Goal: Find contact information: Find contact information

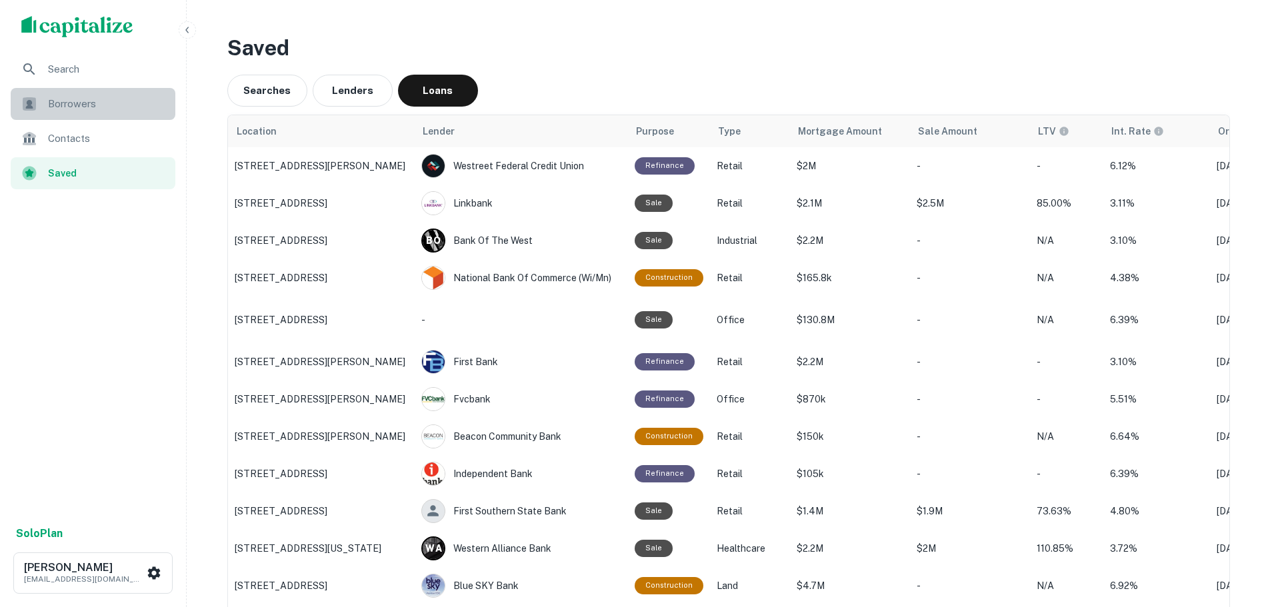
click at [97, 107] on span "Borrowers" at bounding box center [107, 104] width 119 height 16
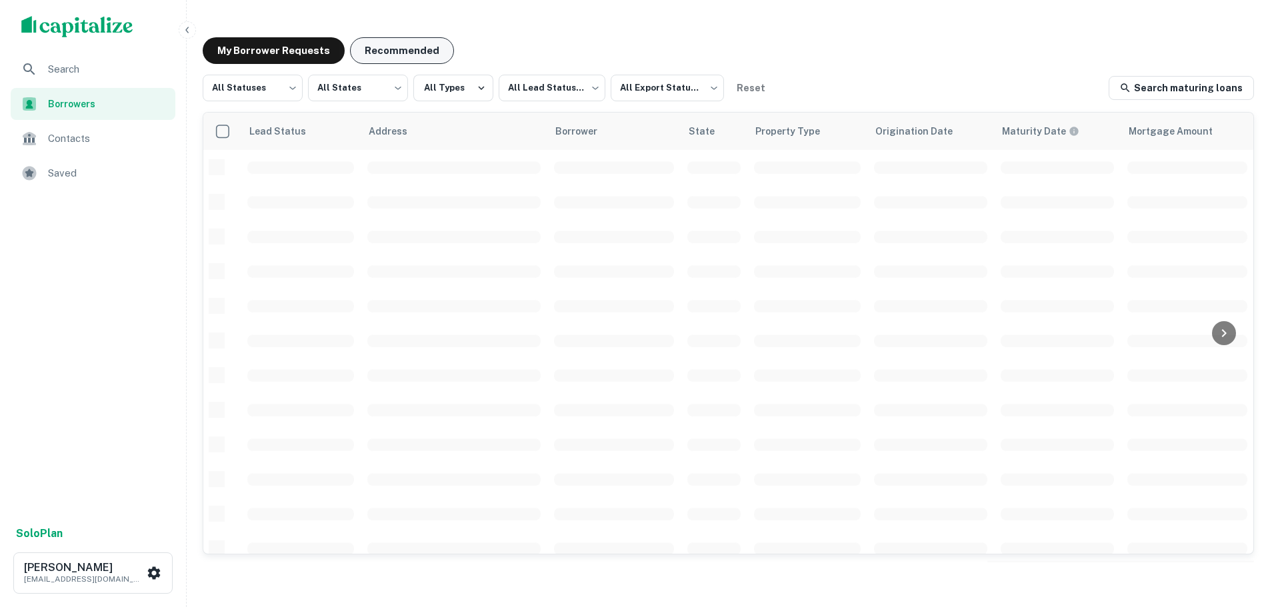
drag, startPoint x: 375, startPoint y: 48, endPoint x: 377, endPoint y: 39, distance: 8.8
click at [378, 46] on button "Recommended" at bounding box center [402, 50] width 104 height 27
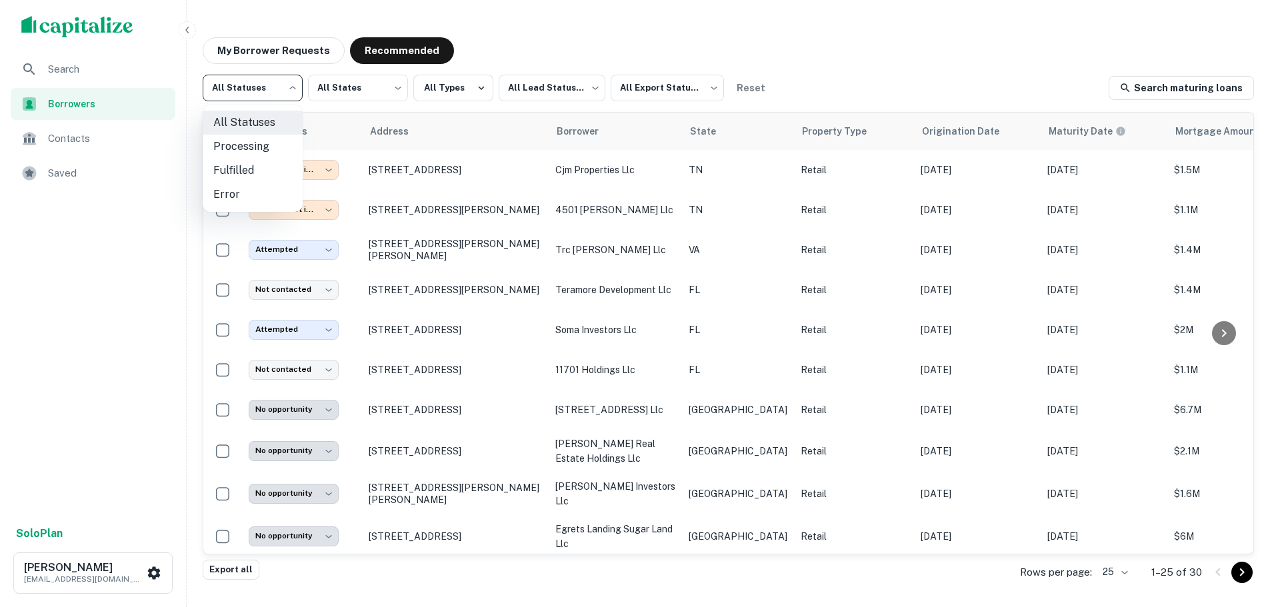
click at [281, 90] on body "**********" at bounding box center [640, 303] width 1280 height 607
click at [267, 163] on li "Fulfilled" at bounding box center [253, 171] width 100 height 24
type input "*********"
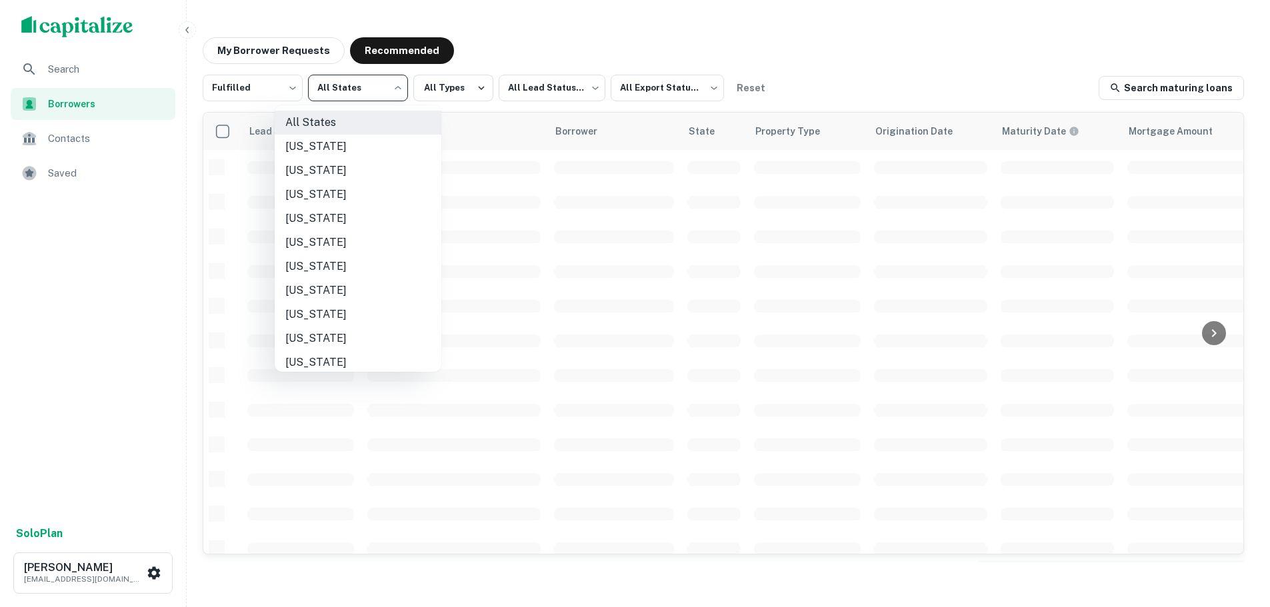
click at [392, 94] on body "Search Borrowers Contacts Saved Solo Plan Trevor Zwick tzwick@surmount.com My B…" at bounding box center [635, 303] width 1270 height 607
drag, startPoint x: 531, startPoint y: 90, endPoint x: 517, endPoint y: 95, distance: 14.4
click at [531, 90] on div at bounding box center [640, 303] width 1280 height 607
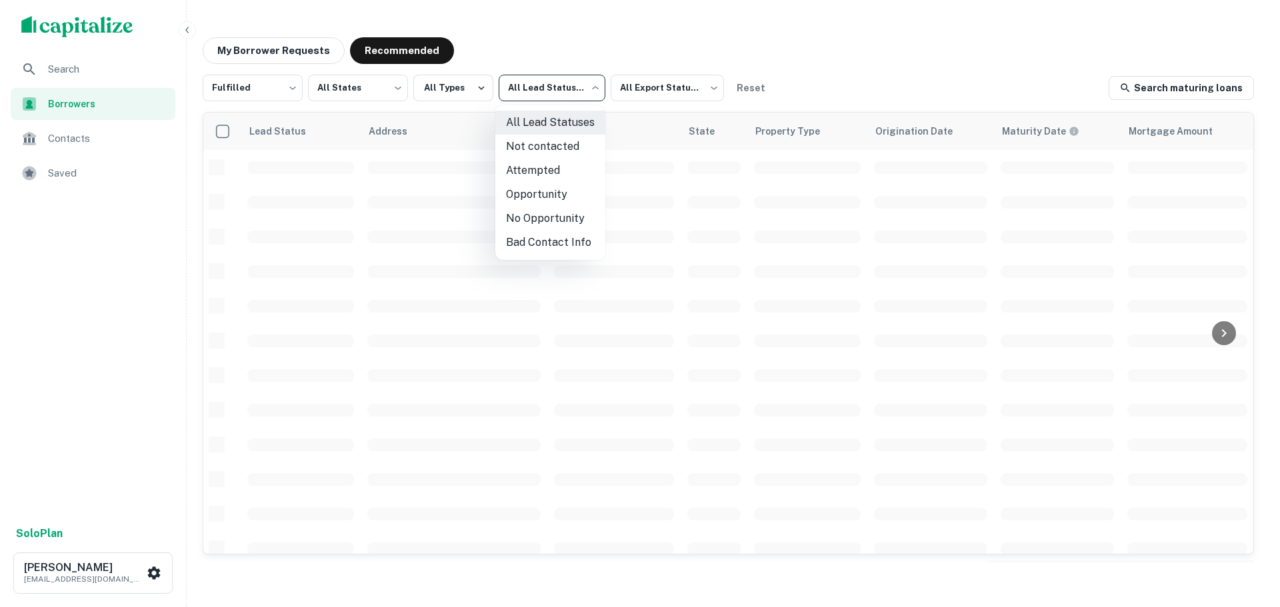
click at [536, 95] on body "Search Borrowers Contacts Saved Solo Plan Trevor Zwick tzwick@surmount.com My B…" at bounding box center [640, 303] width 1280 height 607
click at [523, 151] on li "Not contacted" at bounding box center [550, 147] width 110 height 24
type input "****"
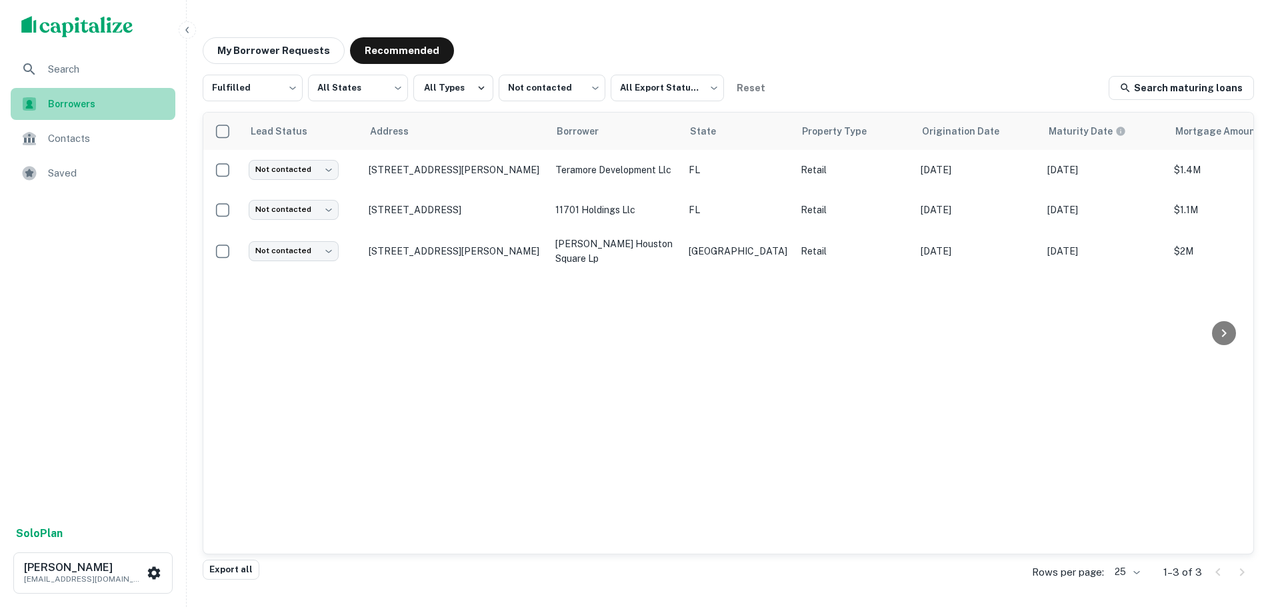
click at [83, 103] on span "Borrowers" at bounding box center [107, 104] width 119 height 15
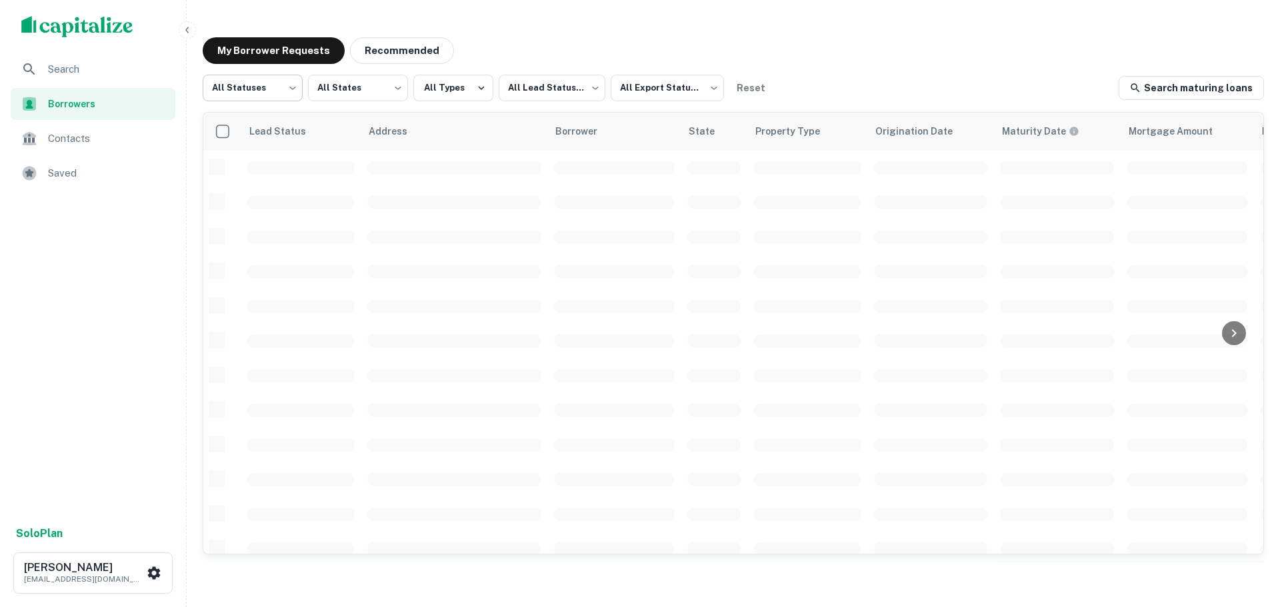
click at [253, 92] on body "Search Borrowers Contacts Saved Solo Plan [PERSON_NAME] [EMAIL_ADDRESS][DOMAIN_…" at bounding box center [640, 303] width 1280 height 607
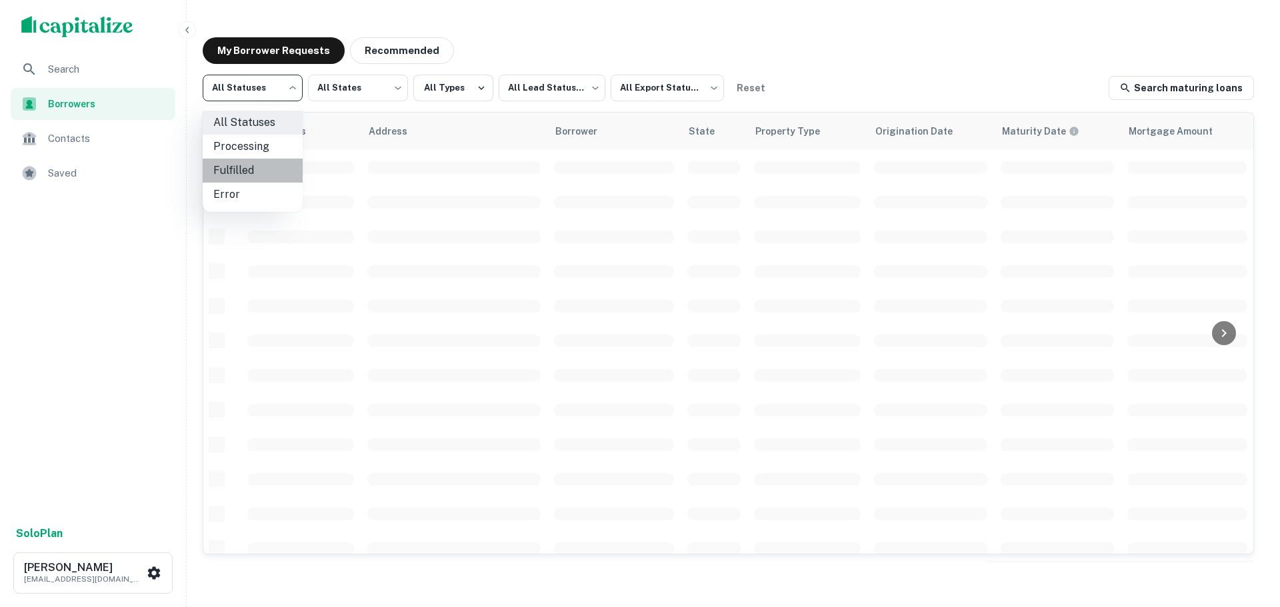
click at [257, 167] on li "Fulfilled" at bounding box center [253, 171] width 100 height 24
type input "*********"
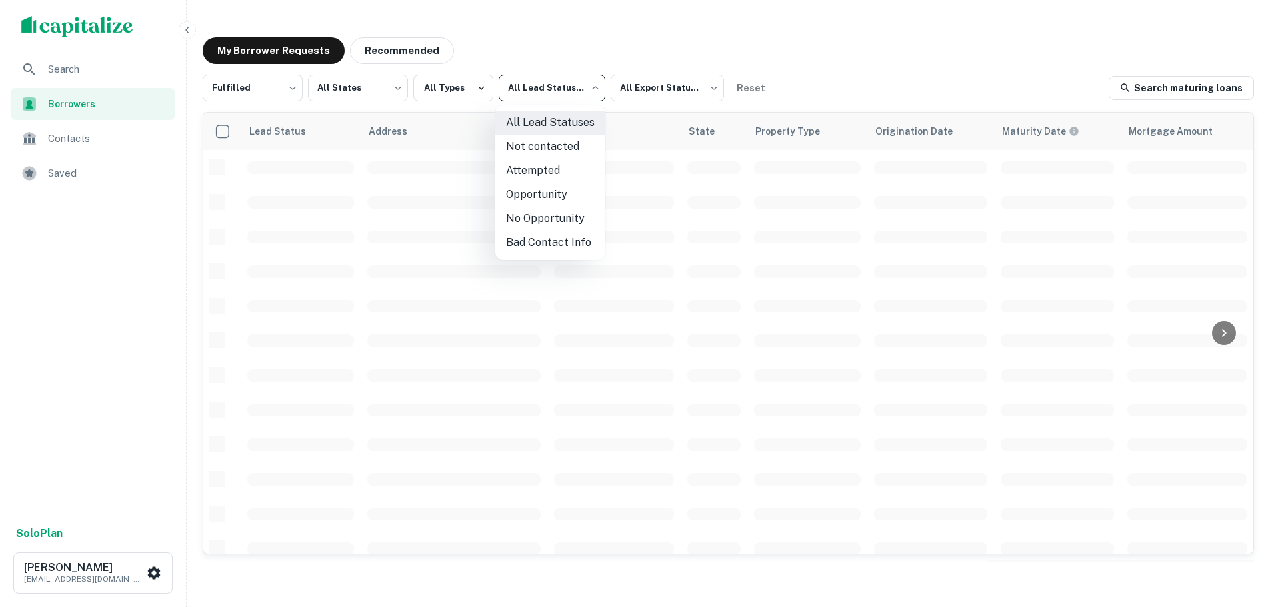
click at [562, 81] on body "Search Borrowers Contacts Saved Solo Plan [PERSON_NAME] [EMAIL_ADDRESS][DOMAIN_…" at bounding box center [640, 303] width 1280 height 607
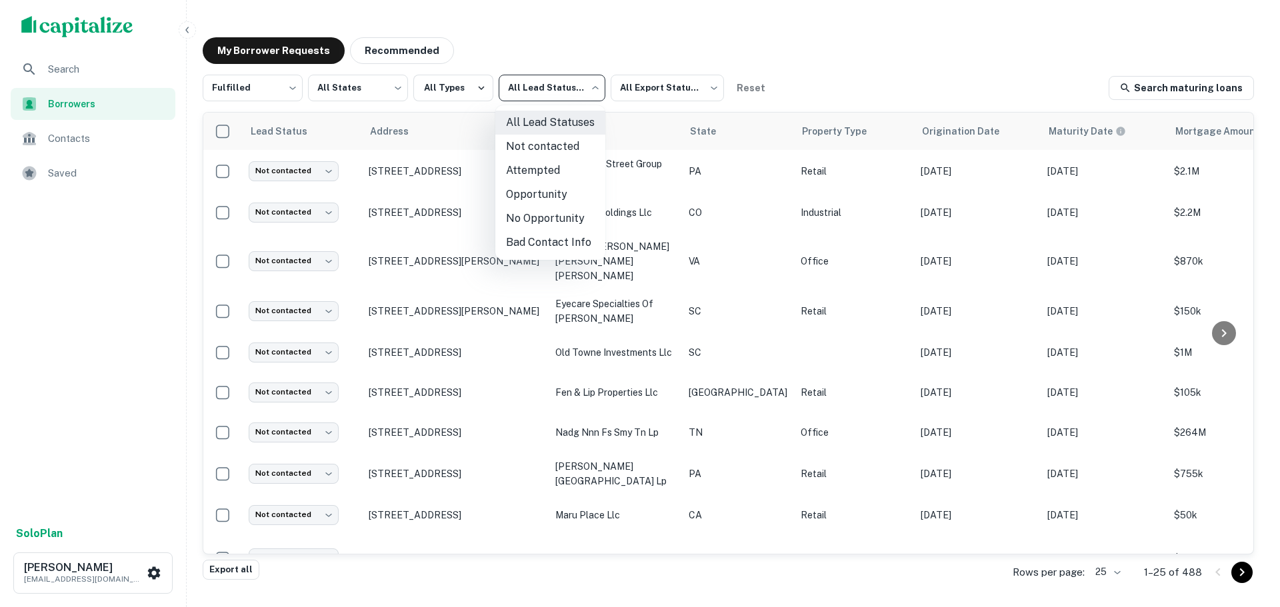
click at [585, 152] on li "Not contacted" at bounding box center [550, 147] width 110 height 24
type input "****"
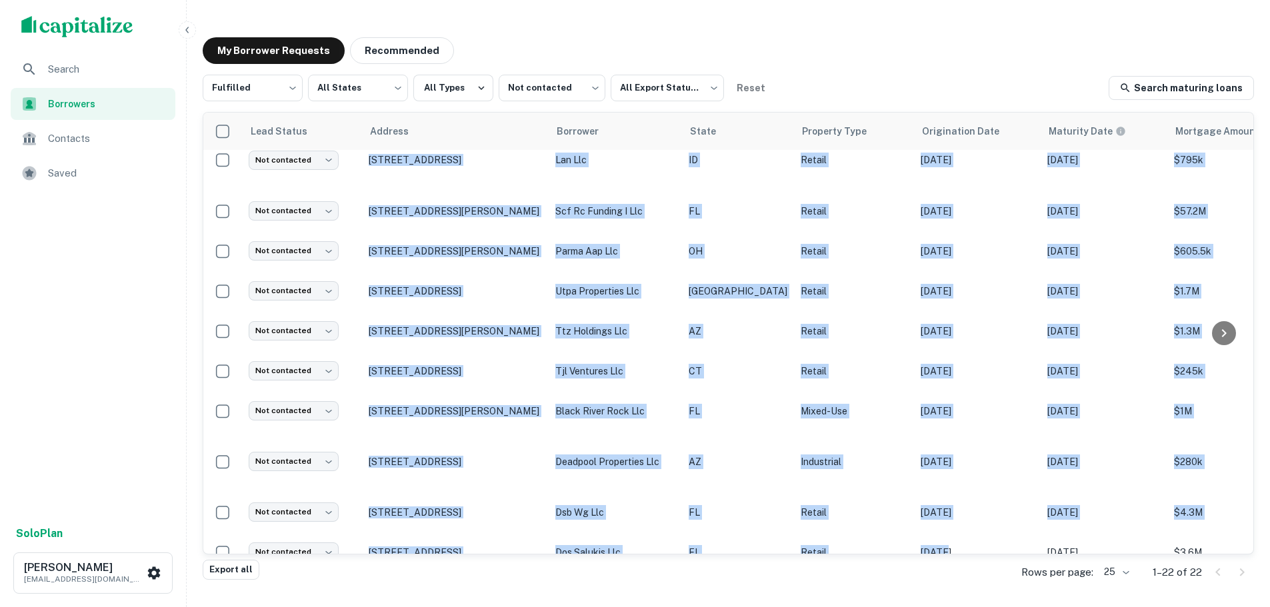
drag, startPoint x: 722, startPoint y: 543, endPoint x: 900, endPoint y: 549, distance: 178.1
click at [900, 549] on div "Lead Status Address Borrower State Property Type Origination Date Maturity Date…" at bounding box center [728, 333] width 1050 height 441
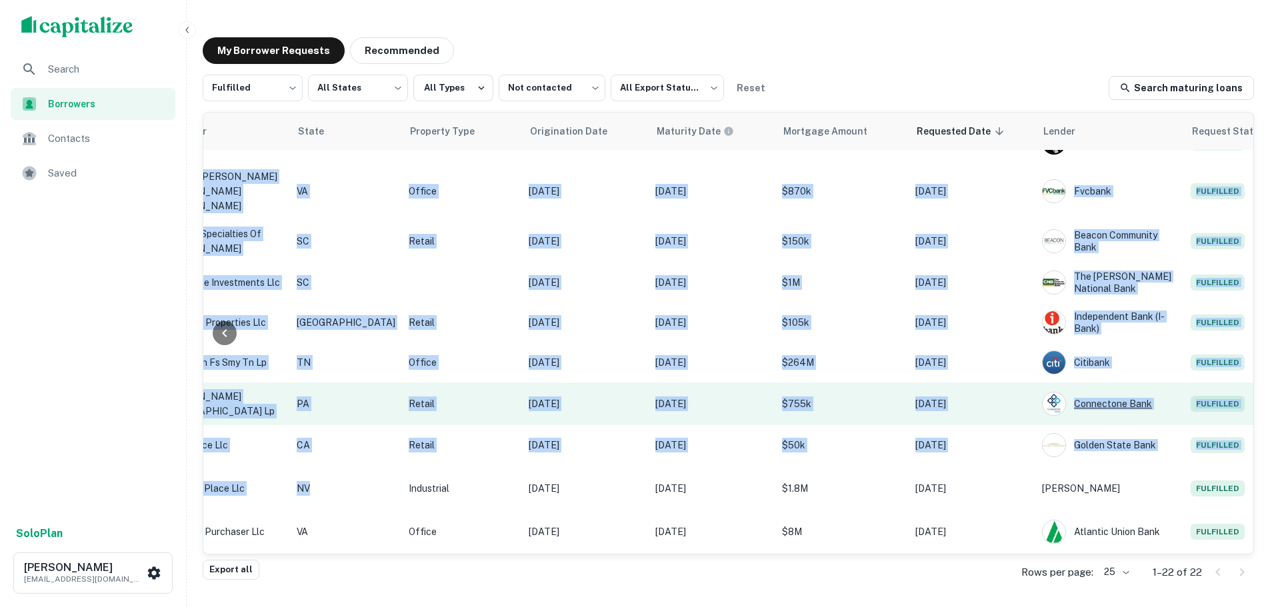
scroll to position [0, 392]
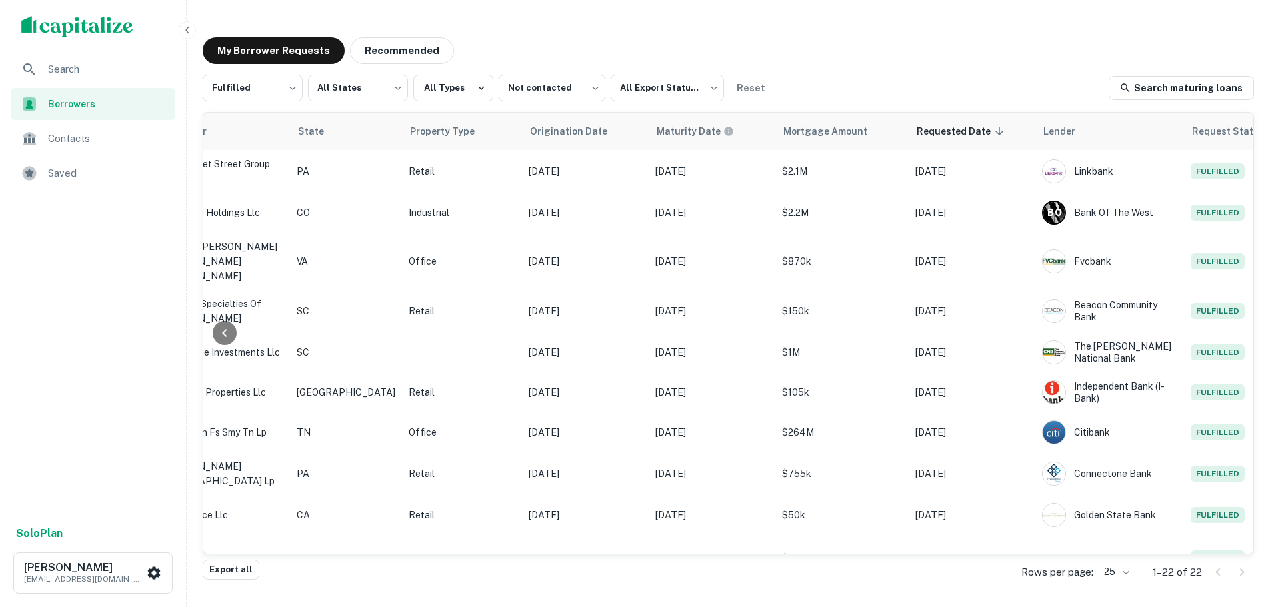
click at [934, 64] on div "My Borrower Requests Recommended Fulfilled ********* ​ All States *** ​ All Typ…" at bounding box center [728, 300] width 1072 height 547
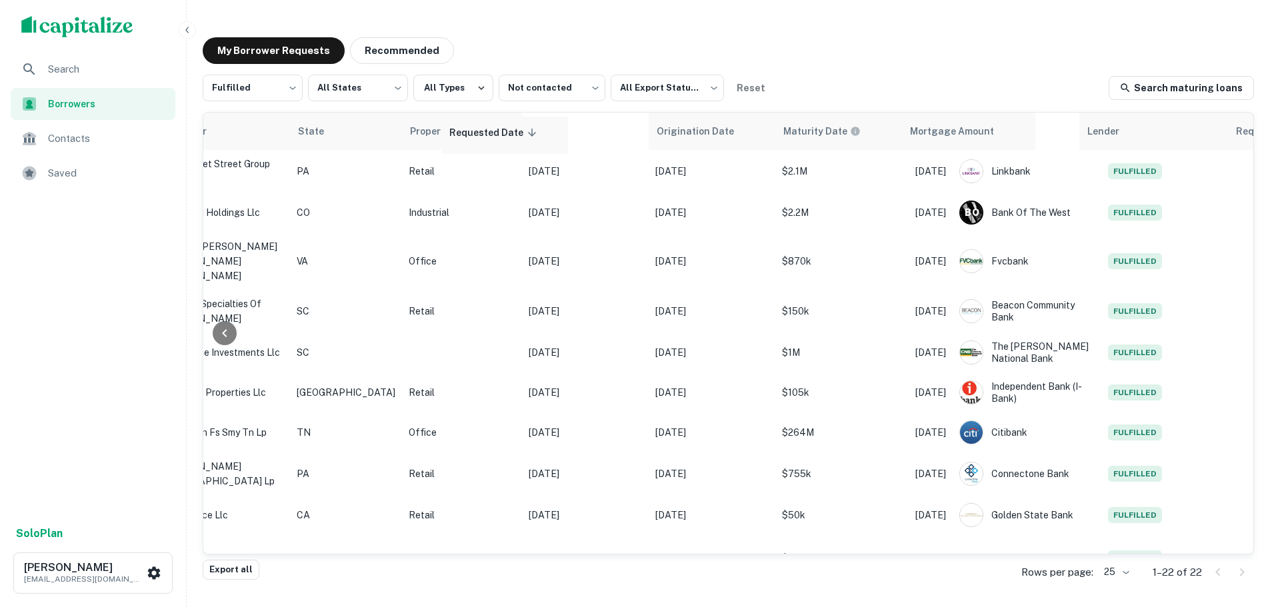
drag, startPoint x: 920, startPoint y: 133, endPoint x: 491, endPoint y: 137, distance: 428.6
click at [491, 137] on table "Lead Status Address Borrower State Property Type Origination Date Maturity Date…" at bounding box center [516, 609] width 1411 height 992
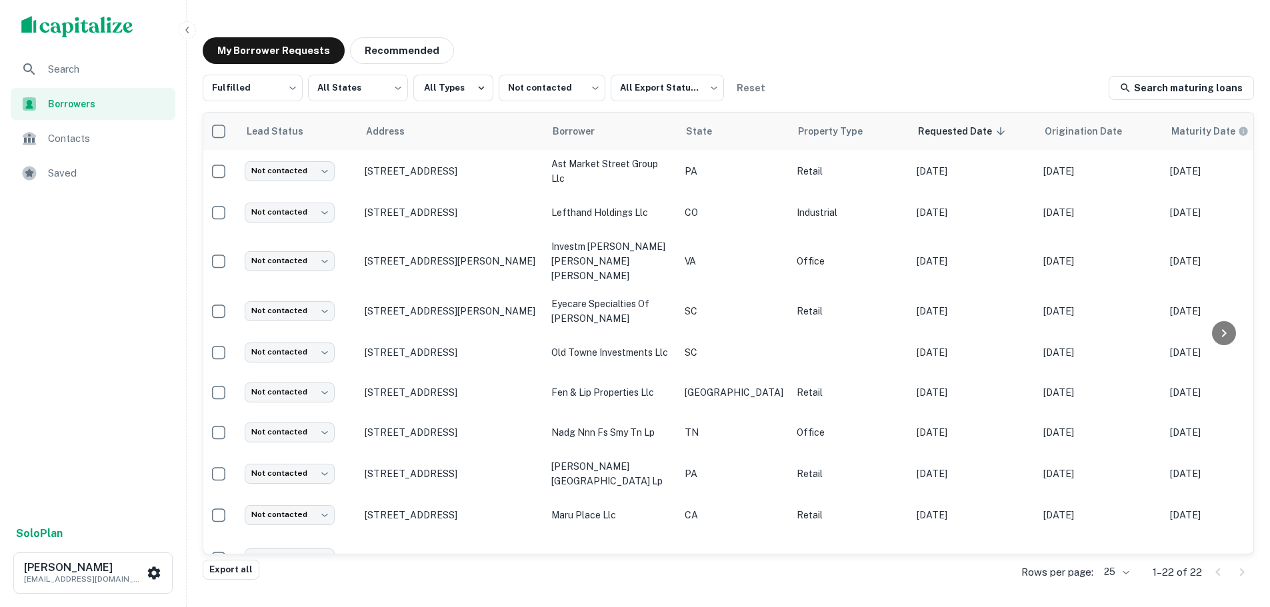
scroll to position [0, 0]
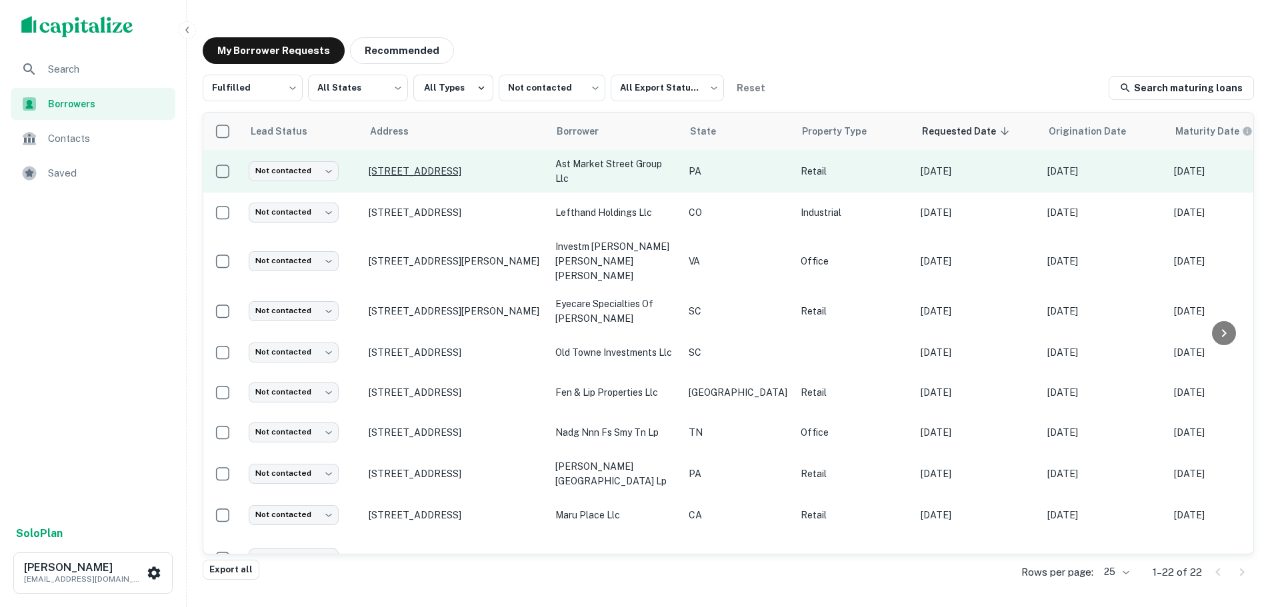
click at [439, 174] on p "3915 E Market St York, PA17402" at bounding box center [455, 171] width 173 height 12
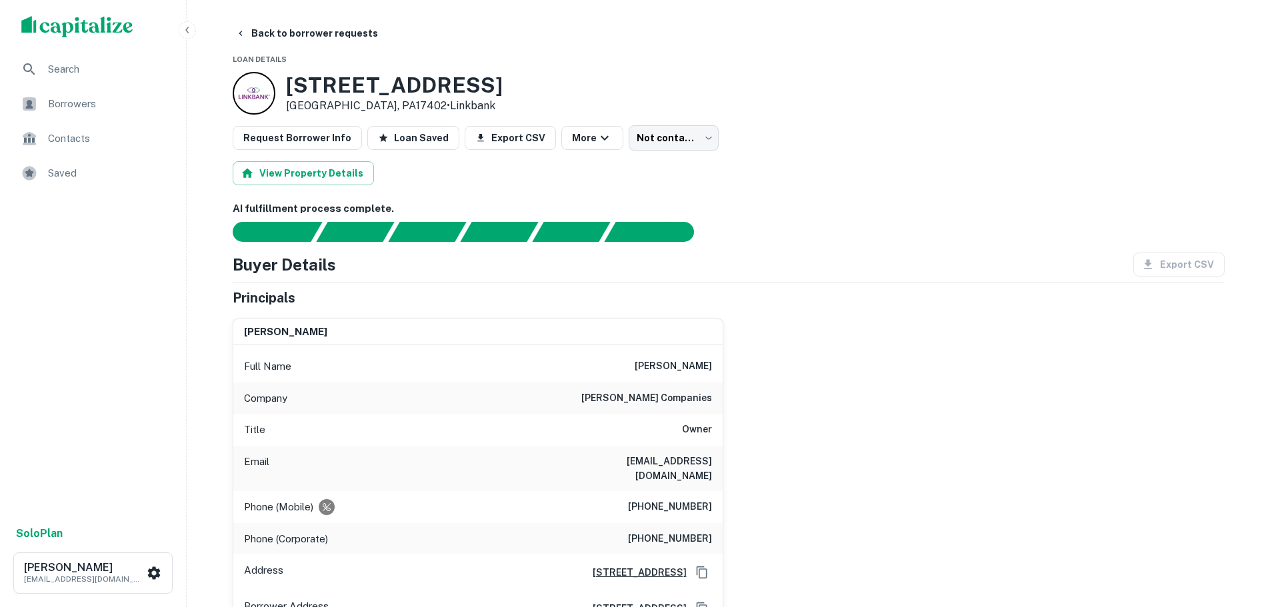
click at [676, 392] on h6 "deerin companies" at bounding box center [646, 399] width 131 height 16
copy h6 "deerin companies"
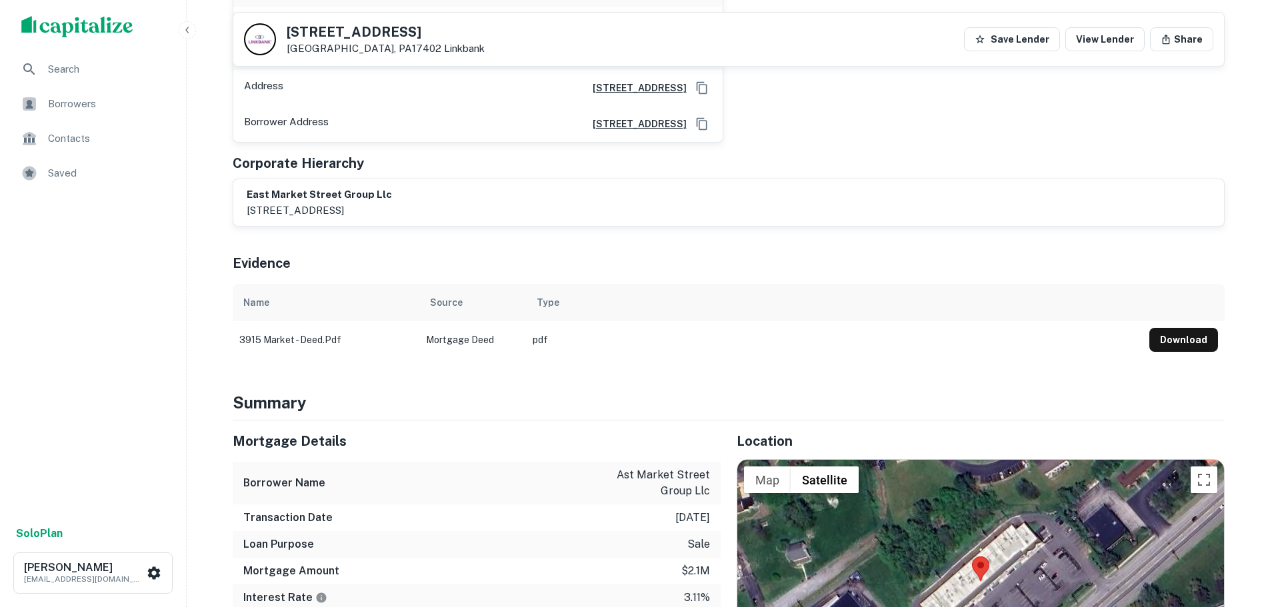
scroll to position [733, 0]
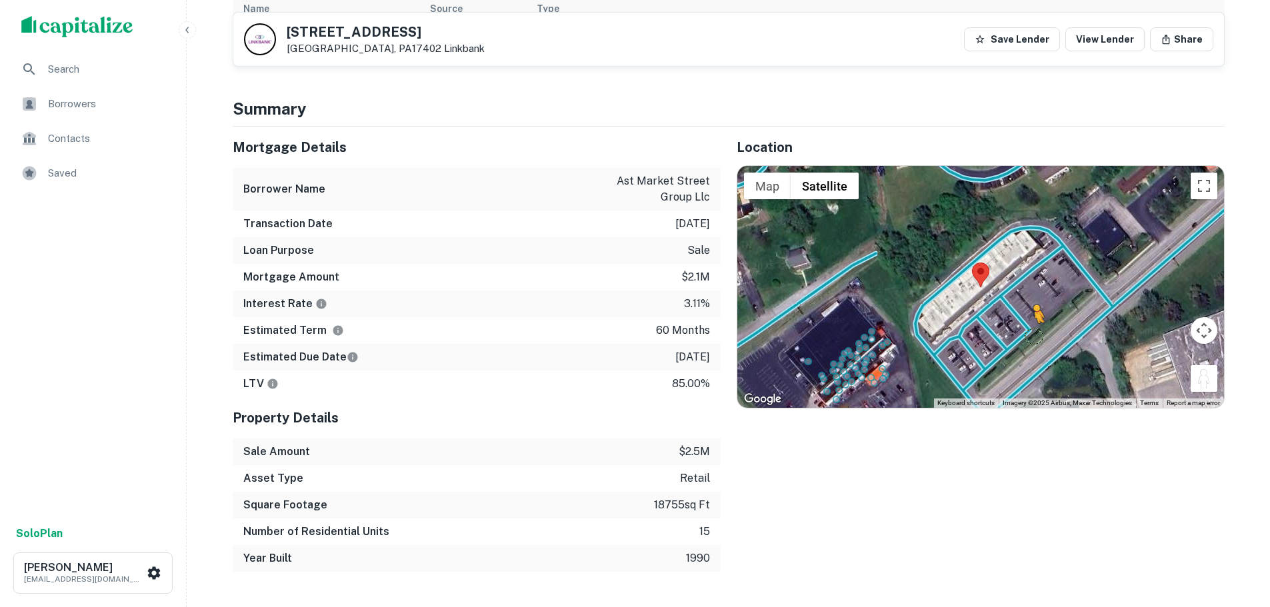
drag, startPoint x: 1212, startPoint y: 364, endPoint x: 1029, endPoint y: 320, distance: 188.5
click at [1029, 320] on div "To activate drag with keyboard, press Alt + Enter. Once in keyboard drag state,…" at bounding box center [980, 286] width 487 height 241
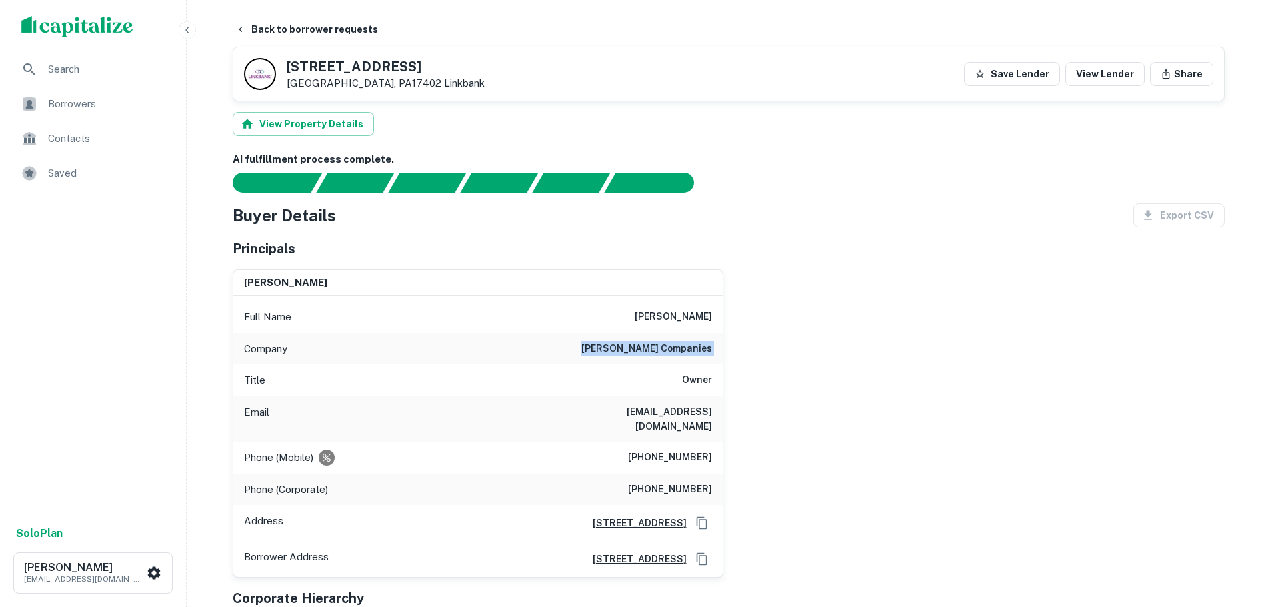
scroll to position [0, 0]
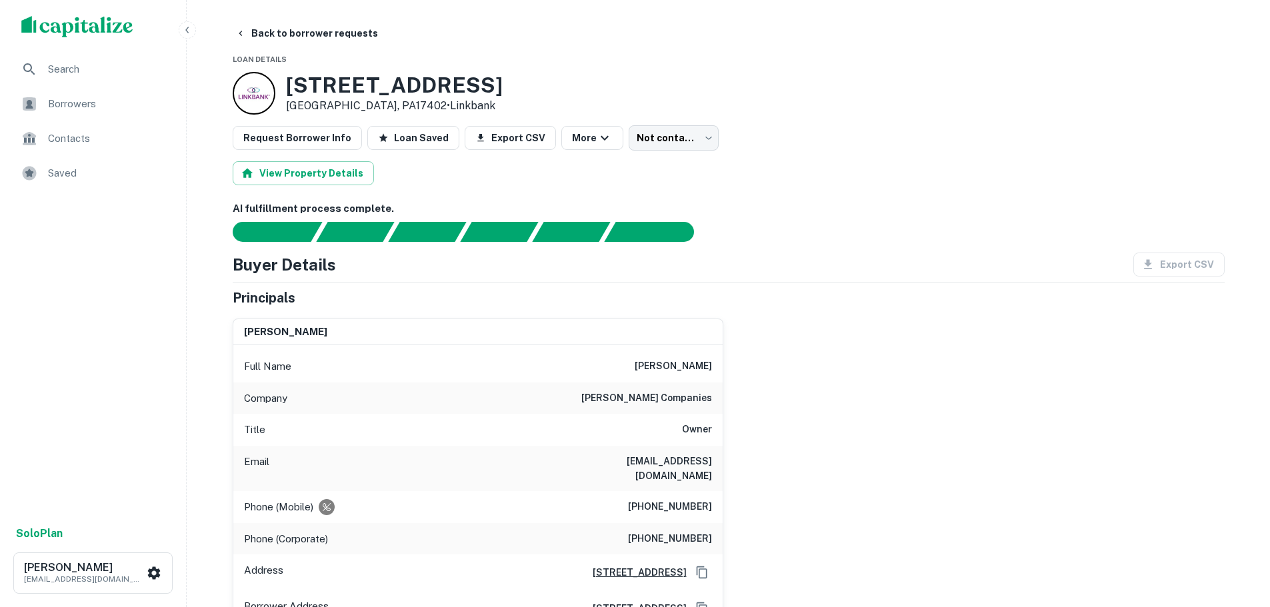
click at [692, 499] on h6 "(717) 314-2260" at bounding box center [670, 507] width 84 height 16
copy h6 "(717) 314-2260"
click at [270, 37] on button "Back to borrower requests" at bounding box center [306, 33] width 153 height 24
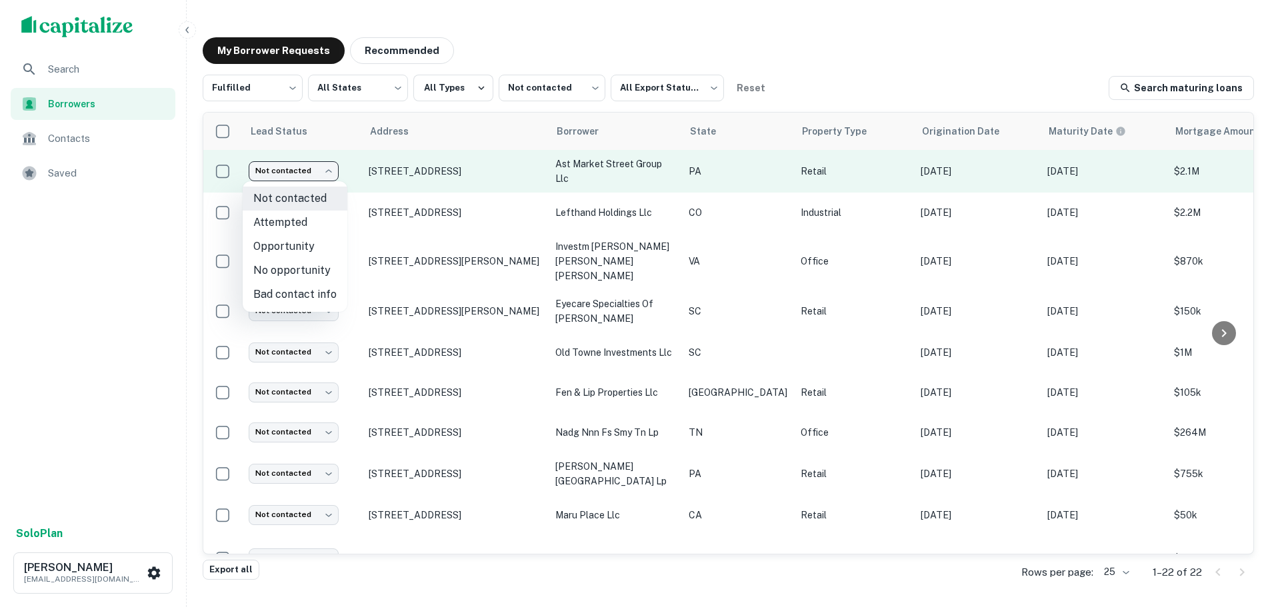
click at [296, 165] on body "Search Borrowers Contacts Saved Solo Plan Trevor Zwick tzwick@surmount.com My B…" at bounding box center [640, 303] width 1280 height 607
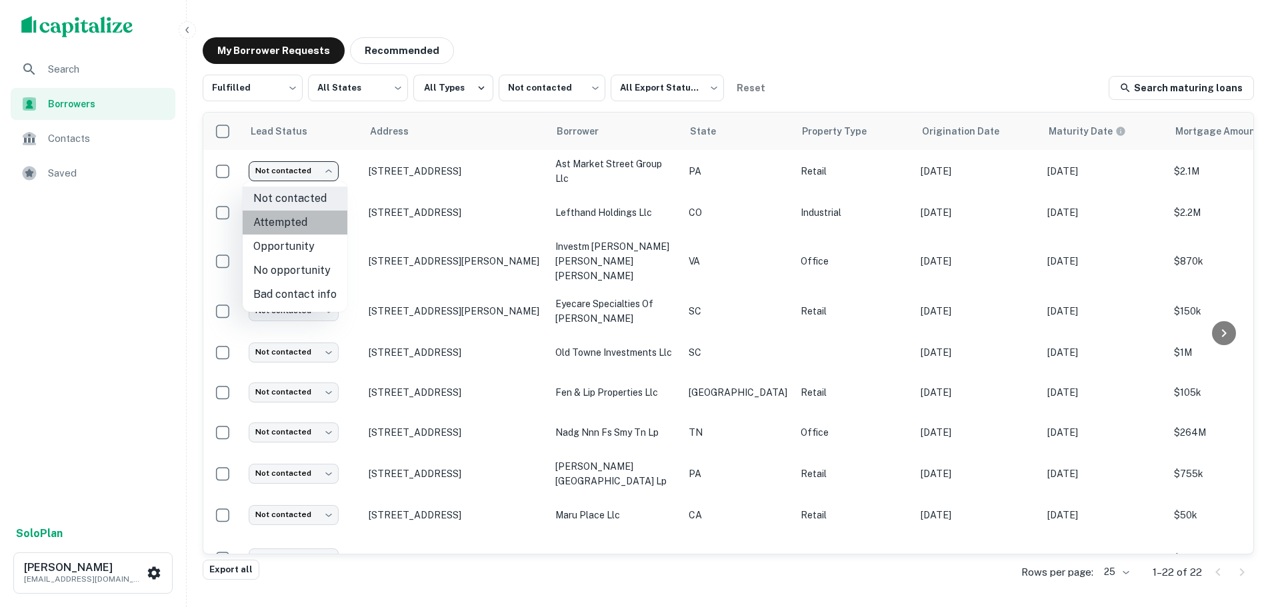
click at [295, 224] on li "Attempted" at bounding box center [295, 223] width 105 height 24
type input "*********"
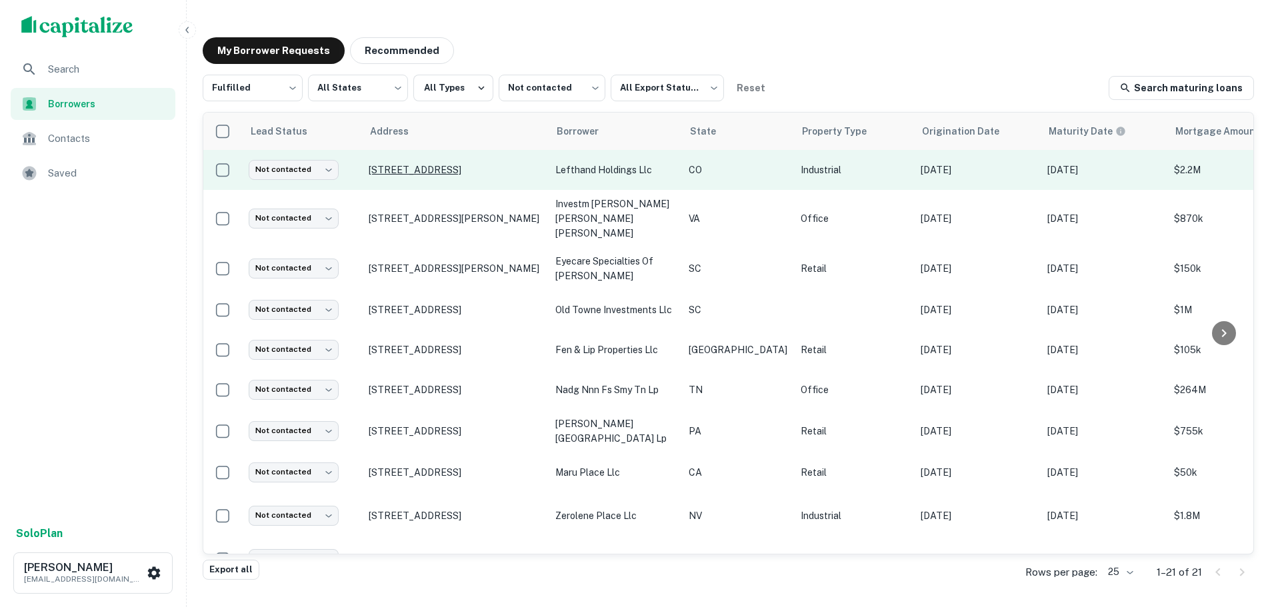
click at [479, 168] on p "1860 Lefthand Cir Longmont, CO80501" at bounding box center [455, 170] width 173 height 12
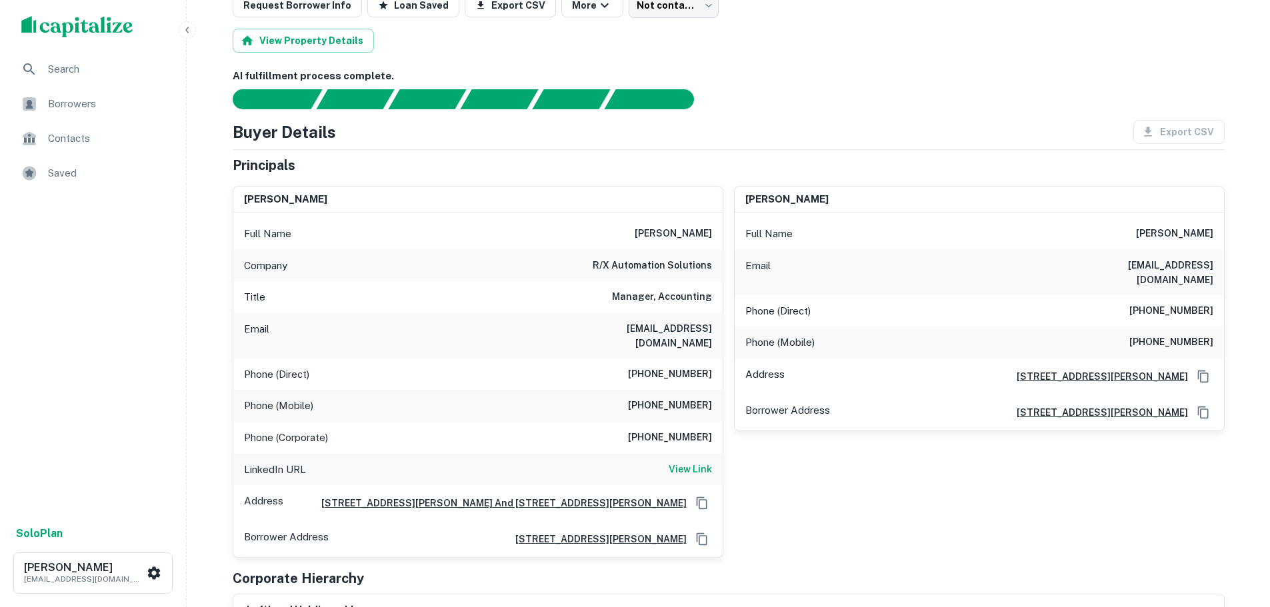
scroll to position [133, 0]
click at [696, 461] on h6 "View Link" at bounding box center [689, 468] width 43 height 15
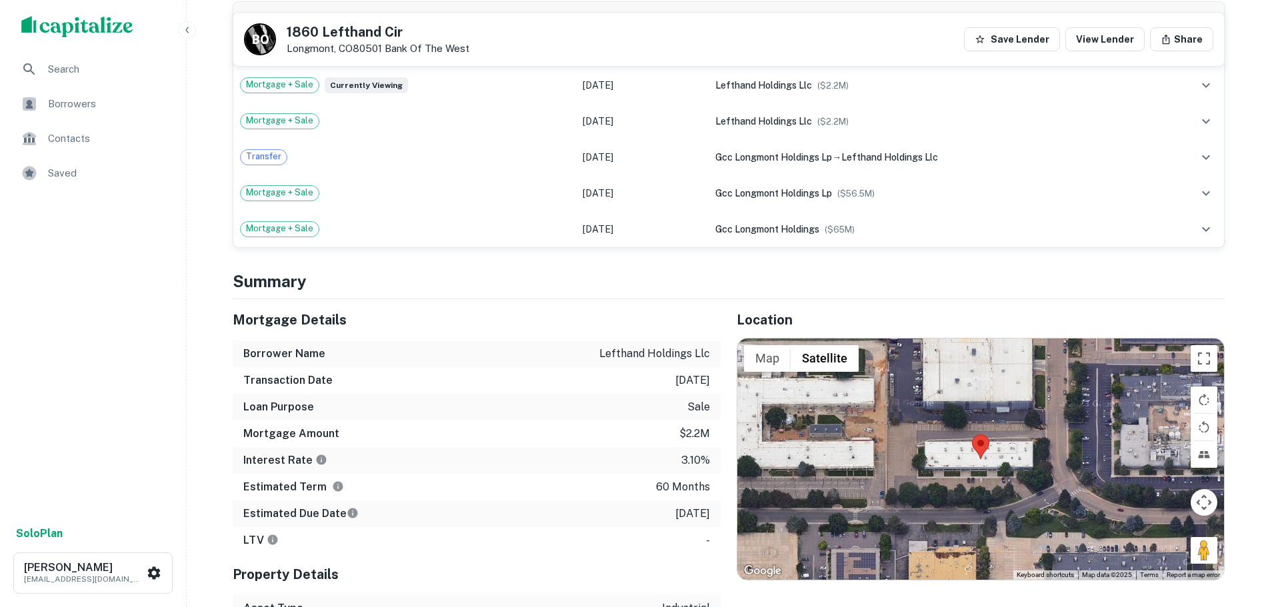
scroll to position [1133, 0]
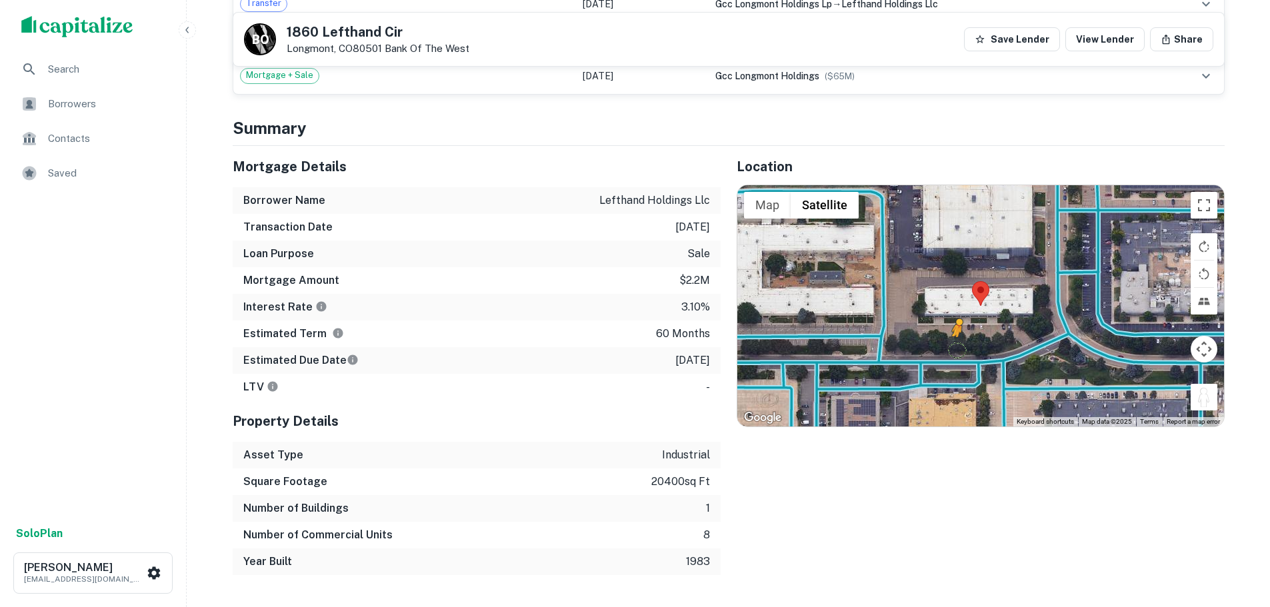
drag, startPoint x: 1207, startPoint y: 379, endPoint x: 951, endPoint y: 333, distance: 260.0
click at [951, 333] on div "To activate drag with keyboard, press Alt + Enter. Once in keyboard drag state,…" at bounding box center [980, 305] width 487 height 241
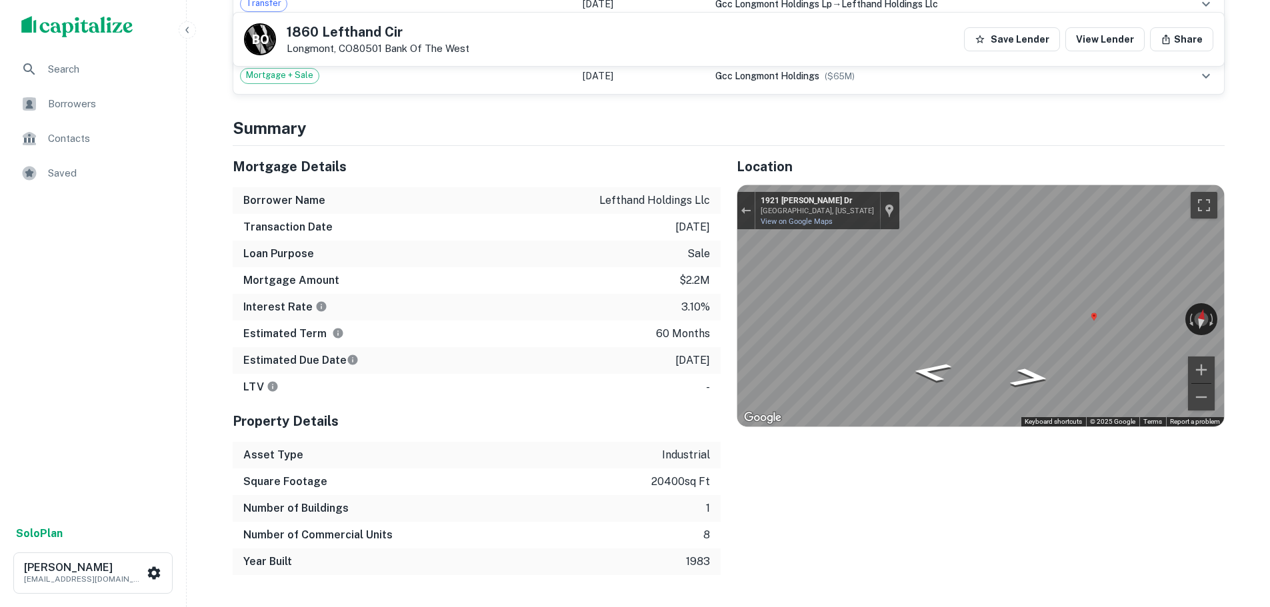
click at [1243, 316] on div "Search Borrowers Contacts Saved Solo Plan Trevor Zwick tzwick@surmount.com Back…" at bounding box center [635, 477] width 1270 height 3220
click at [395, 25] on h5 "1860 Lefthand Cir" at bounding box center [378, 31] width 183 height 13
click at [391, 25] on h5 "1860 Lefthand Cir" at bounding box center [378, 31] width 183 height 13
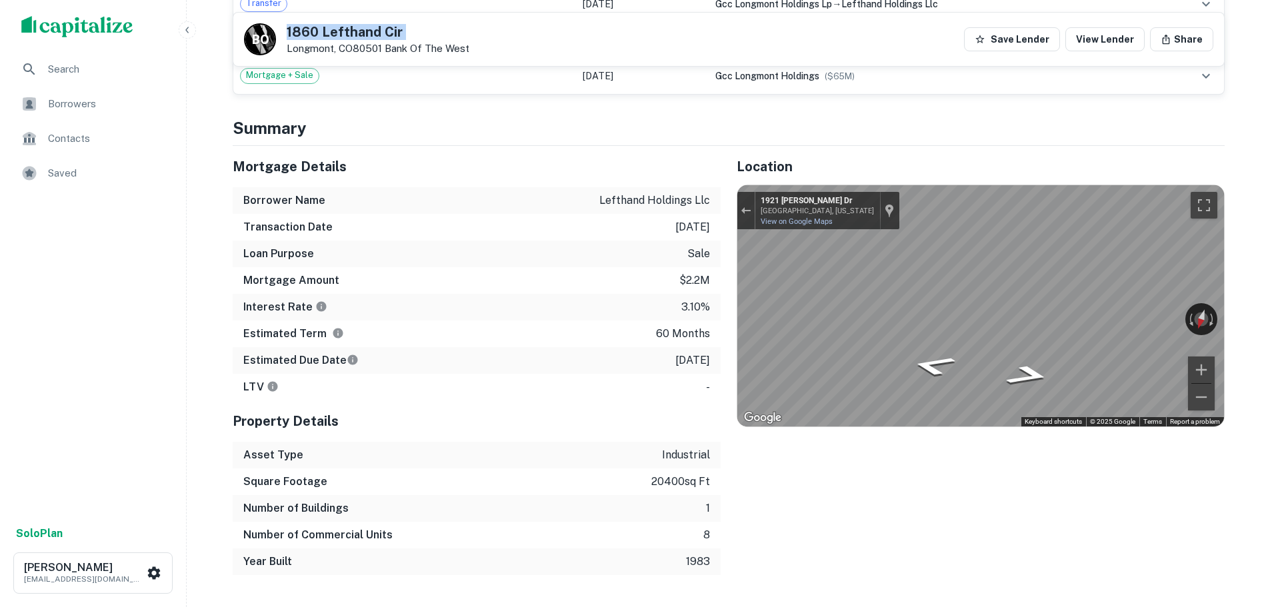
click at [391, 25] on h5 "1860 Lefthand Cir" at bounding box center [378, 31] width 183 height 13
copy h5 "1860 Lefthand Cir"
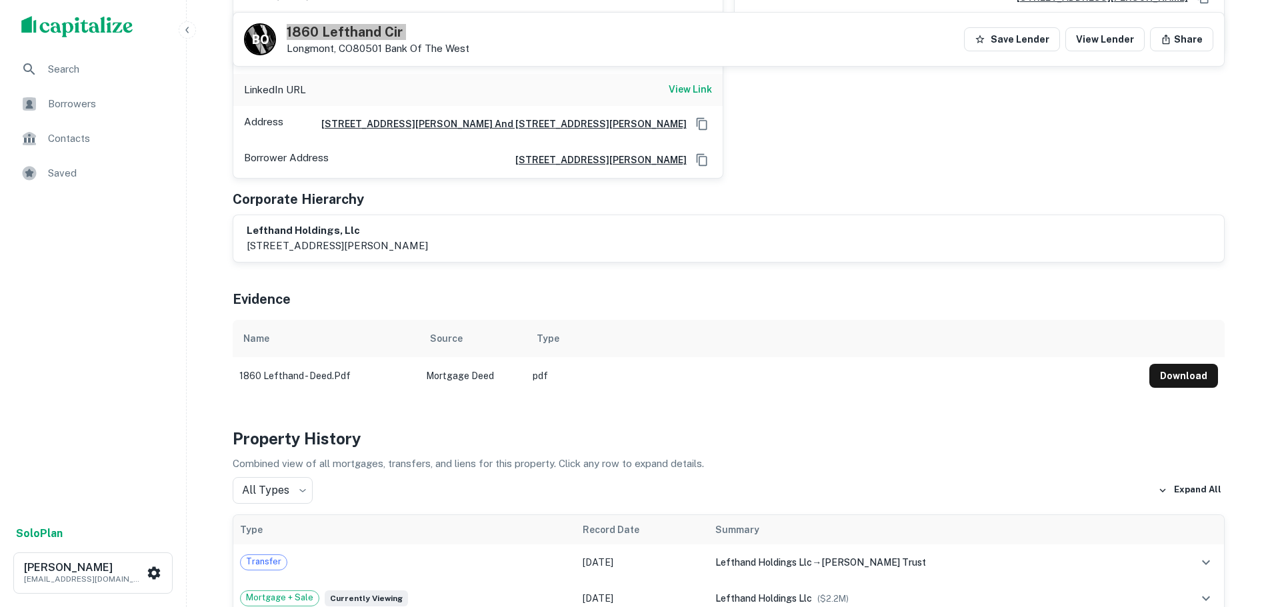
scroll to position [133, 0]
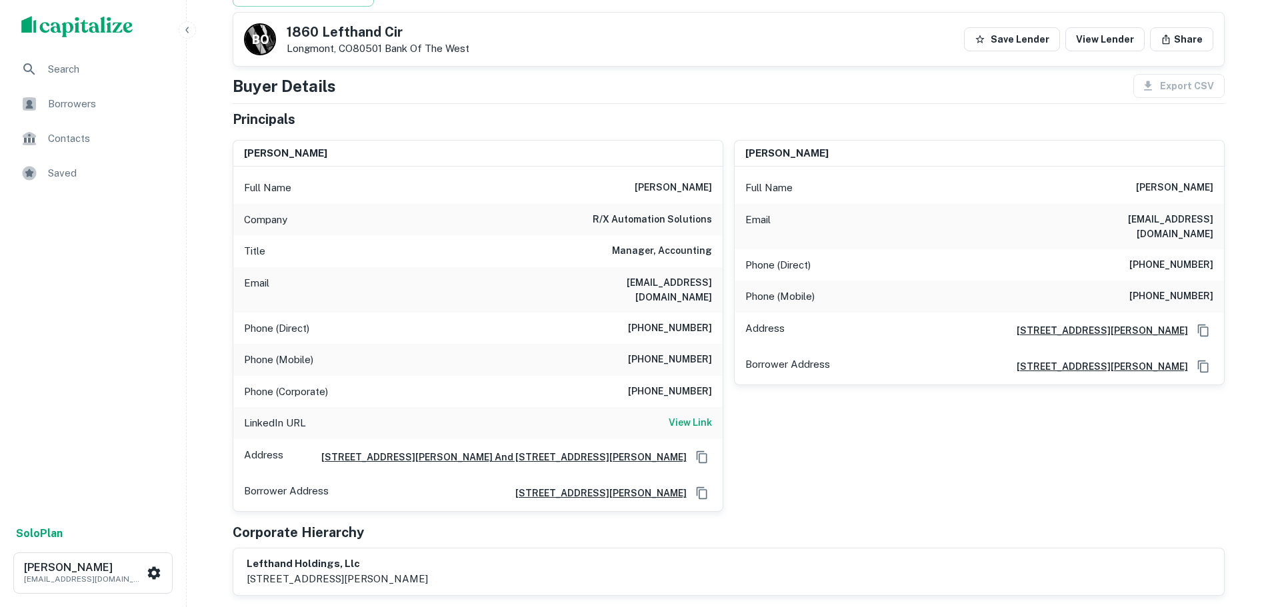
click at [1176, 257] on h6 "(303) 651-0918" at bounding box center [1171, 265] width 84 height 16
copy h6 "(303) 651-0918"
click at [1163, 289] on h6 "(303) 809-1799" at bounding box center [1171, 297] width 84 height 16
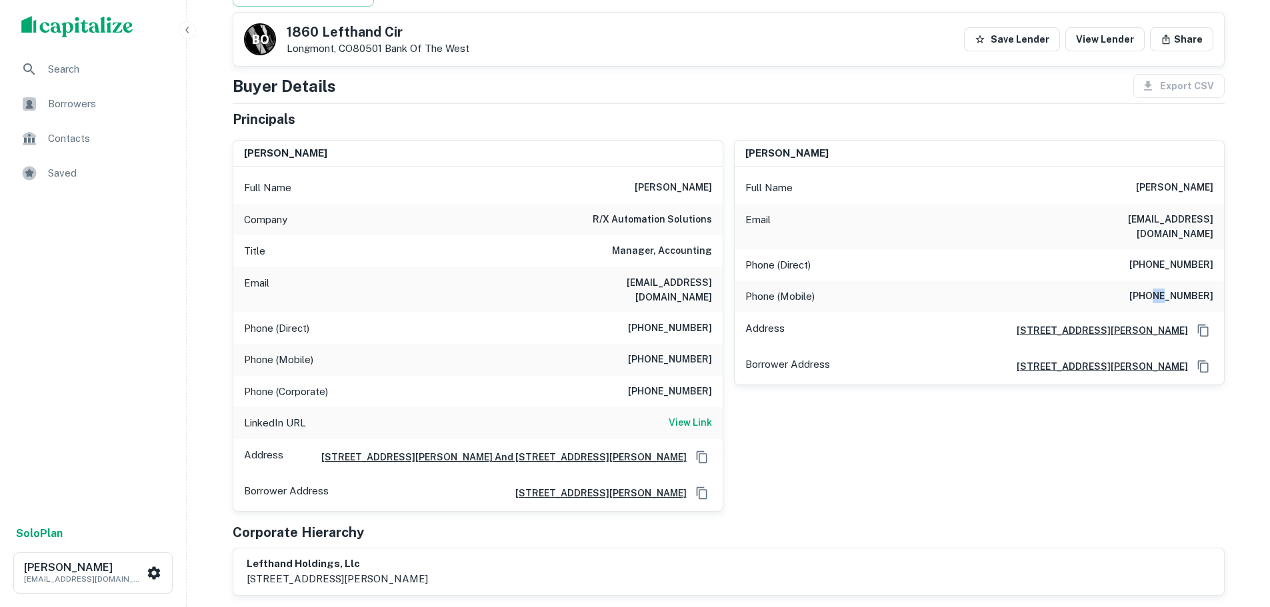
click at [1163, 289] on h6 "(303) 809-1799" at bounding box center [1171, 297] width 84 height 16
copy h6 "(303) 809-1799"
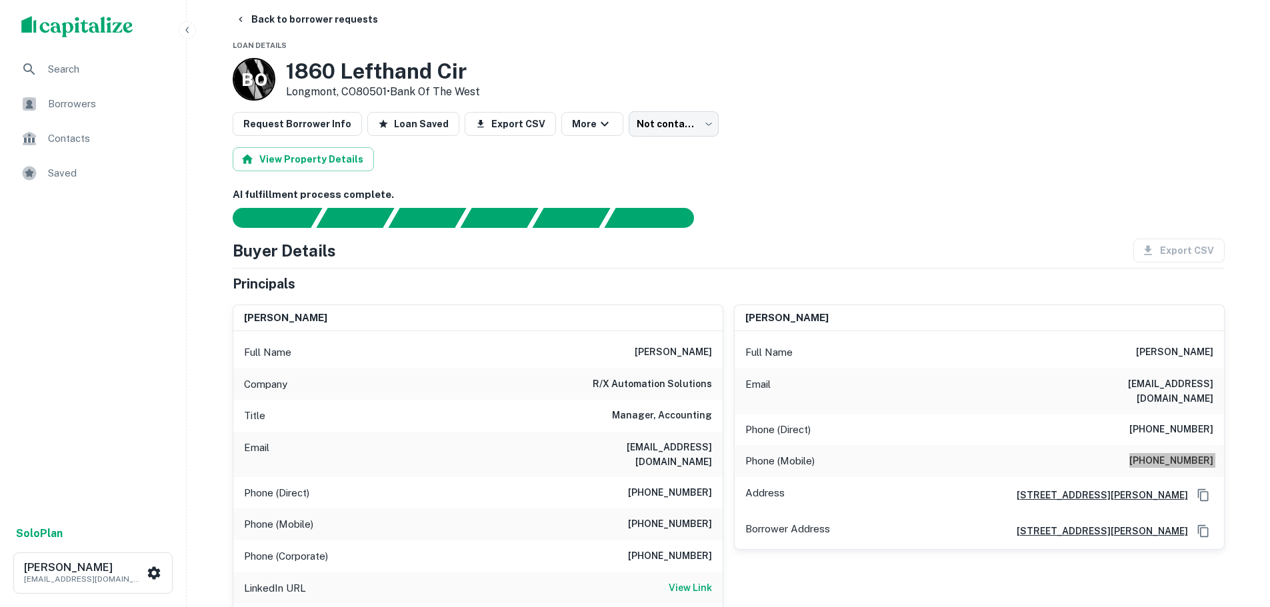
scroll to position [0, 0]
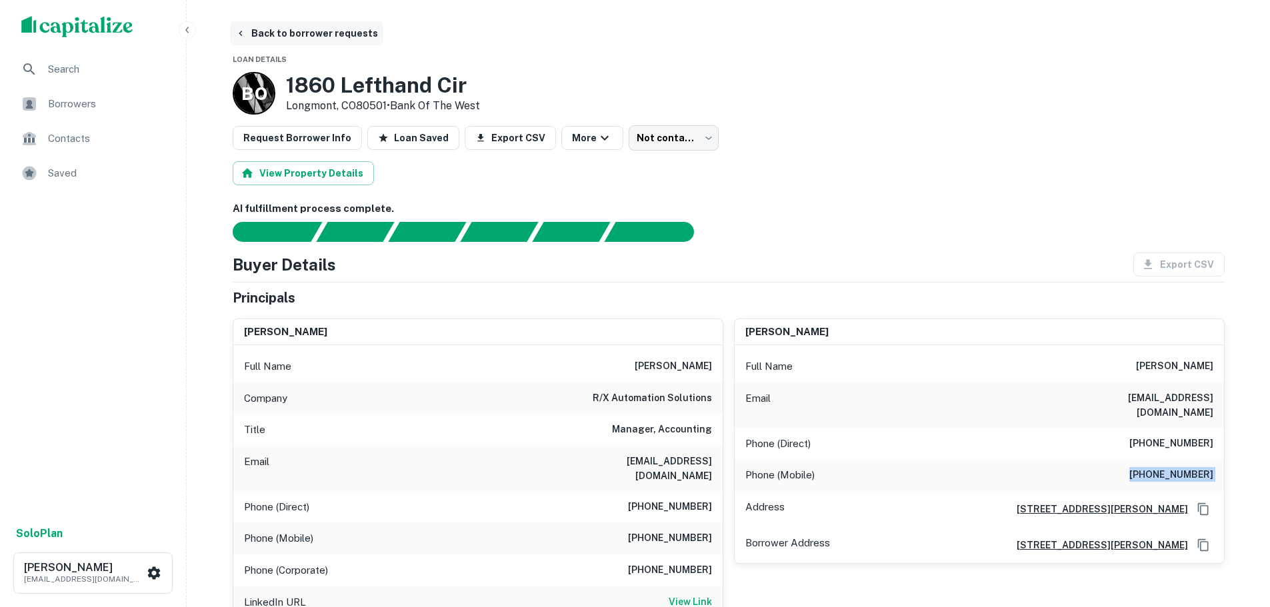
click at [349, 29] on button "Back to borrower requests" at bounding box center [306, 33] width 153 height 24
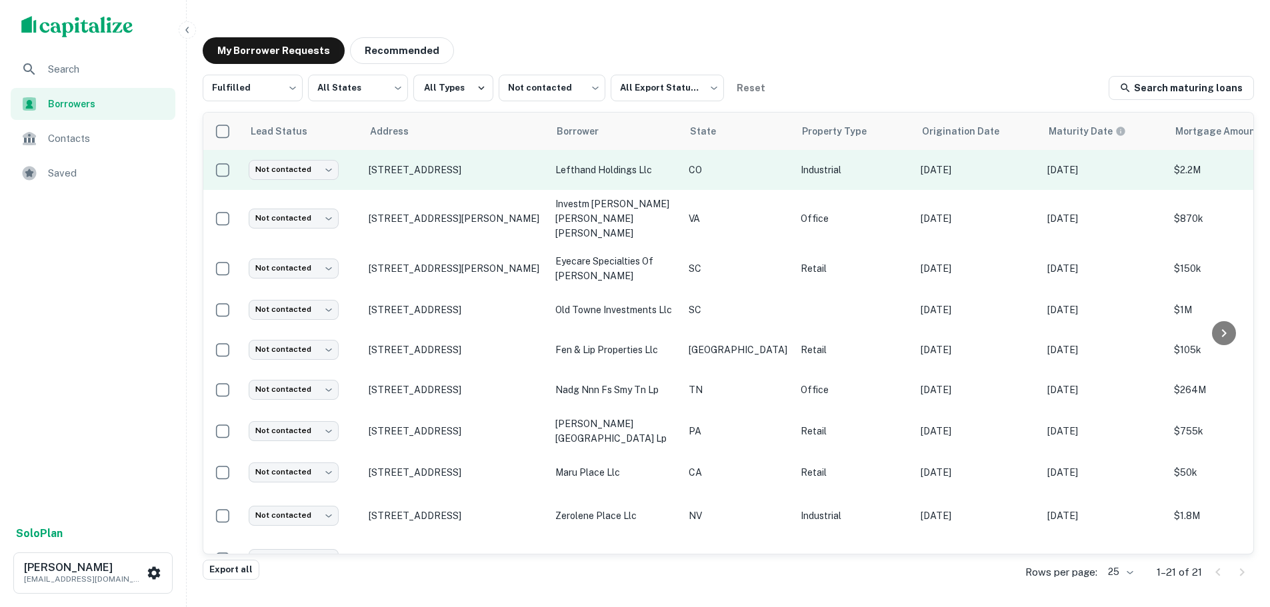
click at [316, 181] on td "Not contacted **** ​" at bounding box center [302, 170] width 120 height 40
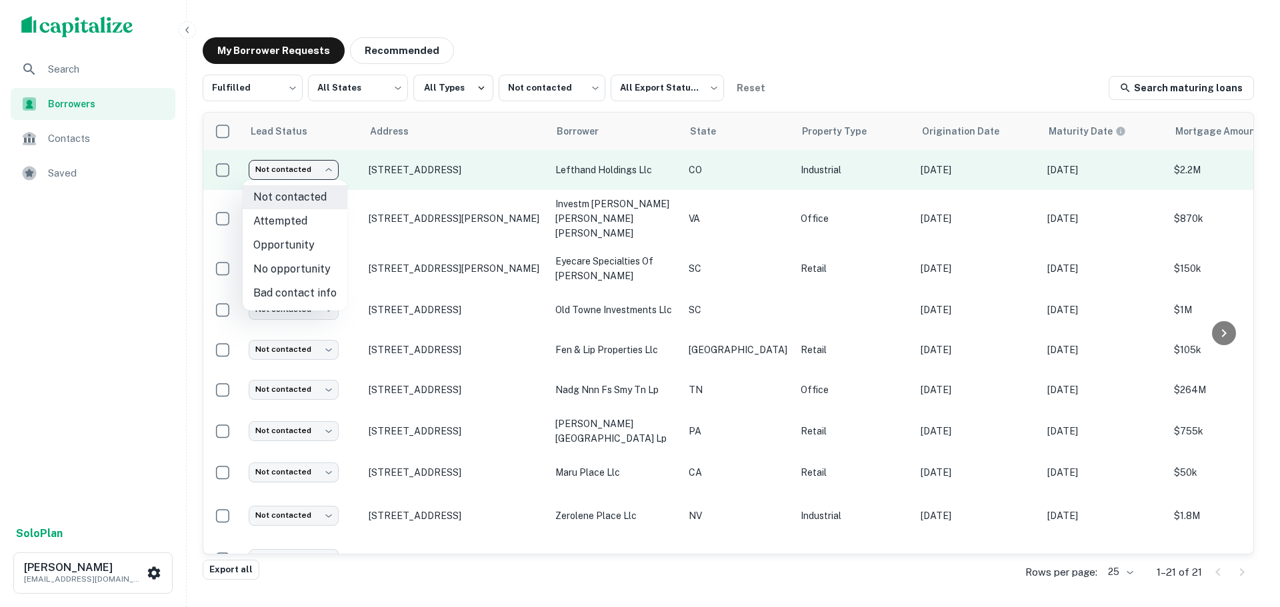
click at [330, 165] on body "Search Borrowers Contacts Saved Solo Plan Trevor Zwick tzwick@surmount.com My B…" at bounding box center [640, 303] width 1280 height 607
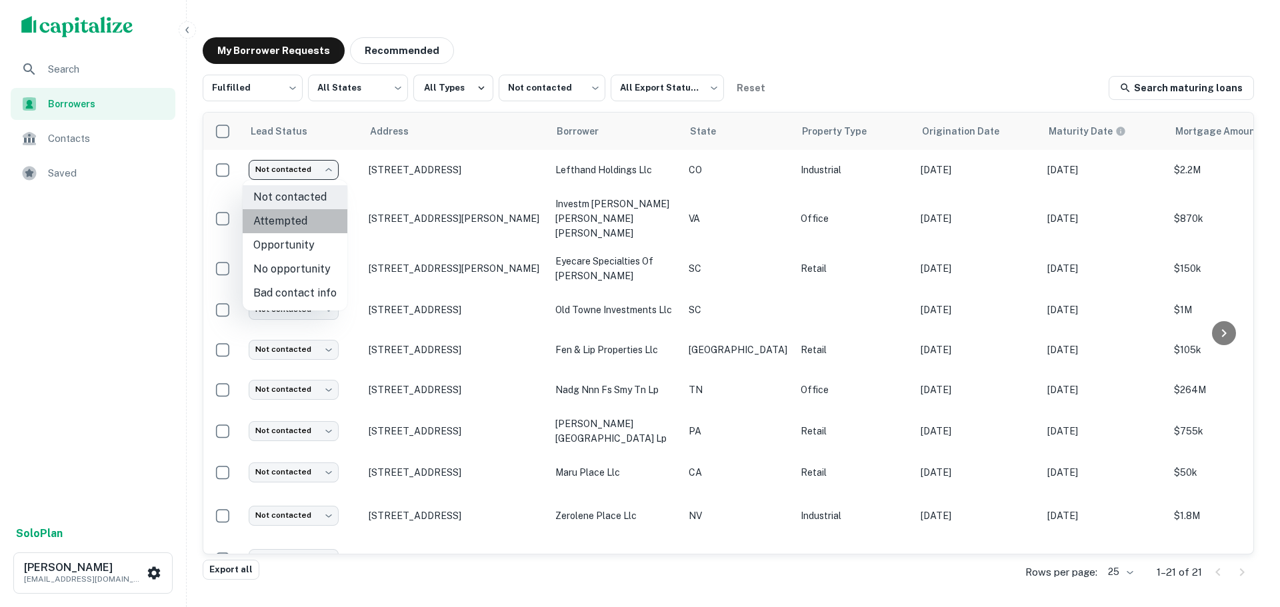
click at [320, 221] on li "Attempted" at bounding box center [295, 221] width 105 height 24
type input "*********"
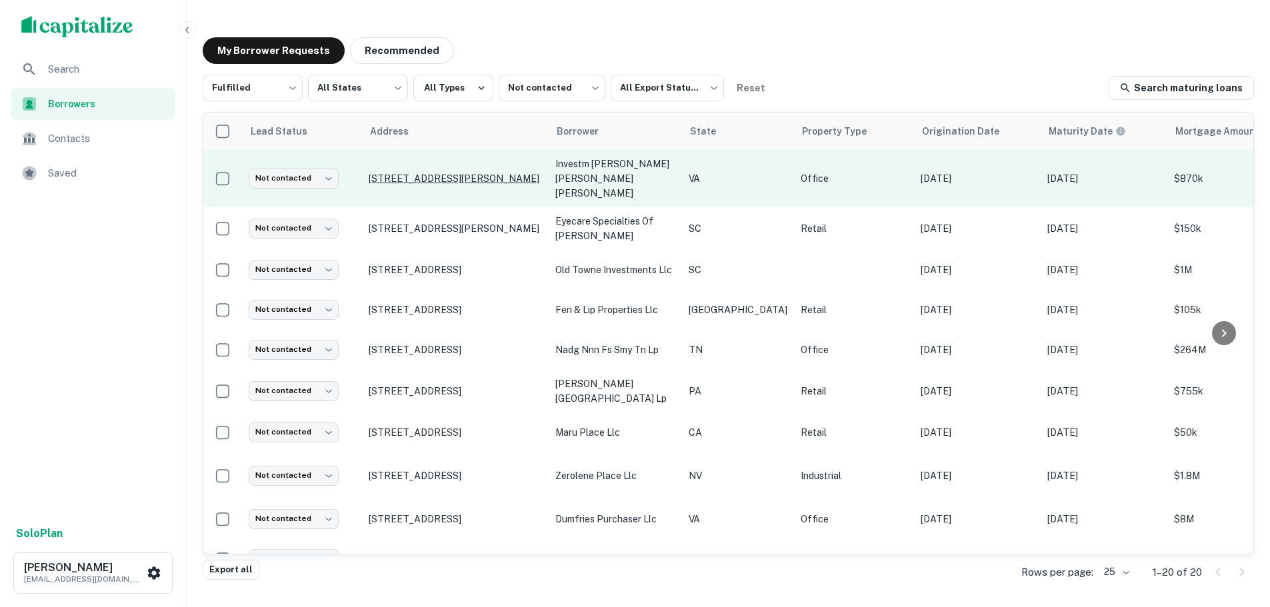
drag, startPoint x: 433, startPoint y: 162, endPoint x: 453, endPoint y: 177, distance: 25.2
click at [453, 183] on p "12658 Lake Ridge Dr Woodbridge, VA22192" at bounding box center [455, 179] width 173 height 12
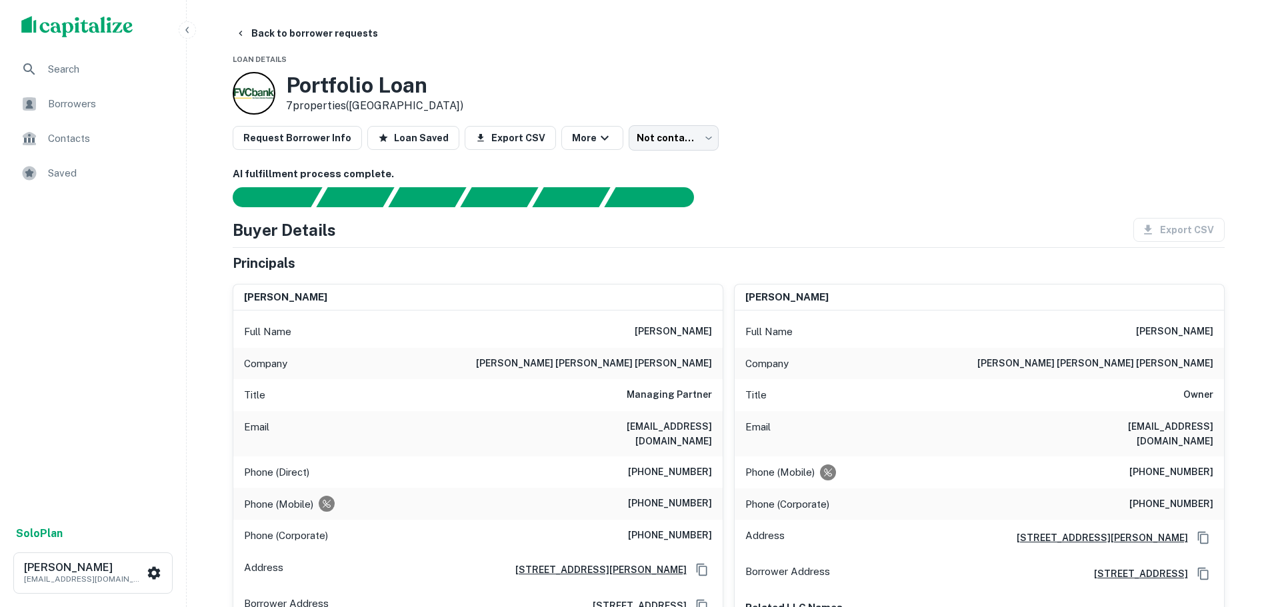
click at [347, 43] on button "Back to borrower requests" at bounding box center [306, 33] width 153 height 24
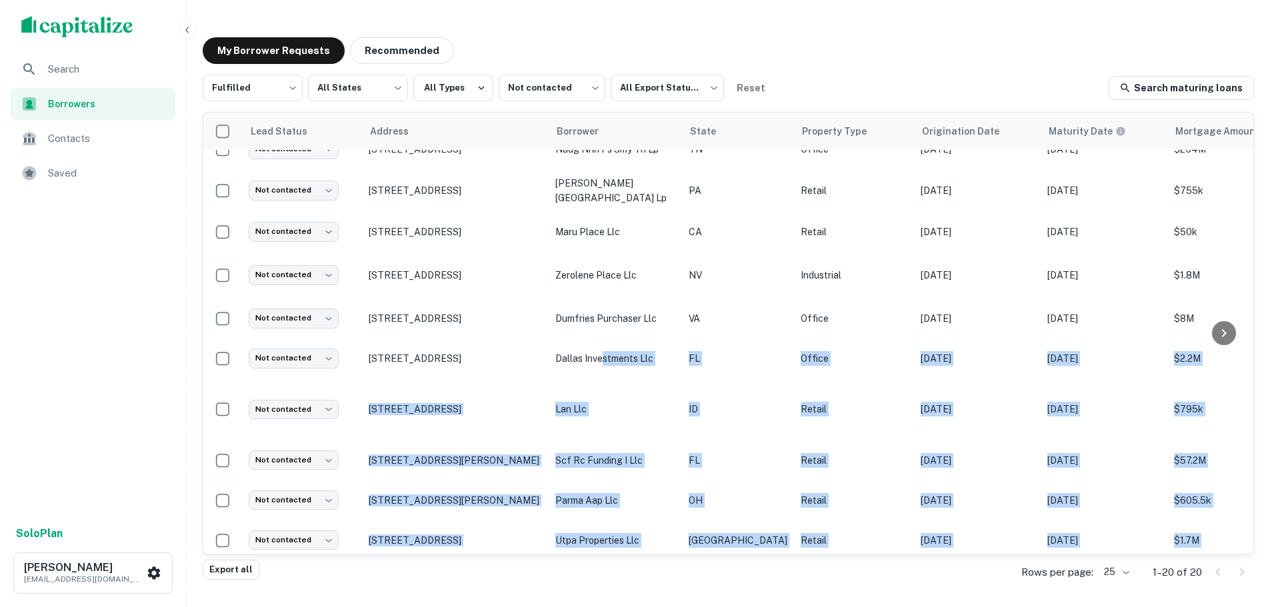
drag, startPoint x: 603, startPoint y: 543, endPoint x: 760, endPoint y: 534, distance: 157.6
click at [760, 535] on tbody "Not contacted **** ​ 12658 Lake Ridge Dr Woodbridge, VA22192 investm nichols za…" at bounding box center [949, 385] width 1492 height 872
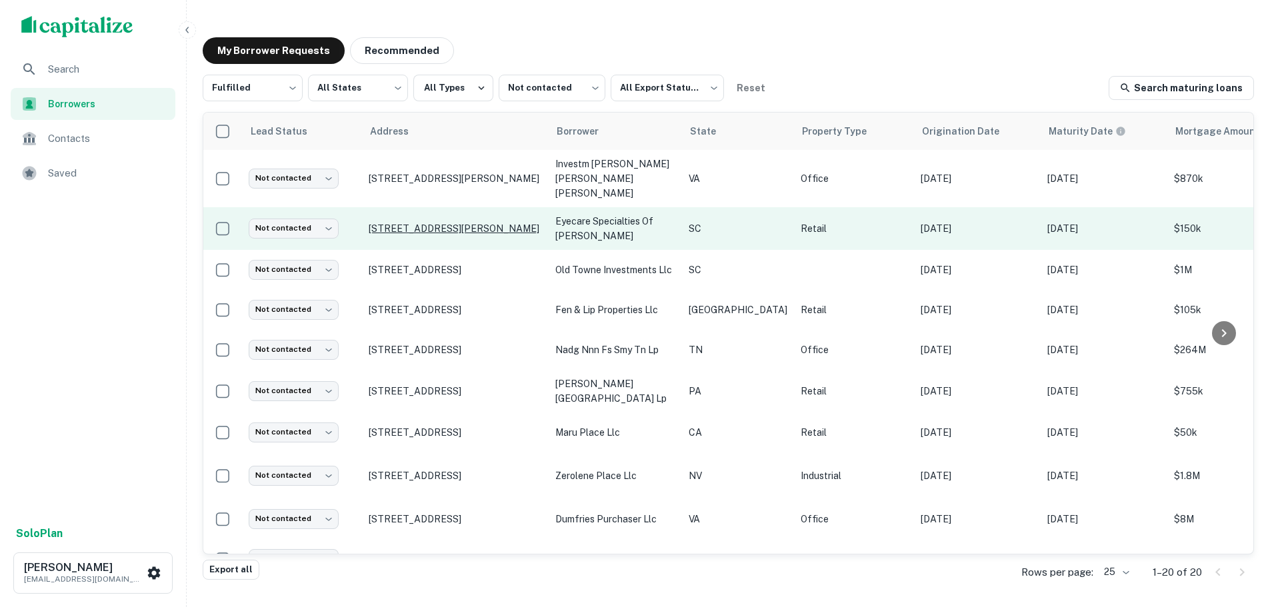
click at [475, 223] on p "903 Saint Andrews Blvd Charleston, SC29407" at bounding box center [455, 229] width 173 height 12
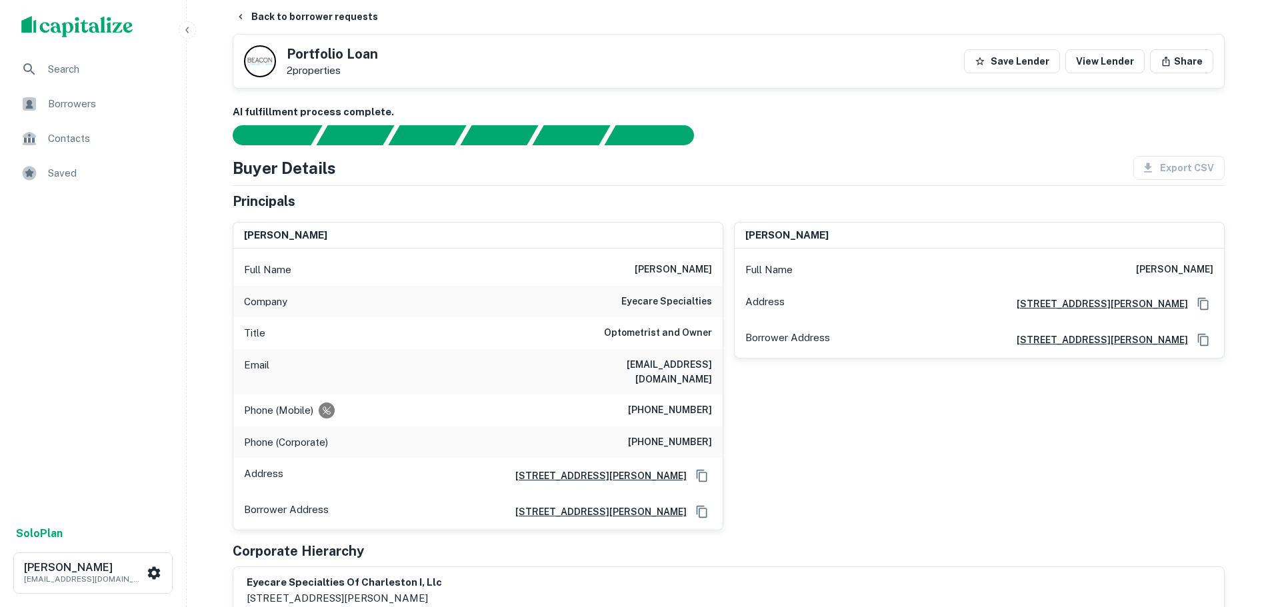
scroll to position [14, 0]
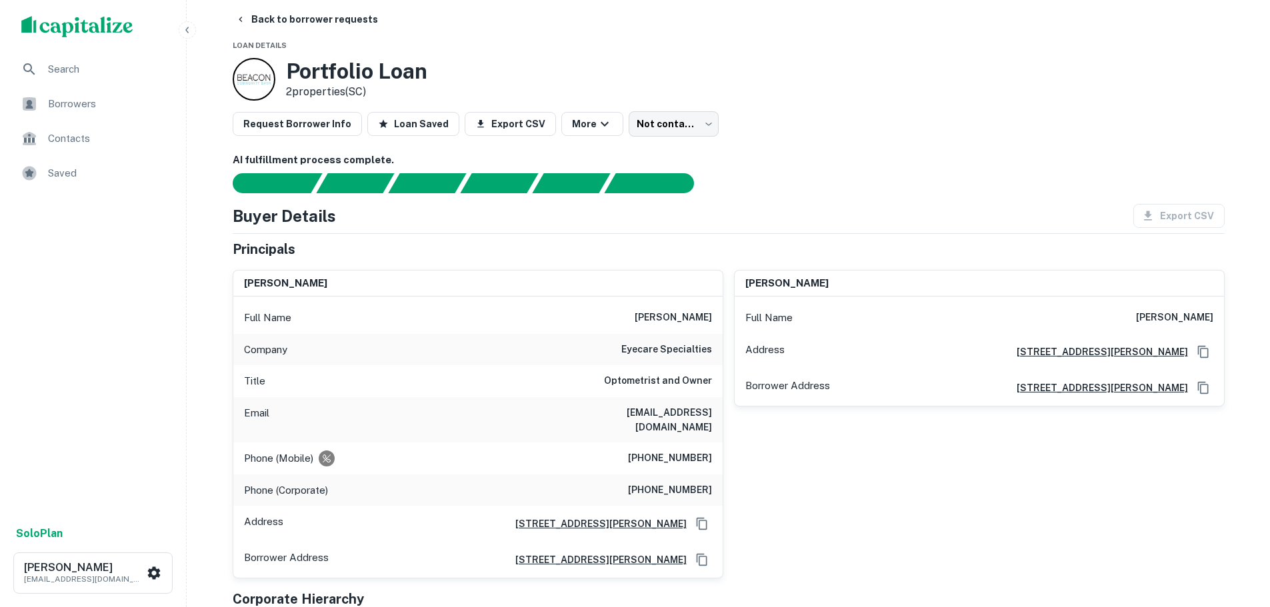
click at [682, 451] on h6 "(843) 814-3908" at bounding box center [670, 459] width 84 height 16
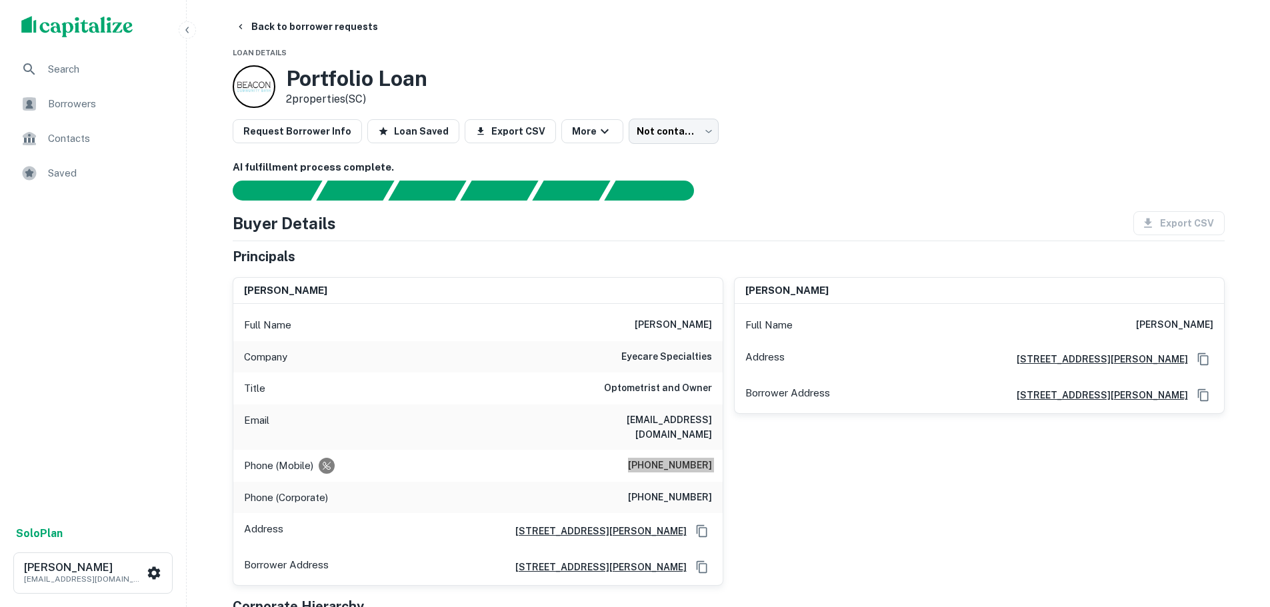
scroll to position [0, 0]
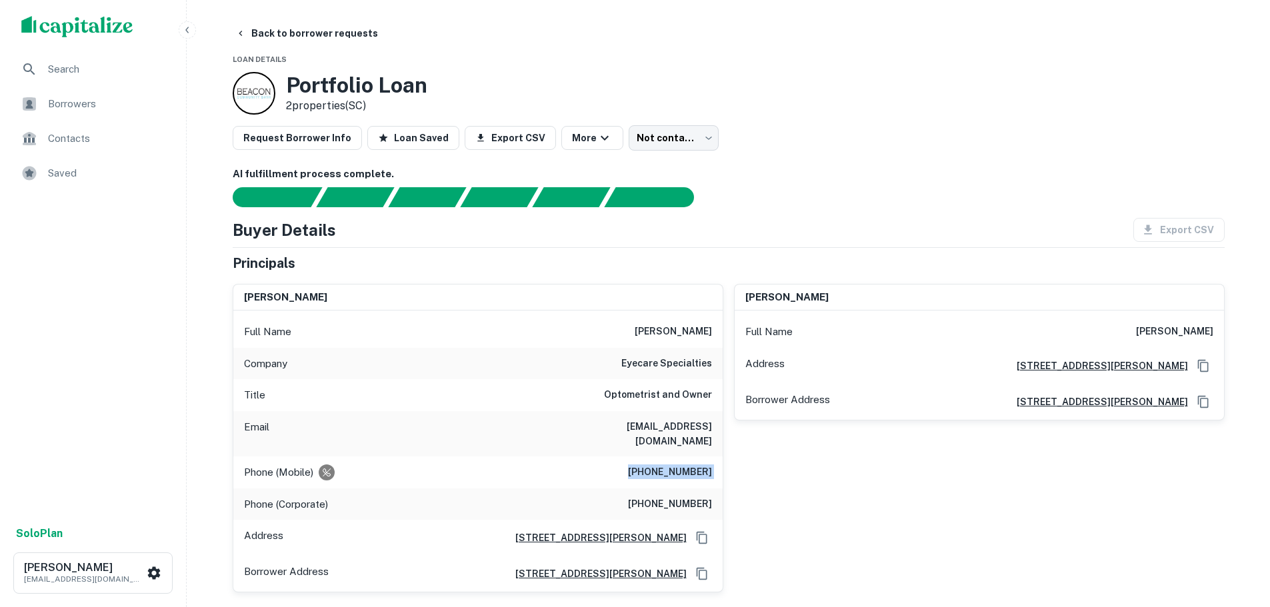
click at [696, 465] on h6 "(843) 814-3908" at bounding box center [670, 473] width 84 height 16
click at [697, 465] on h6 "(843) 814-3908" at bounding box center [670, 473] width 84 height 16
copy h6 "(843) 814-3908"
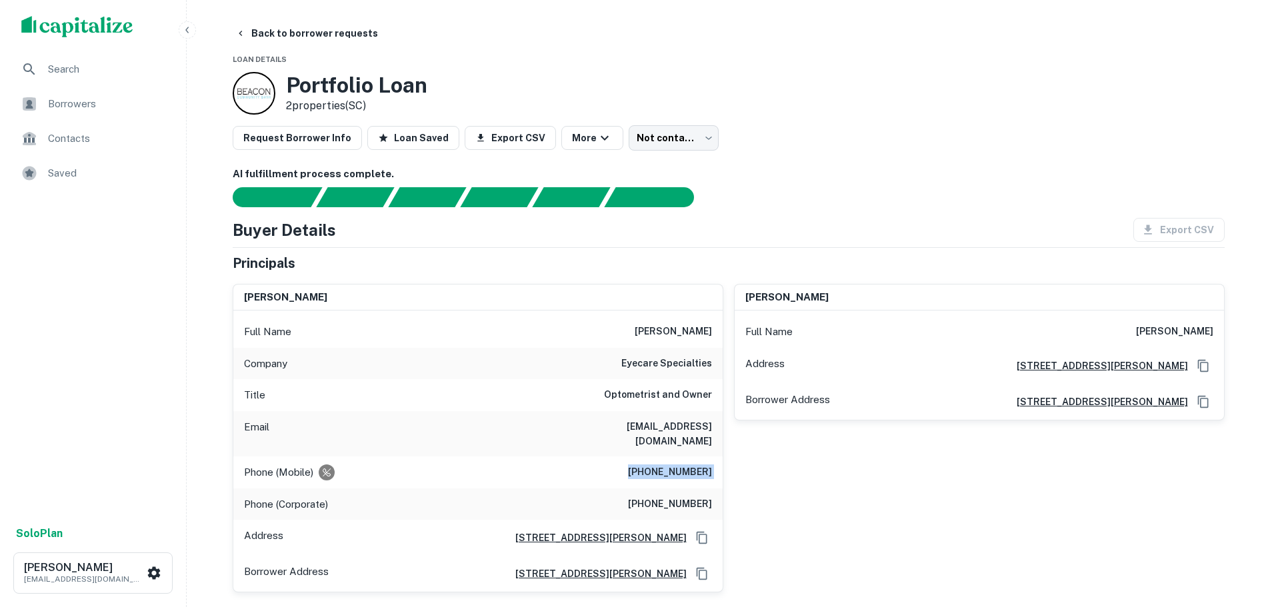
click at [670, 497] on h6 "(843) 577-2047" at bounding box center [670, 505] width 84 height 16
click at [676, 465] on h6 "(843) 814-3908" at bounding box center [670, 473] width 84 height 16
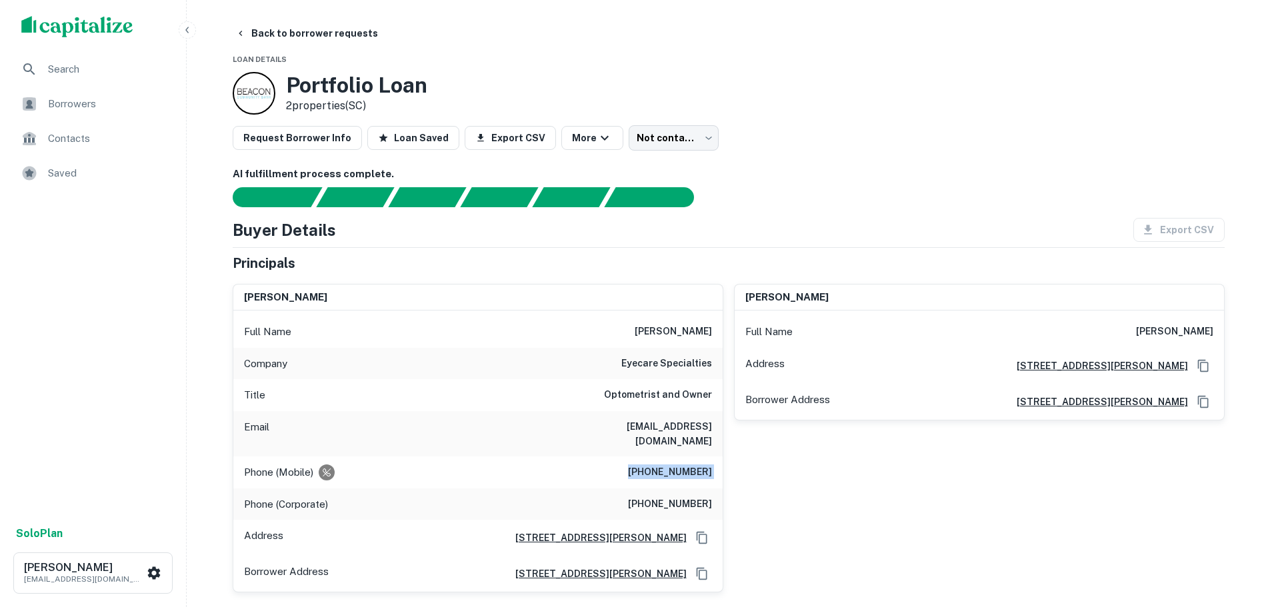
click at [676, 465] on h6 "(843) 814-3908" at bounding box center [670, 473] width 84 height 16
copy h6 "(843) 814-3908"
click at [665, 497] on h6 "(843) 577-2047" at bounding box center [670, 505] width 84 height 16
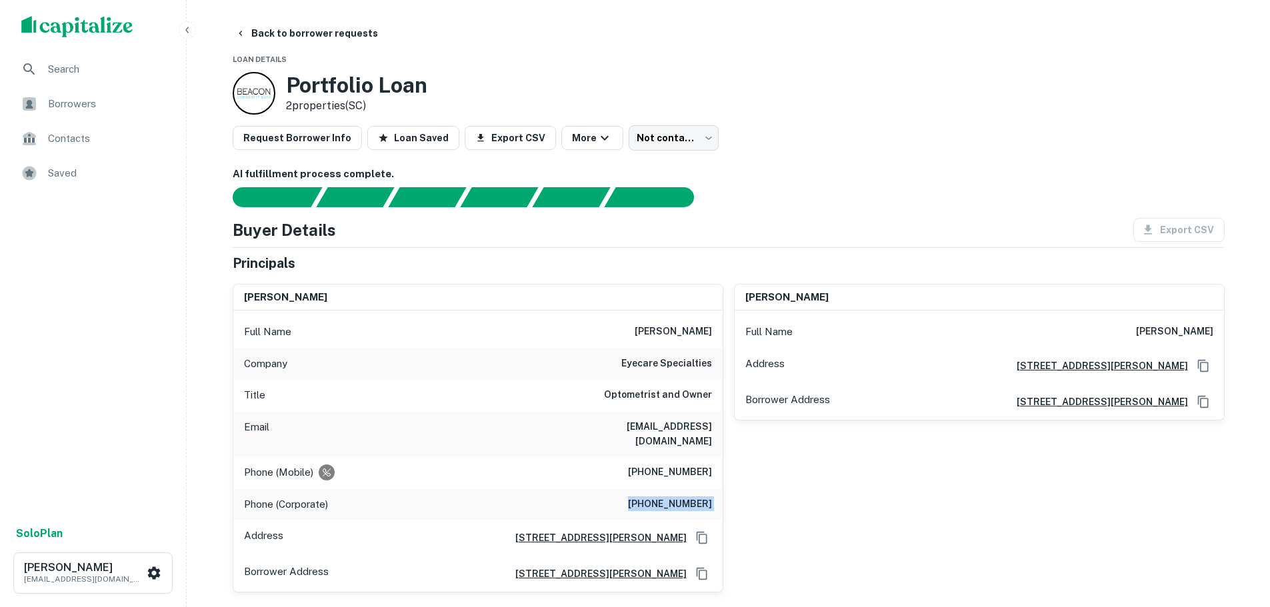
copy h6 "(843) 577-2047"
click at [275, 41] on button "Back to borrower requests" at bounding box center [306, 33] width 153 height 24
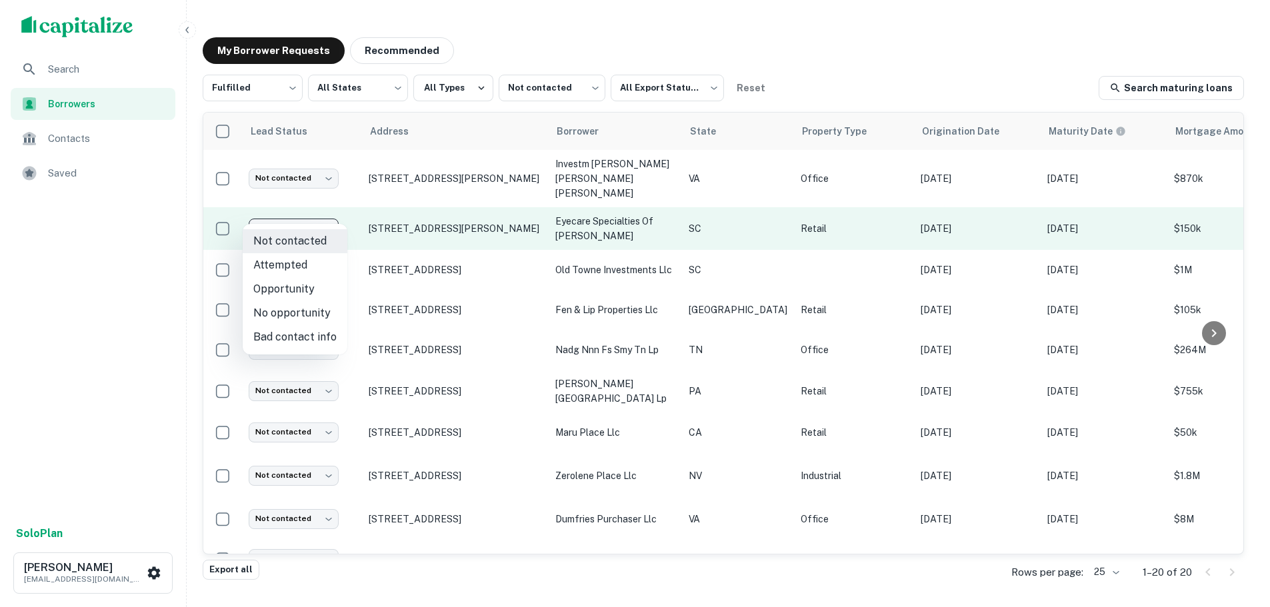
click at [319, 215] on body "Search Borrowers Contacts Saved Solo Plan Trevor Zwick tzwick@surmount.com My B…" at bounding box center [635, 303] width 1270 height 607
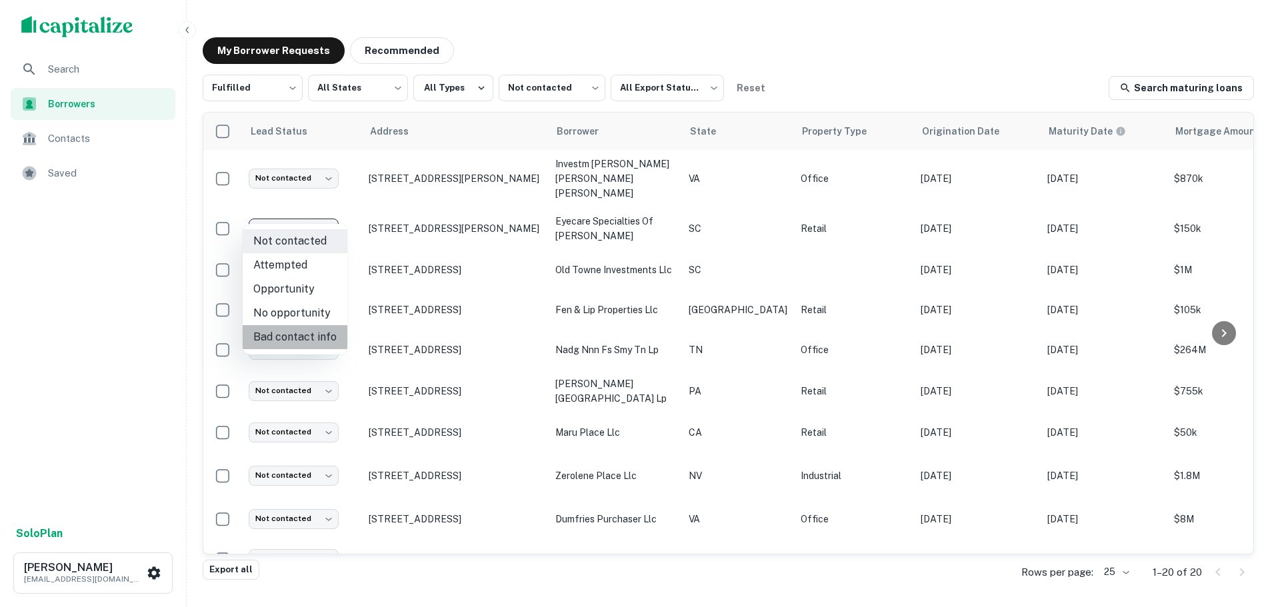
click at [313, 340] on li "Bad contact info" at bounding box center [295, 337] width 105 height 24
type input "**********"
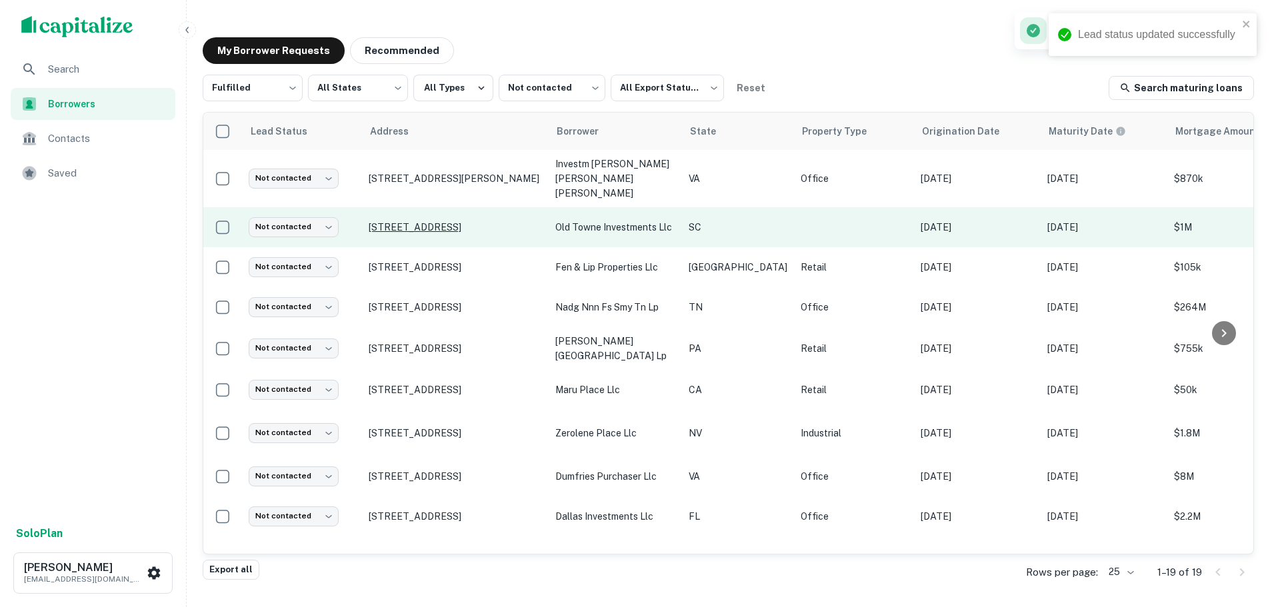
click at [439, 221] on p "1664 Old Towne Rd Charleston, SC29407" at bounding box center [455, 227] width 173 height 12
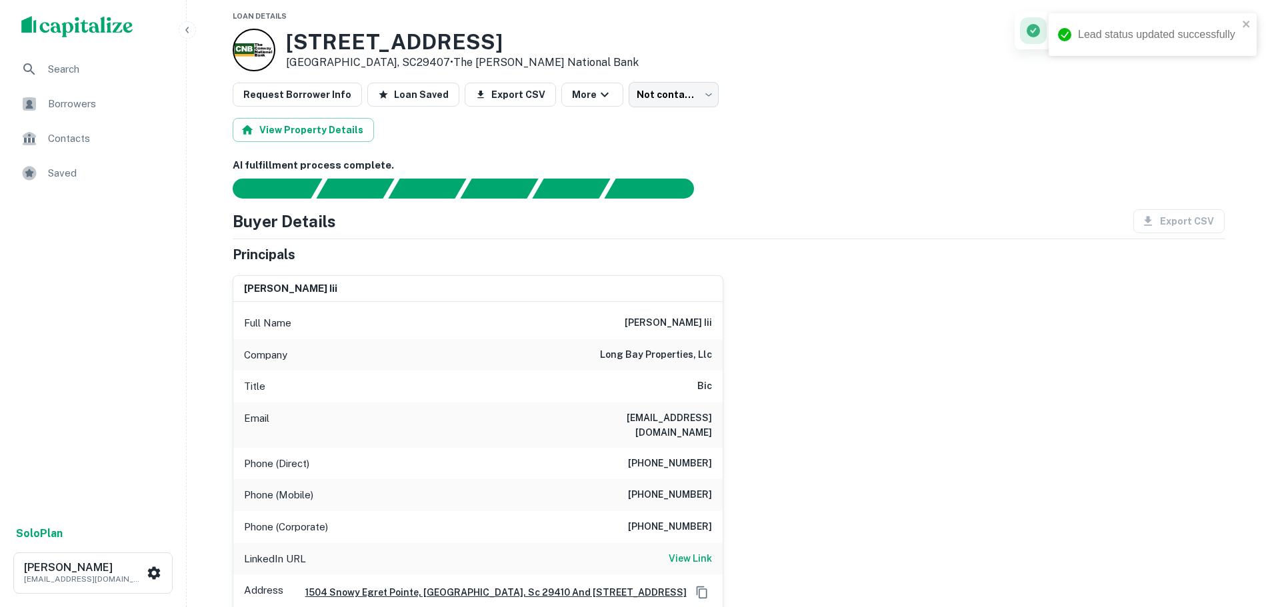
scroll to position [67, 0]
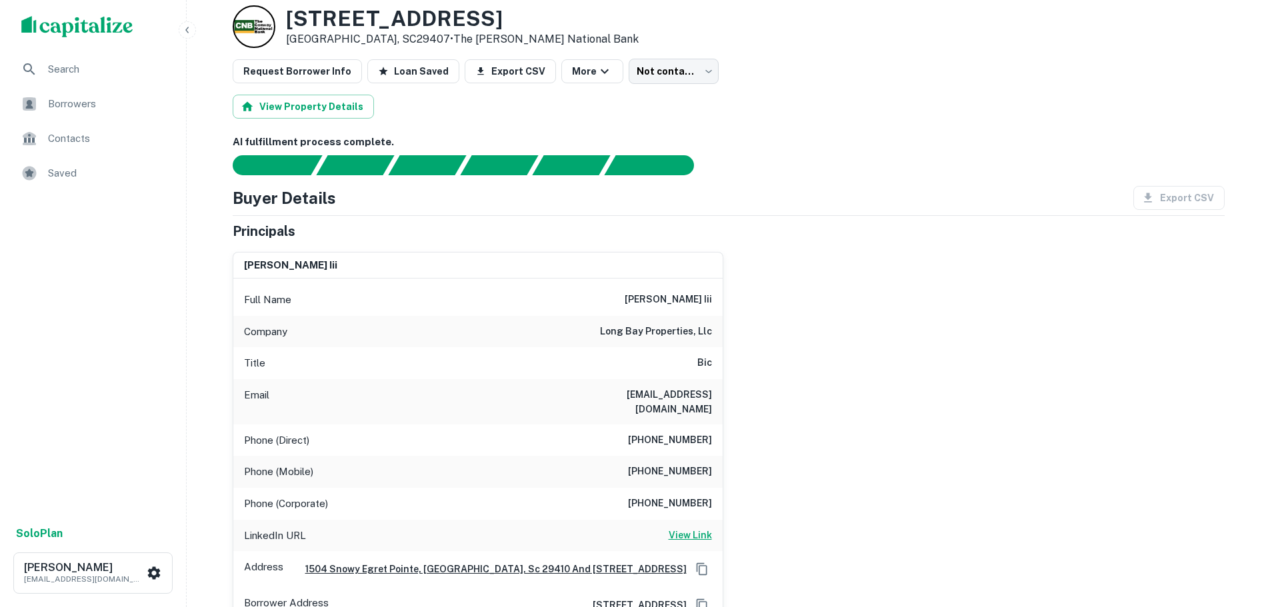
click at [692, 528] on h6 "View Link" at bounding box center [689, 535] width 43 height 15
click at [698, 433] on h6 "(843) 863-1176" at bounding box center [670, 441] width 84 height 16
copy h6 "(843) 863-1176"
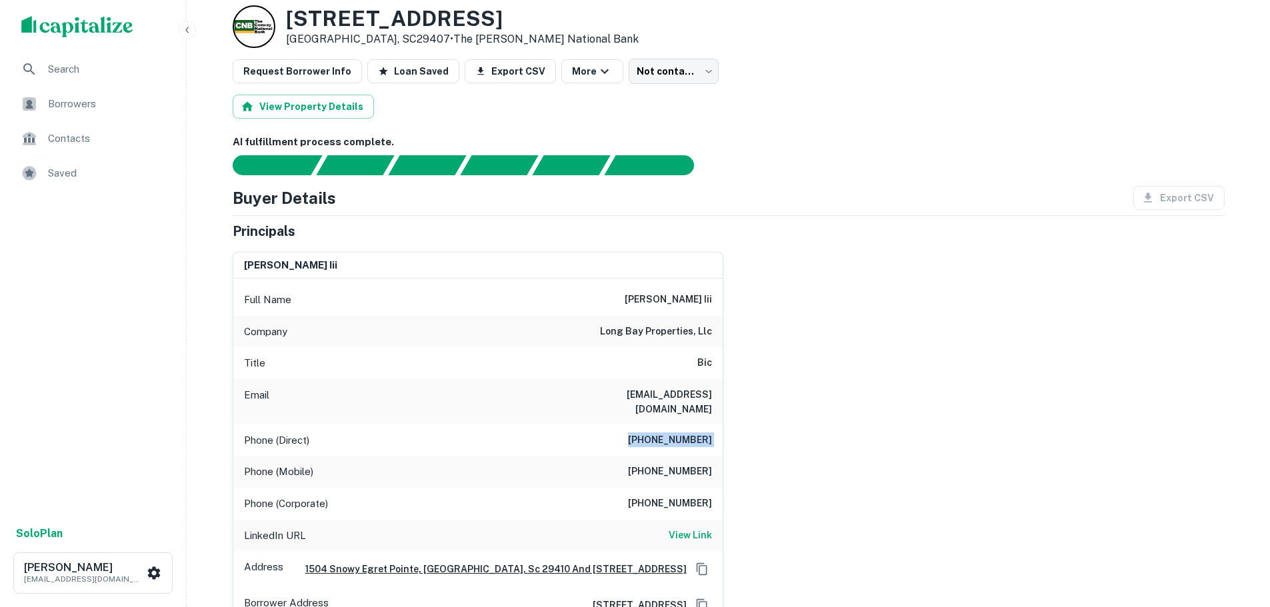
click at [682, 464] on h6 "(843) 442-9388" at bounding box center [670, 472] width 84 height 16
copy h6 "(843) 442-9388"
click at [675, 496] on h6 "(843) 797-3119" at bounding box center [670, 504] width 84 height 16
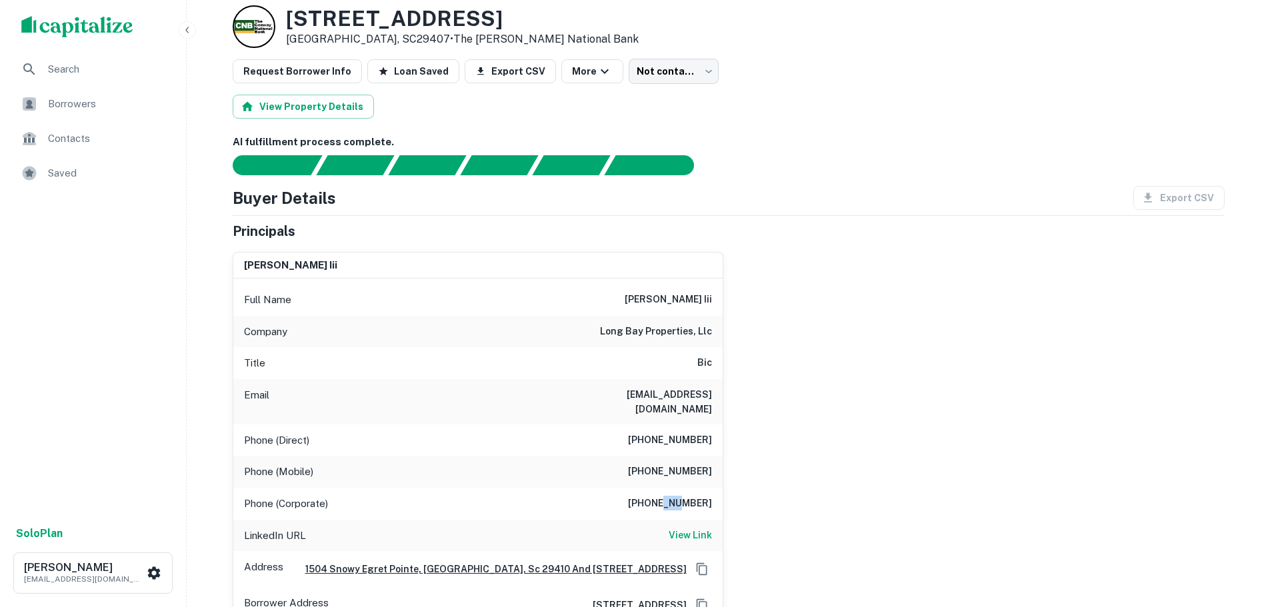
click at [675, 496] on h6 "(843) 797-3119" at bounding box center [670, 504] width 84 height 16
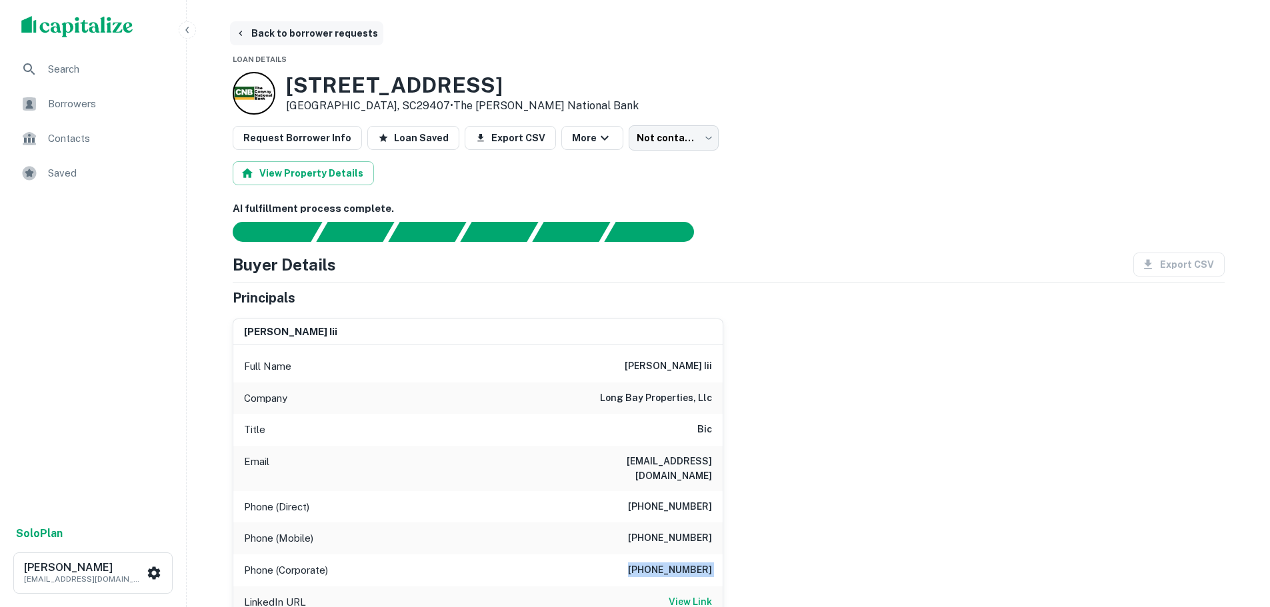
click at [341, 32] on button "Back to borrower requests" at bounding box center [306, 33] width 153 height 24
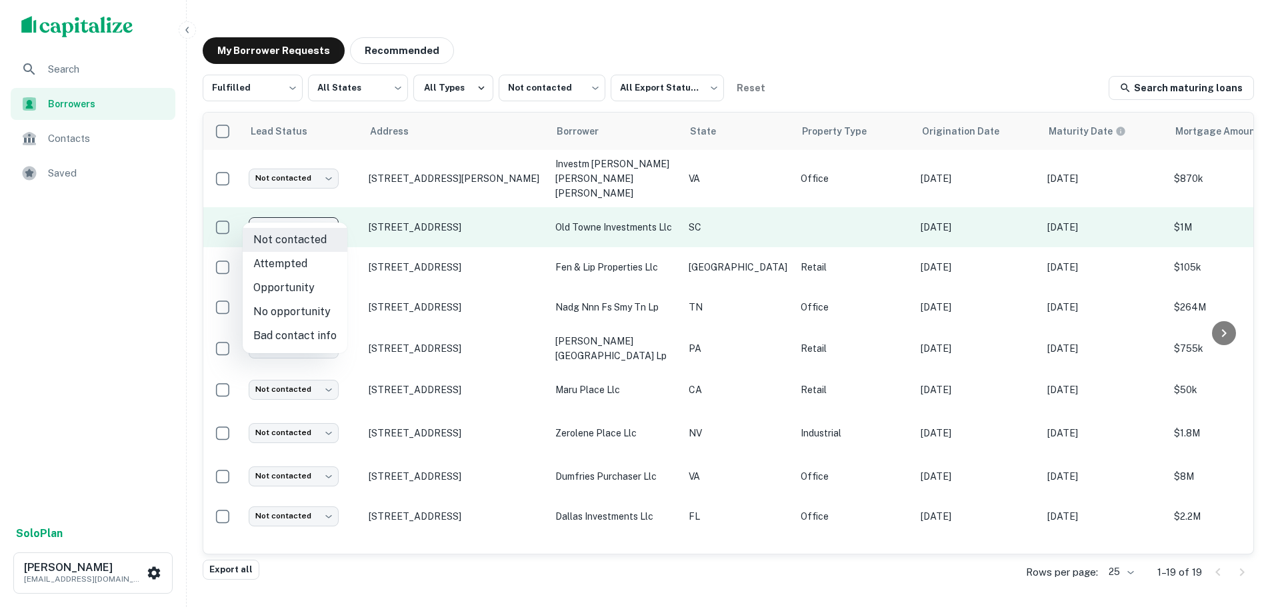
click at [331, 207] on body "Search Borrowers Contacts Saved Solo Plan Trevor Zwick tzwick@surmount.com My B…" at bounding box center [640, 303] width 1280 height 607
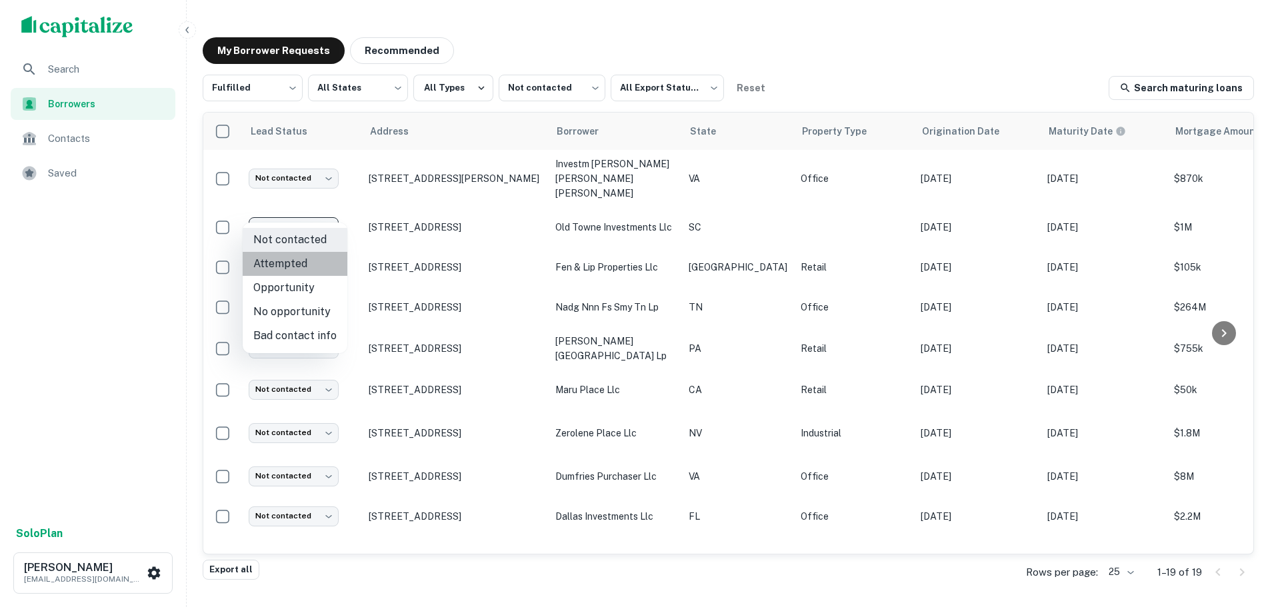
click at [306, 266] on li "Attempted" at bounding box center [295, 264] width 105 height 24
type input "*********"
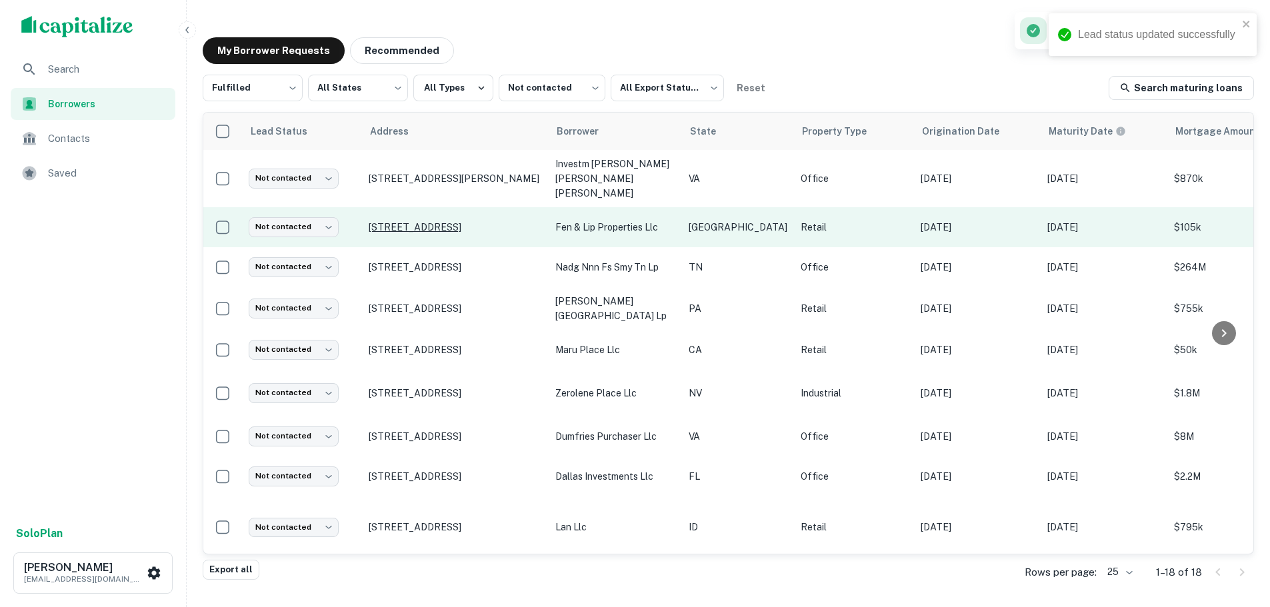
click at [443, 221] on p "291 Interstate 45 S Huntsville, TX77340" at bounding box center [455, 227] width 173 height 12
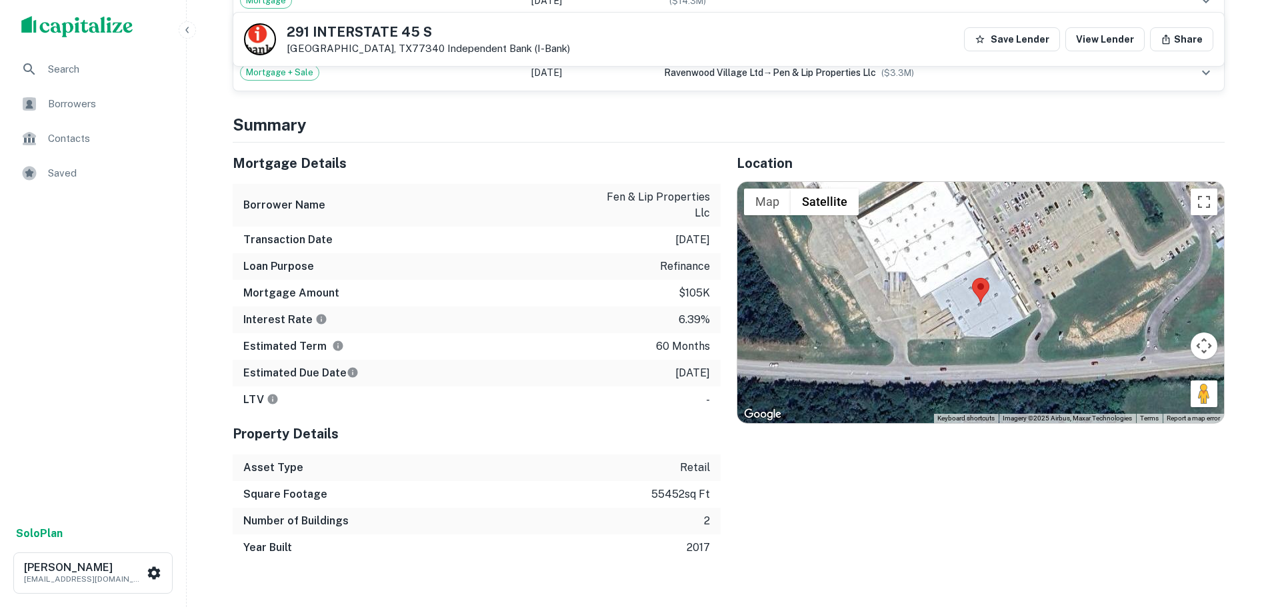
scroll to position [1066, 0]
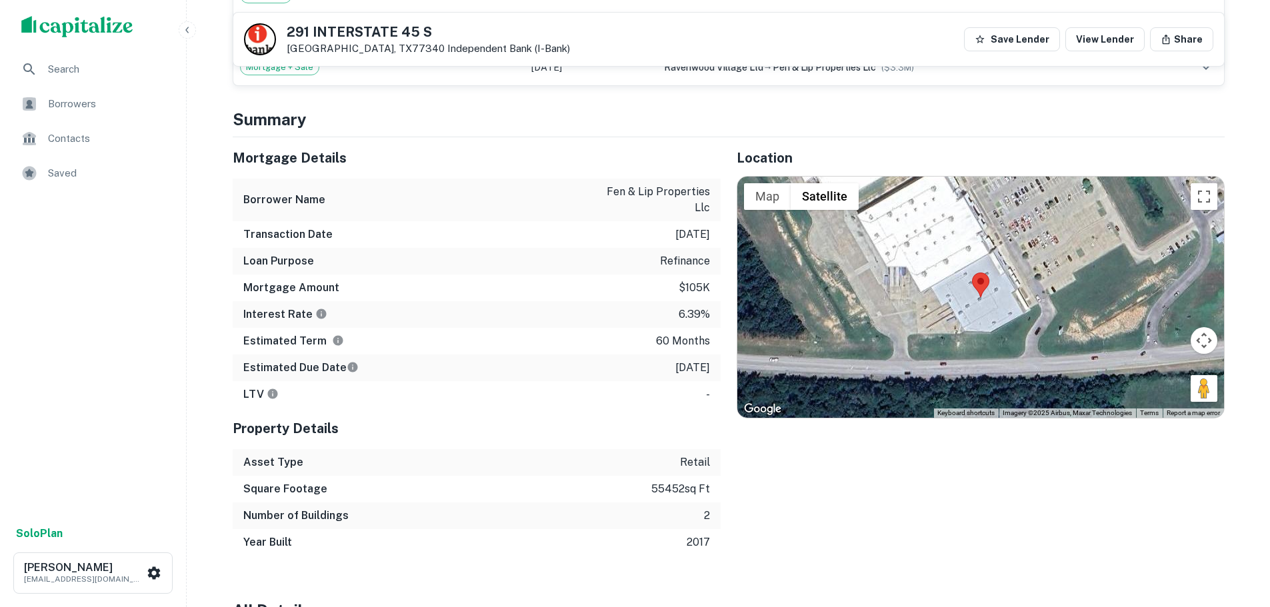
drag, startPoint x: 1208, startPoint y: 377, endPoint x: 1038, endPoint y: 218, distance: 232.5
click at [1038, 218] on div "Map Terrain Satellite Labels Keyboard shortcuts Map Data Imagery ©2025 Airbus, …" at bounding box center [980, 297] width 487 height 241
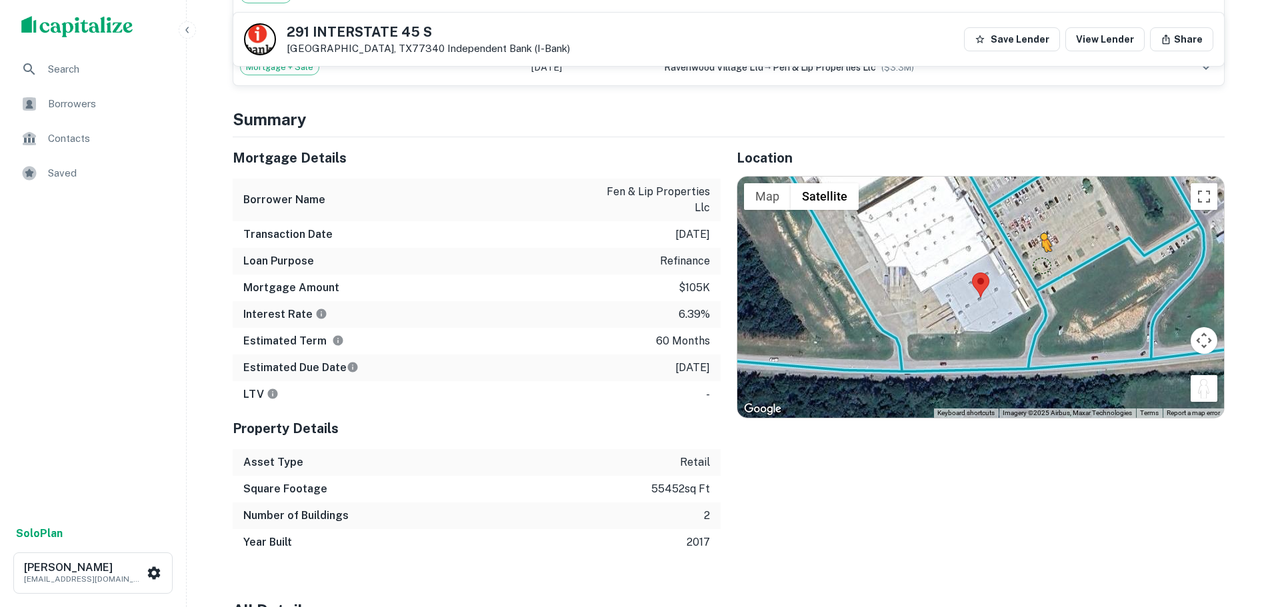
drag, startPoint x: 1208, startPoint y: 387, endPoint x: 1035, endPoint y: 242, distance: 225.6
click at [1035, 242] on div "To activate drag with keyboard, press Alt + Enter. Once in keyboard drag state,…" at bounding box center [980, 297] width 487 height 241
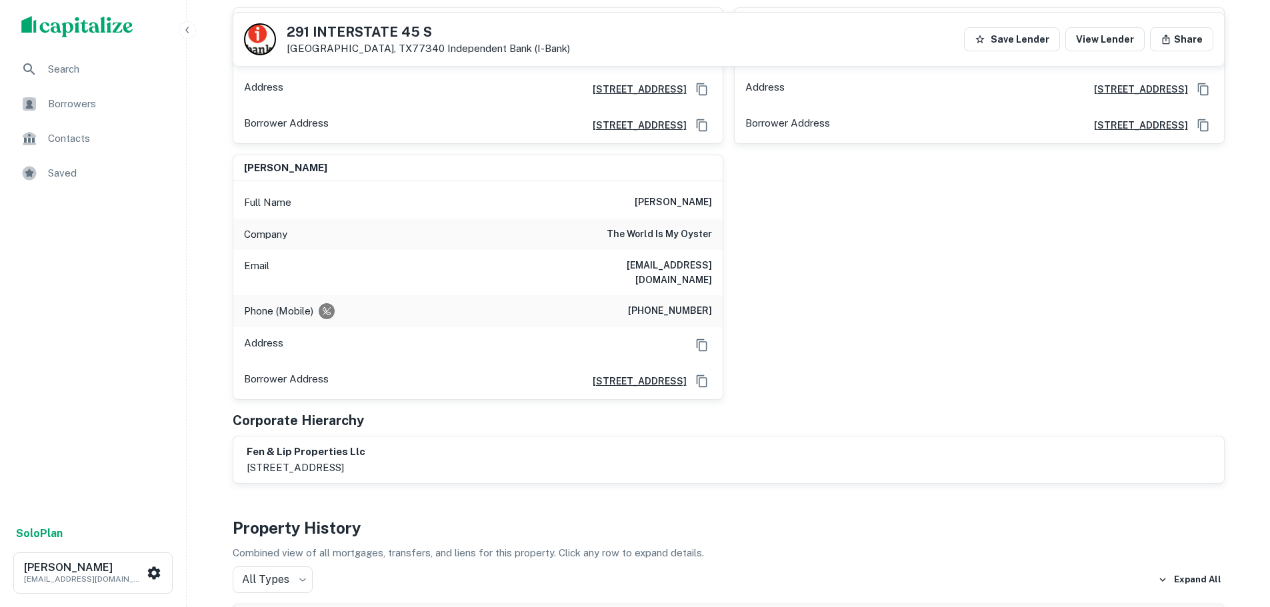
scroll to position [267, 0]
click at [675, 303] on h6 "(210) 488-2927" at bounding box center [670, 311] width 84 height 16
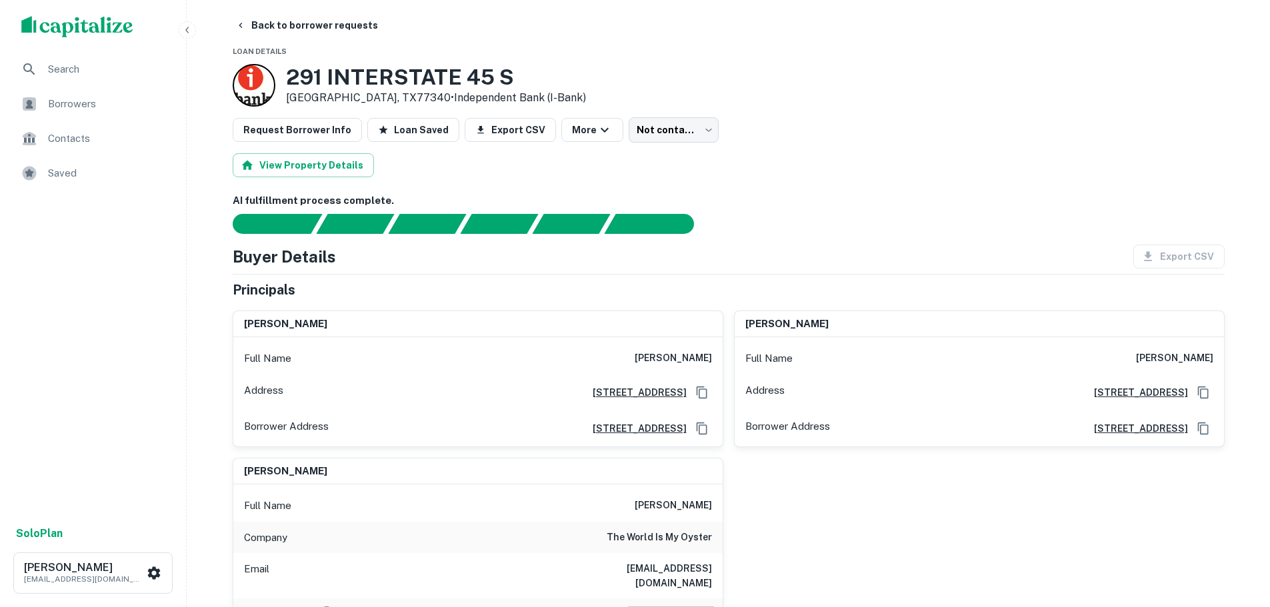
scroll to position [0, 0]
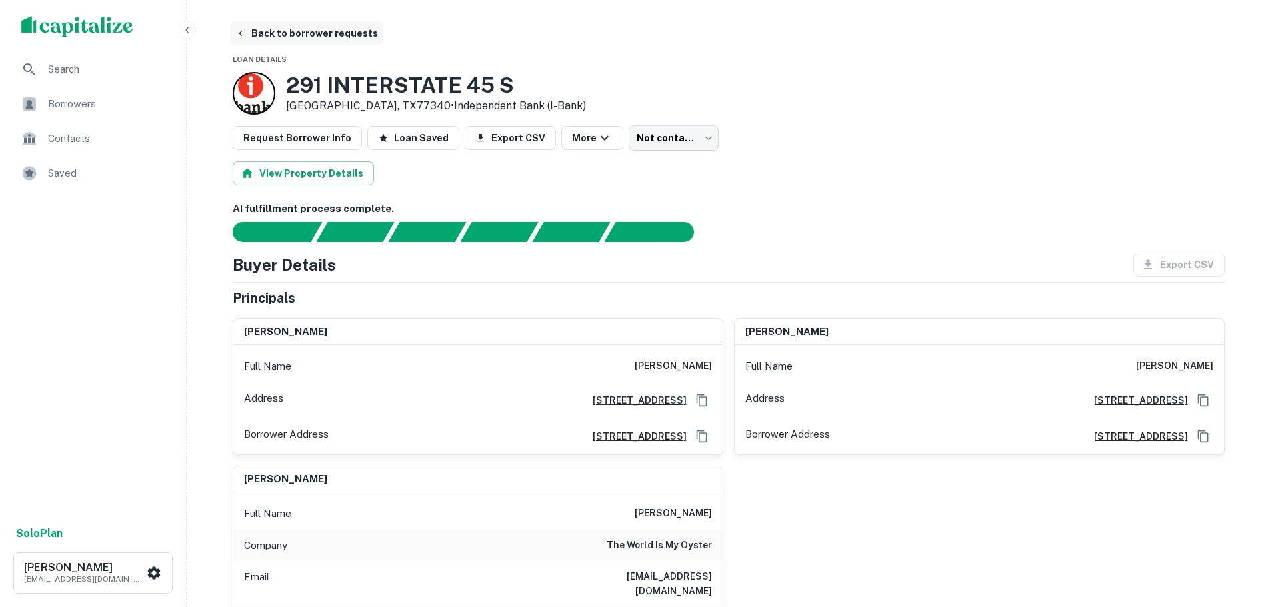
click at [345, 26] on button "Back to borrower requests" at bounding box center [306, 33] width 153 height 24
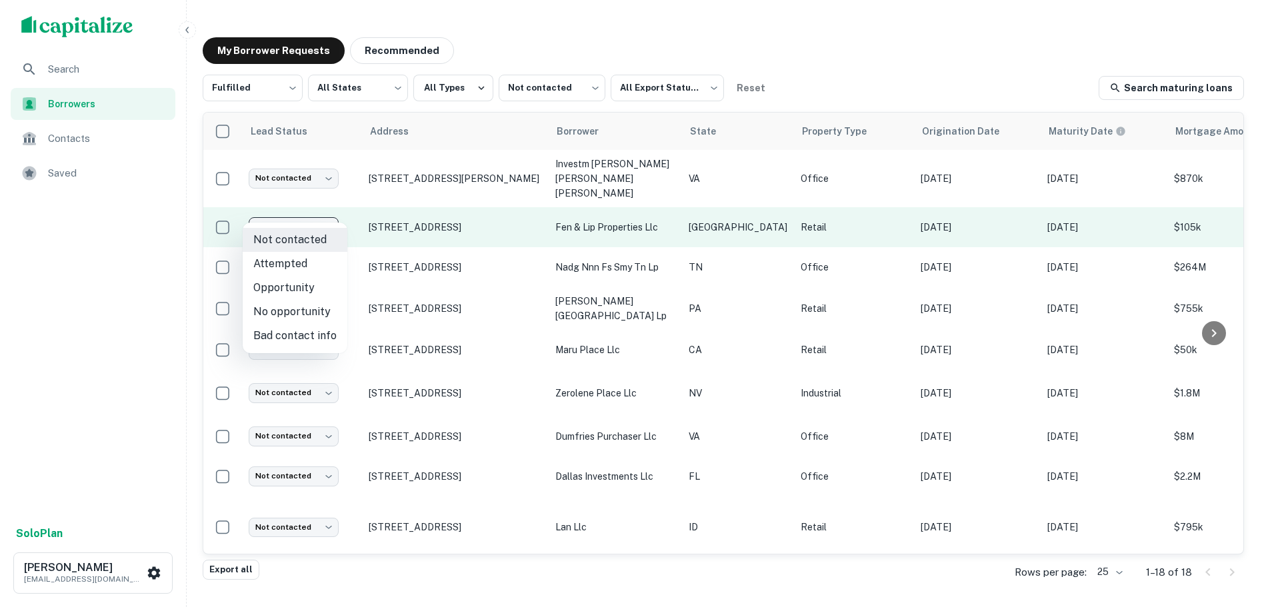
click at [299, 210] on body "Search Borrowers Contacts Saved Solo Plan Trevor Zwick tzwick@surmount.com My B…" at bounding box center [635, 303] width 1270 height 607
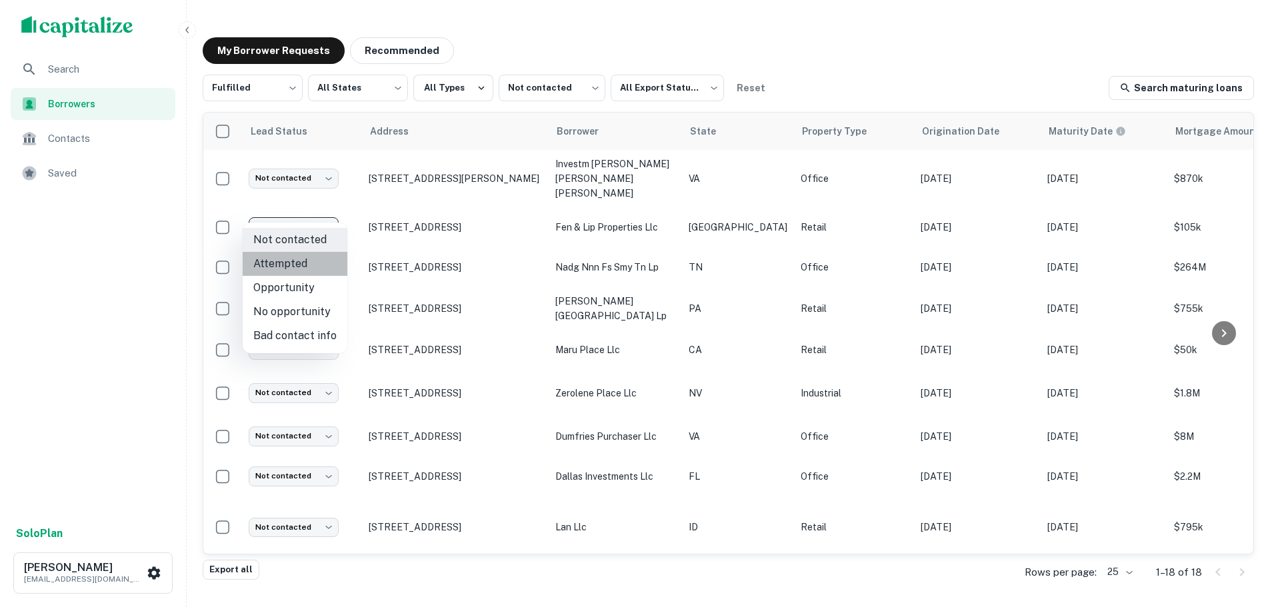
click at [303, 262] on li "Attempted" at bounding box center [295, 264] width 105 height 24
type input "*********"
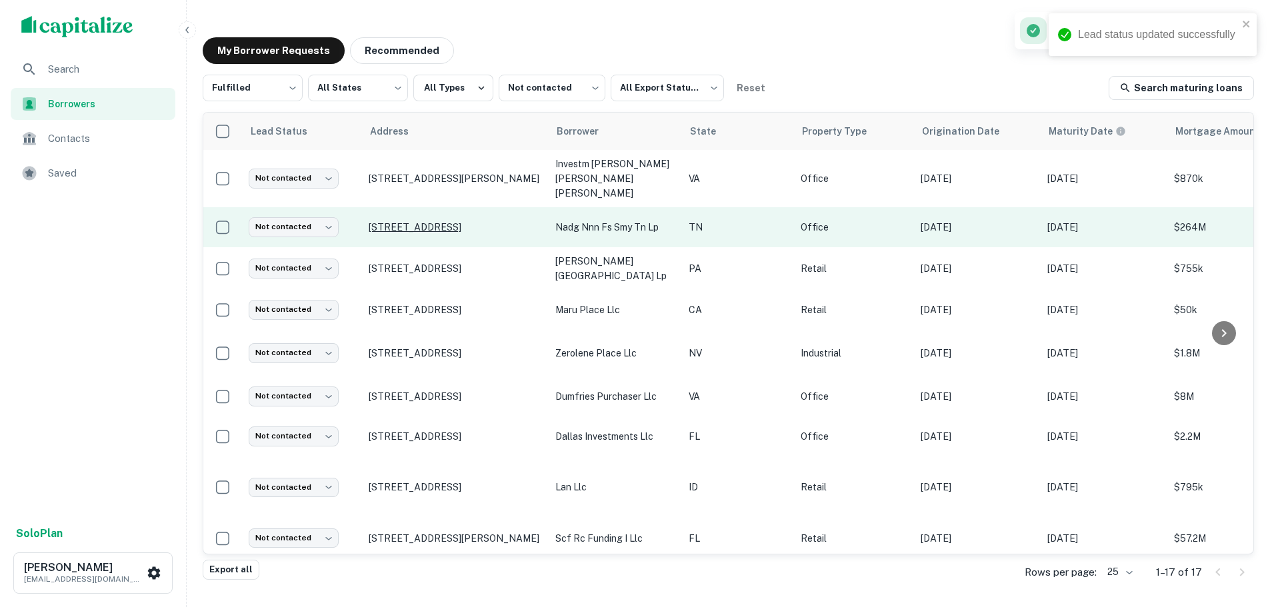
click at [461, 221] on p "724 President Pl Smyrna, TN37167" at bounding box center [455, 227] width 173 height 12
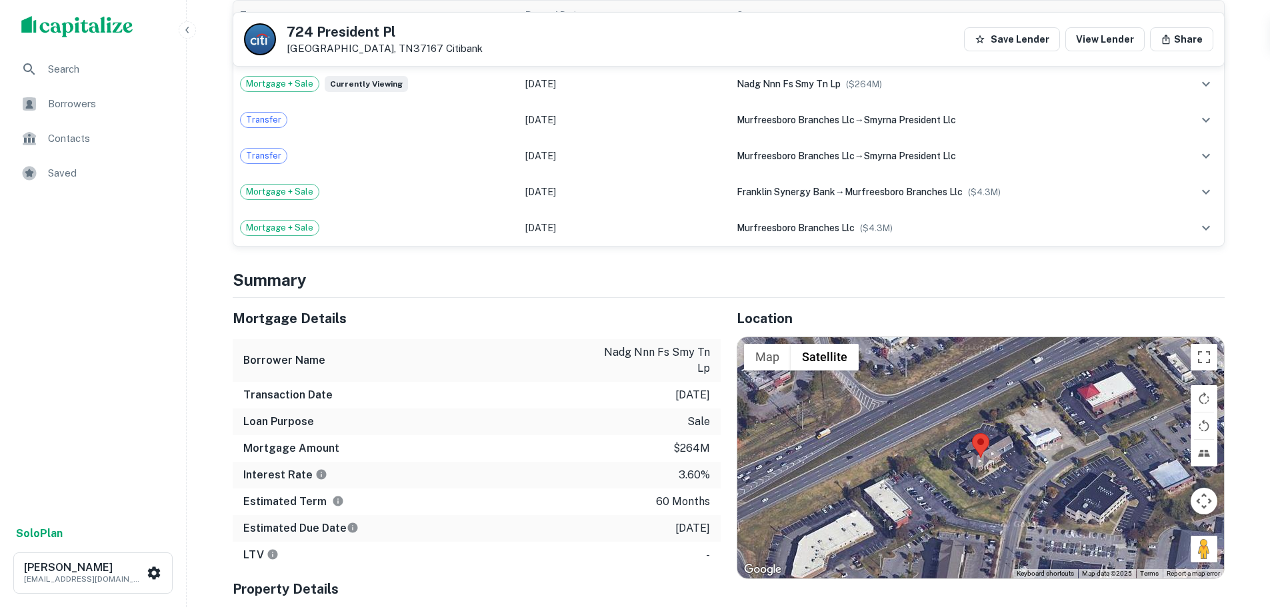
scroll to position [933, 0]
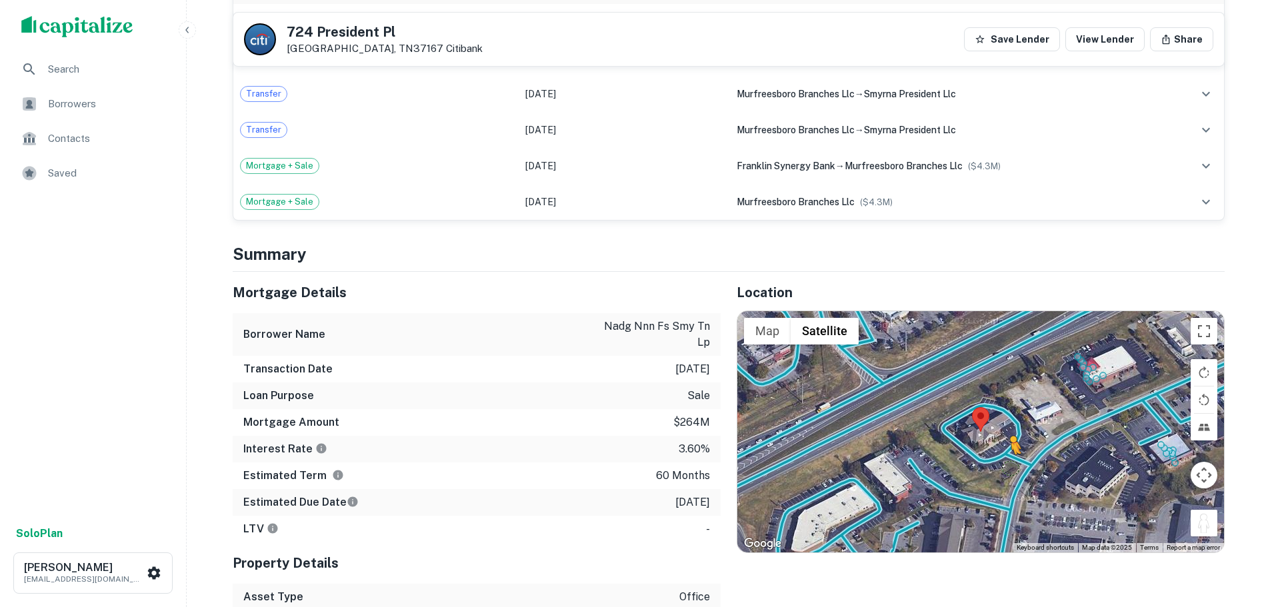
drag, startPoint x: 1202, startPoint y: 509, endPoint x: 1001, endPoint y: 454, distance: 208.6
click at [1001, 454] on div "To activate drag with keyboard, press Alt + Enter. Once in keyboard drag state,…" at bounding box center [980, 431] width 487 height 241
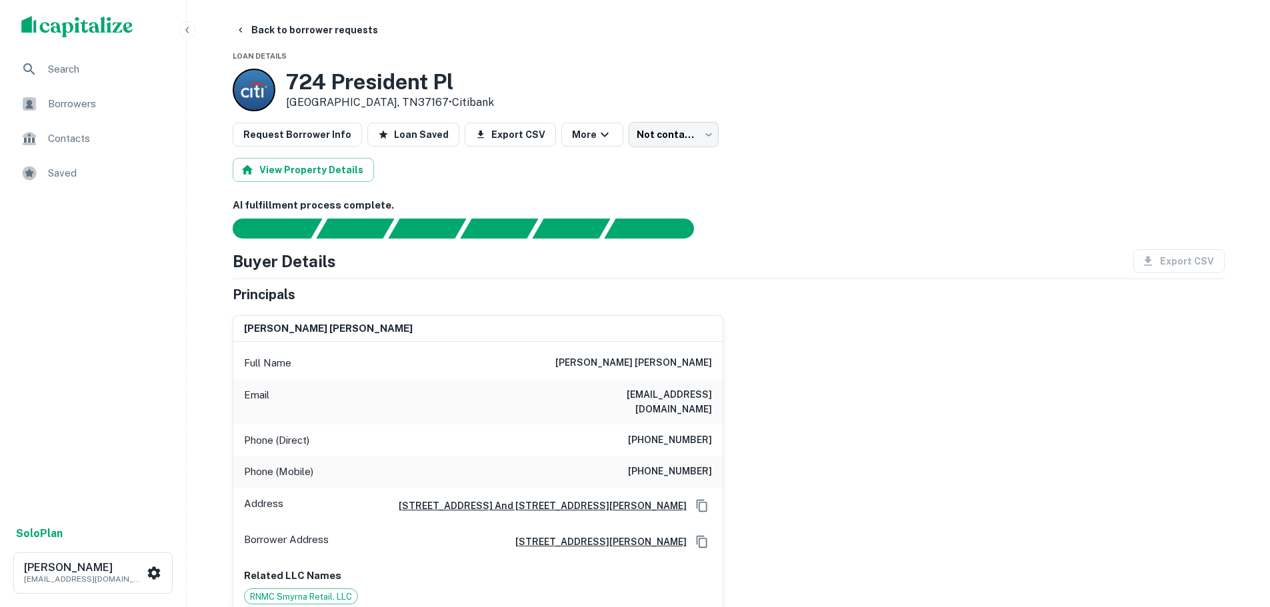
scroll to position [0, 0]
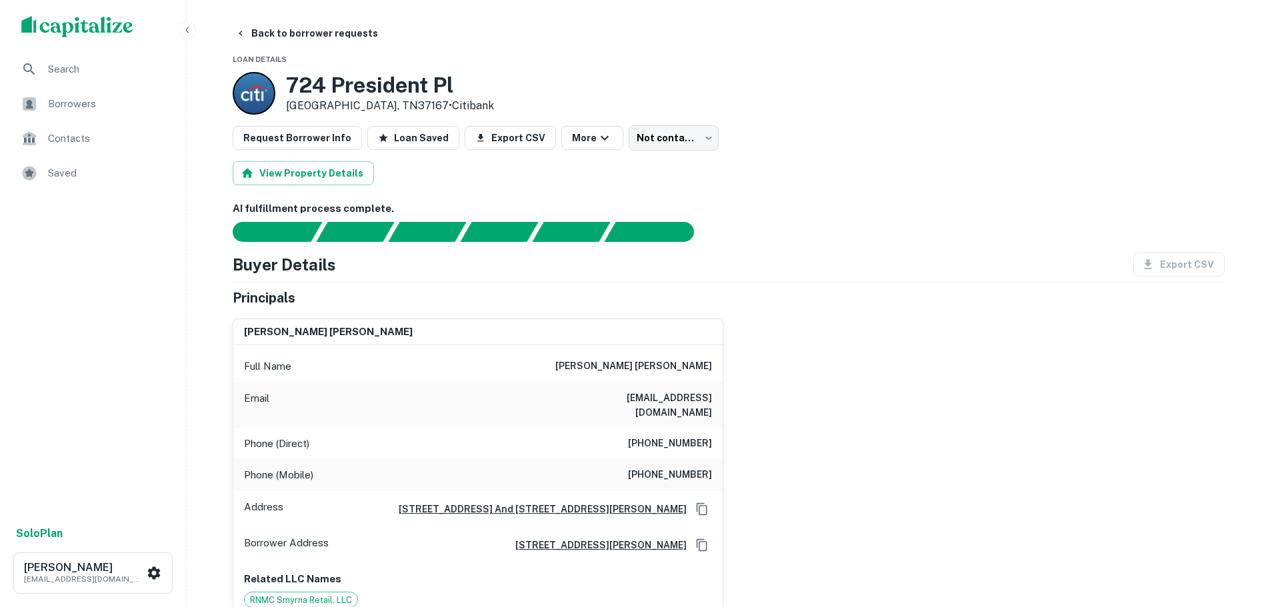
click at [411, 86] on h3 "724 President Pl" at bounding box center [390, 85] width 208 height 25
click at [713, 437] on div "Phone (Direct) (901) 683-4794" at bounding box center [477, 444] width 489 height 32
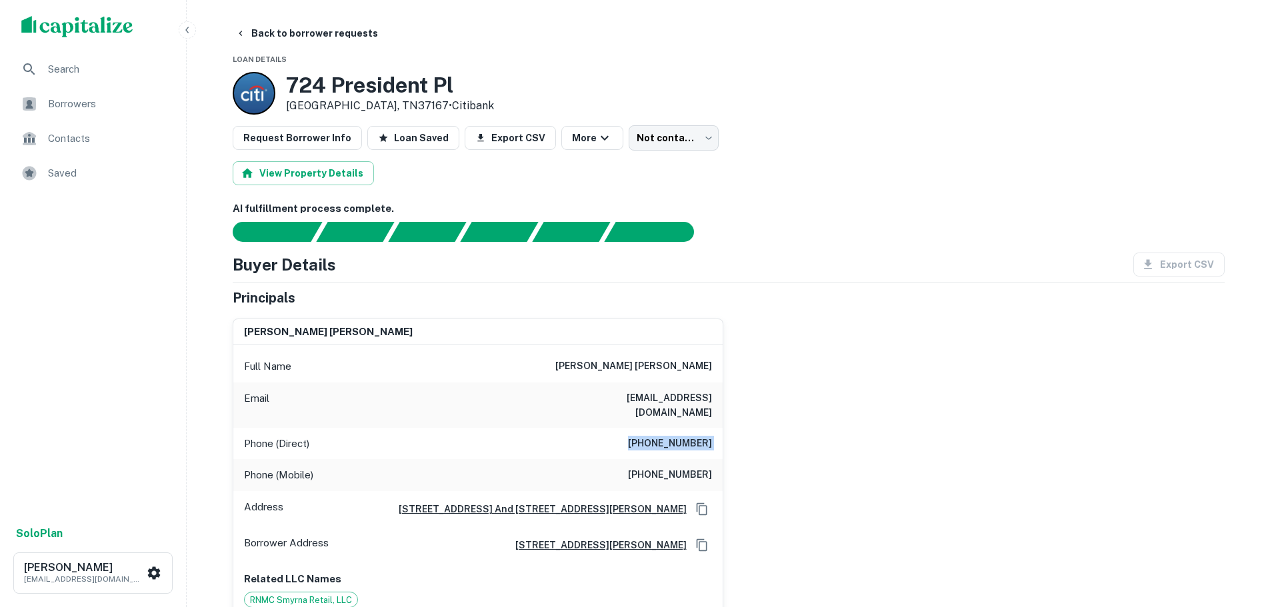
click at [713, 437] on div "Phone (Direct) (901) 683-4794" at bounding box center [477, 444] width 489 height 32
click at [680, 467] on h6 "(901) 569-0204" at bounding box center [670, 475] width 84 height 16
click at [333, 40] on button "Back to borrower requests" at bounding box center [306, 33] width 153 height 24
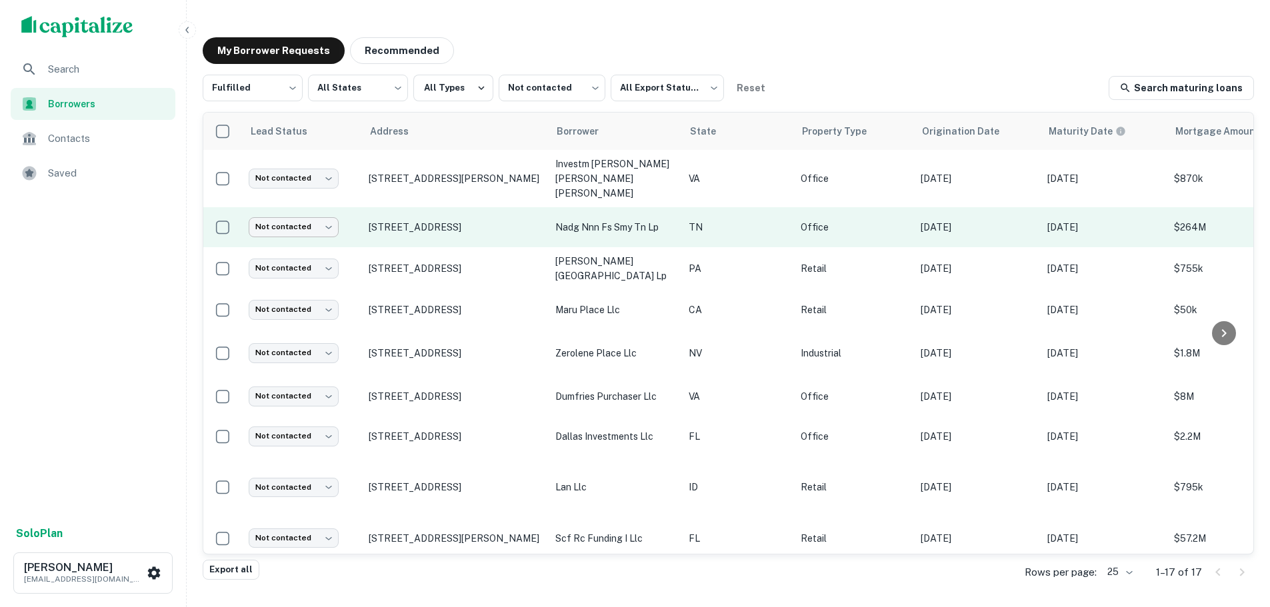
click at [293, 207] on body "Search Borrowers Contacts Saved Solo Plan Trevor Zwick tzwick@surmount.com My B…" at bounding box center [635, 303] width 1270 height 607
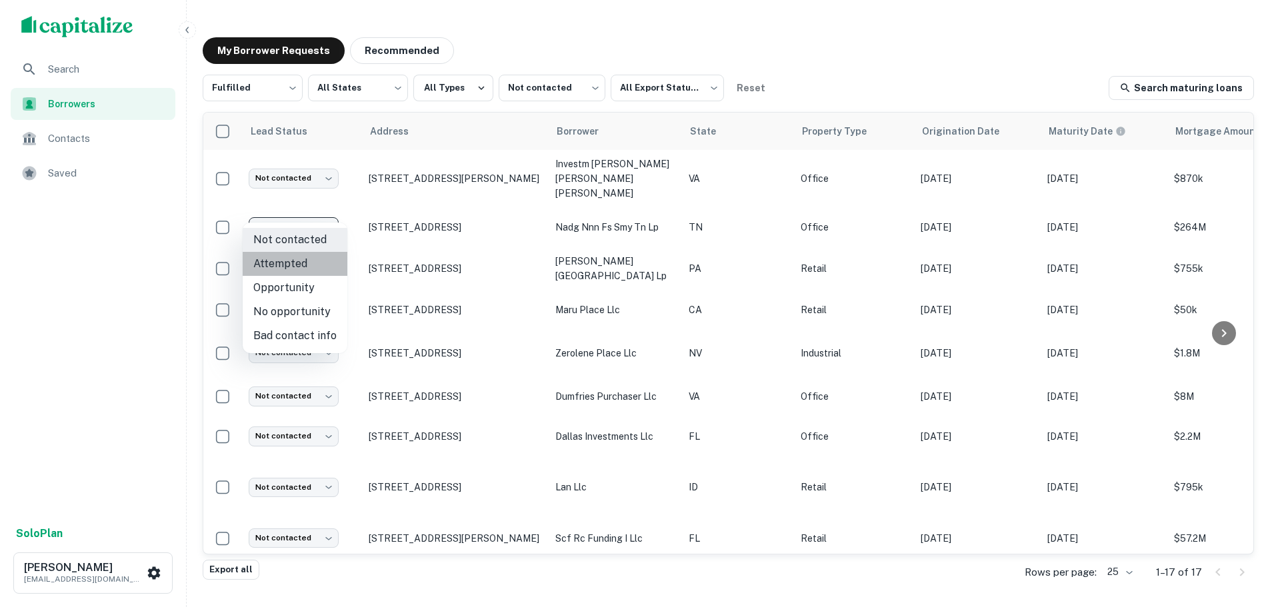
click at [299, 268] on li "Attempted" at bounding box center [295, 264] width 105 height 24
type input "*********"
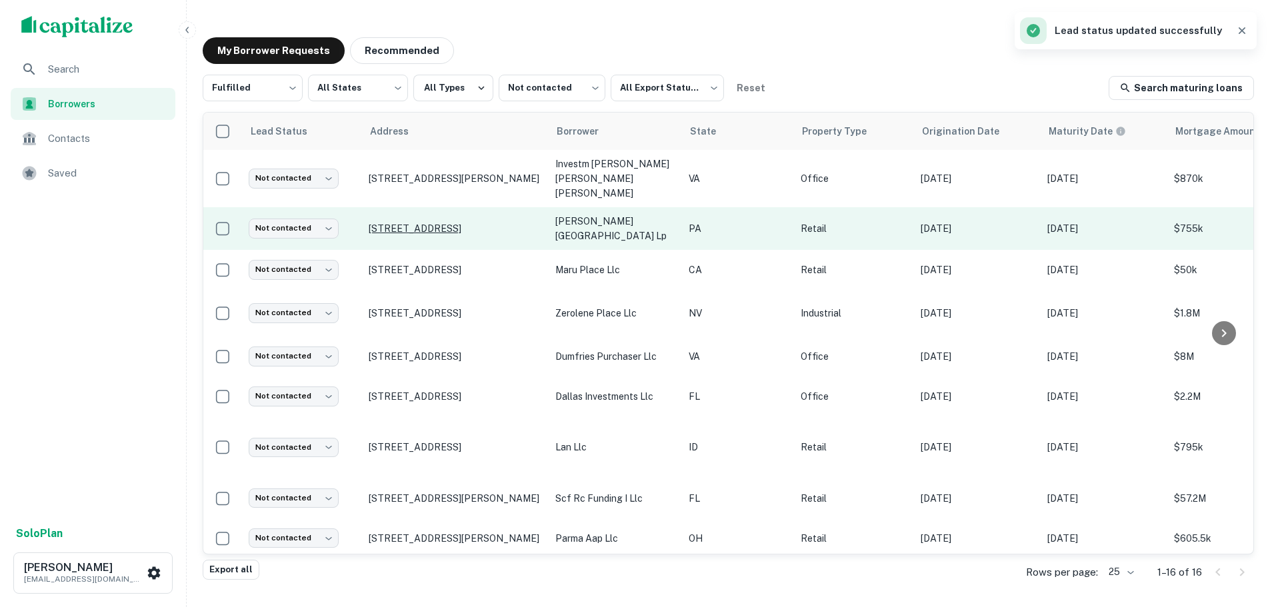
click at [444, 223] on p "96 Airport Rd Hazleton, PA18202" at bounding box center [455, 229] width 173 height 12
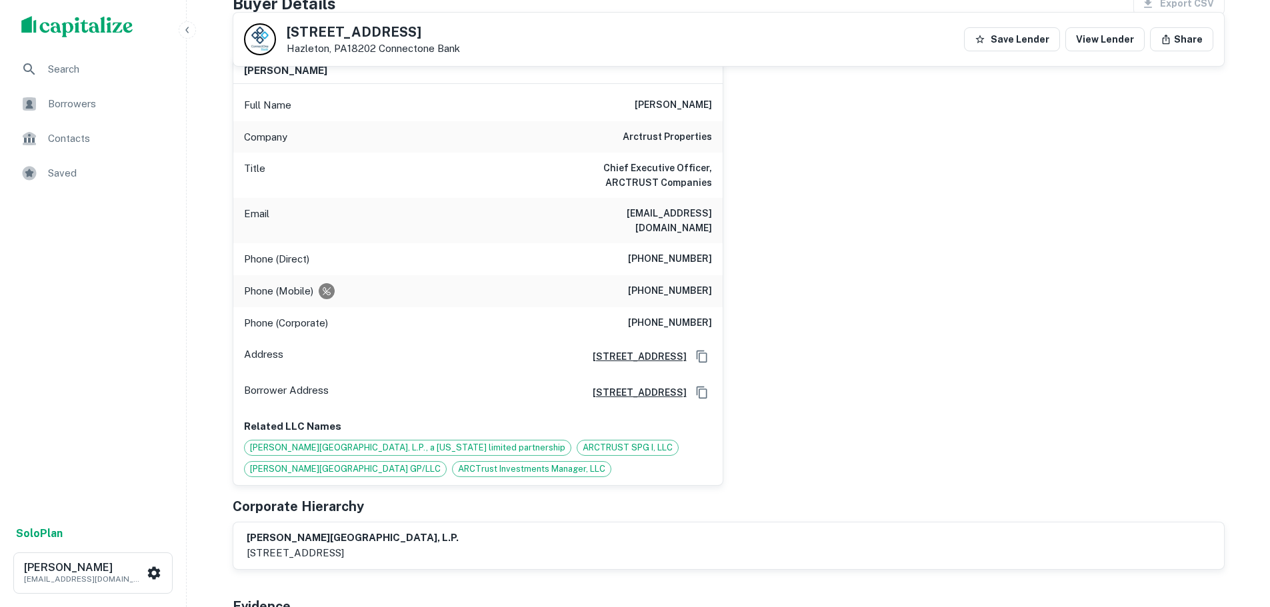
scroll to position [133, 0]
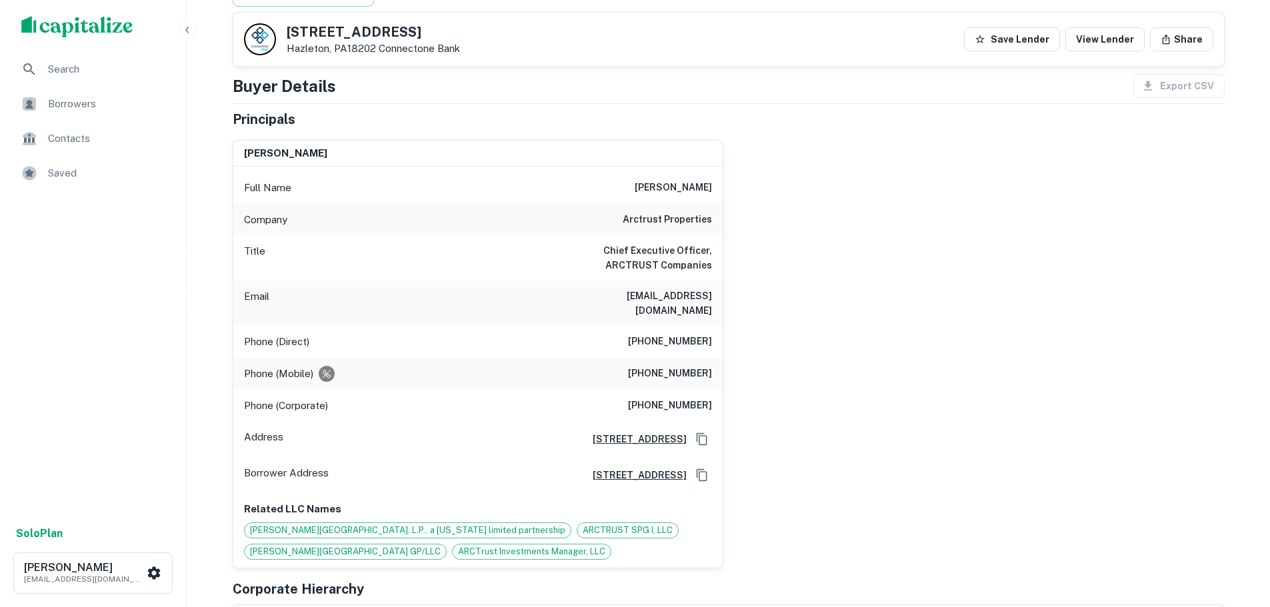
click at [674, 218] on h6 "arctrust properties" at bounding box center [667, 220] width 89 height 16
click at [674, 220] on h6 "arctrust properties" at bounding box center [667, 220] width 89 height 16
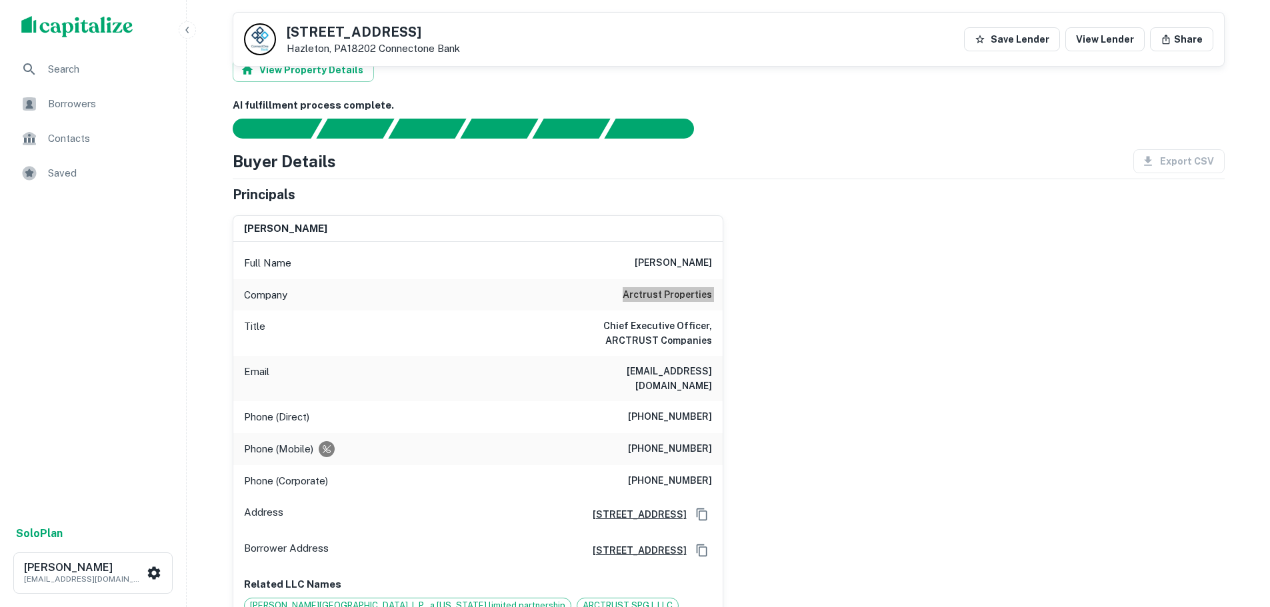
scroll to position [0, 0]
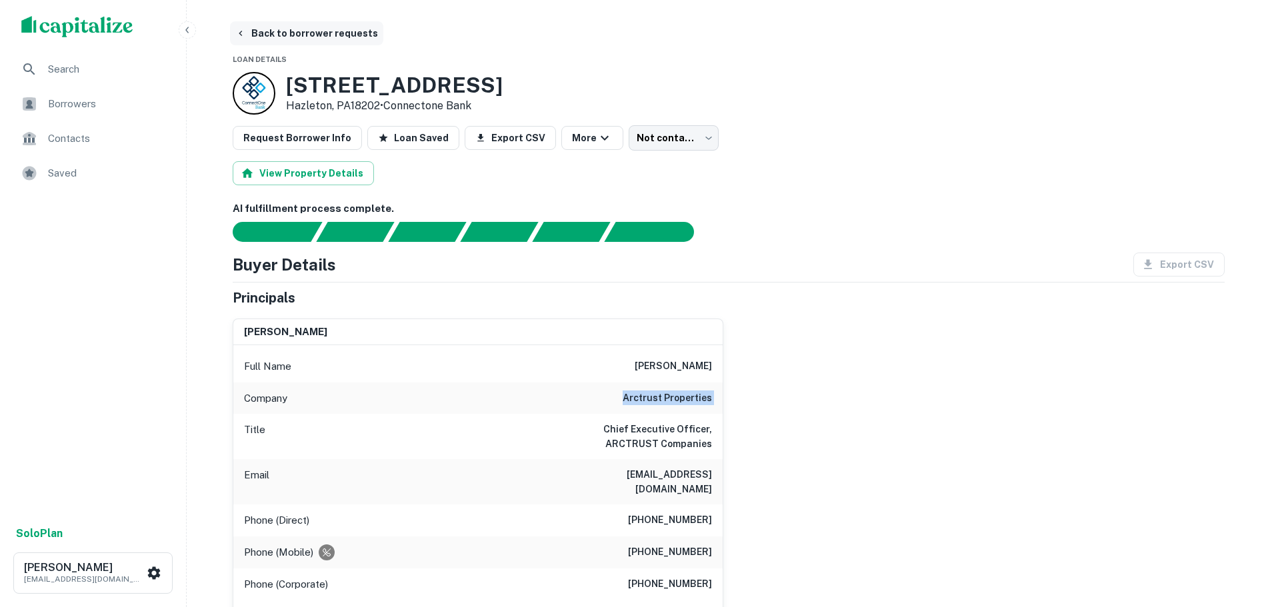
click at [335, 35] on button "Back to borrower requests" at bounding box center [306, 33] width 153 height 24
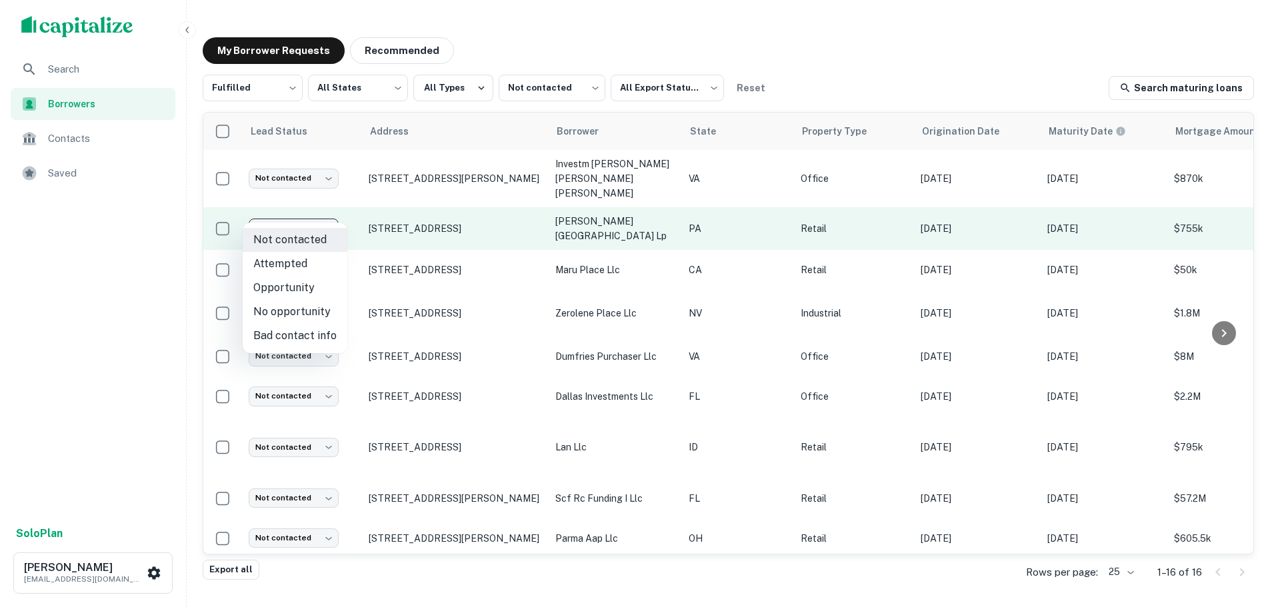
click at [299, 205] on body "Search Borrowers Contacts Saved Solo Plan Trevor Zwick tzwick@surmount.com My B…" at bounding box center [640, 303] width 1280 height 607
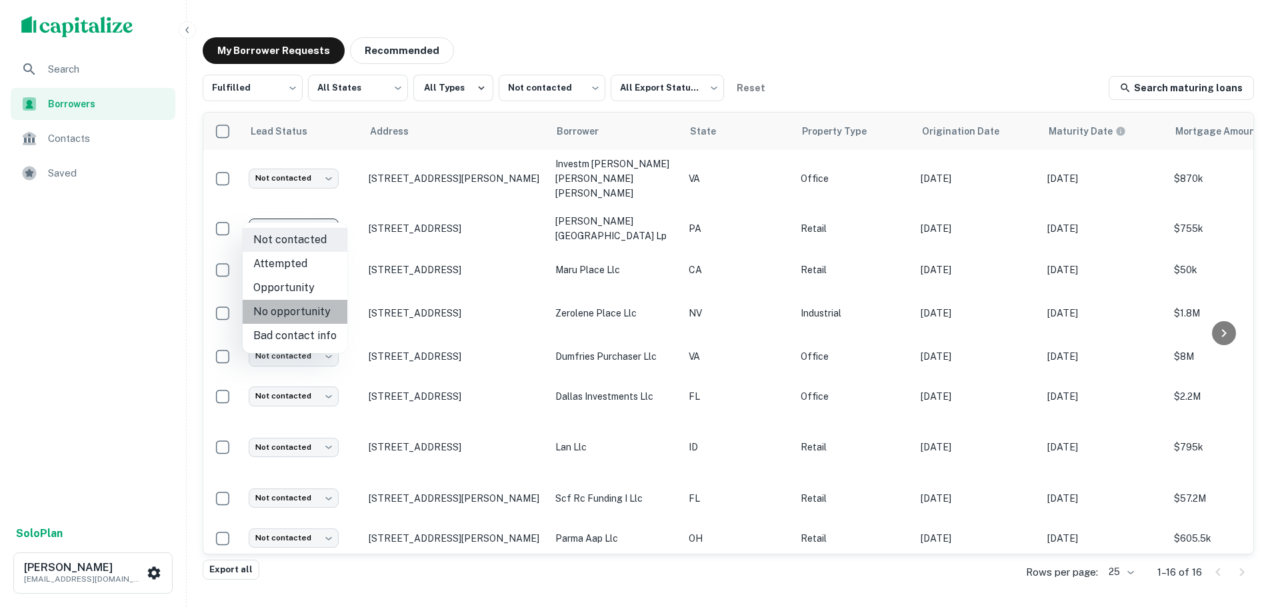
click at [311, 305] on li "No opportunity" at bounding box center [295, 312] width 105 height 24
type input "**********"
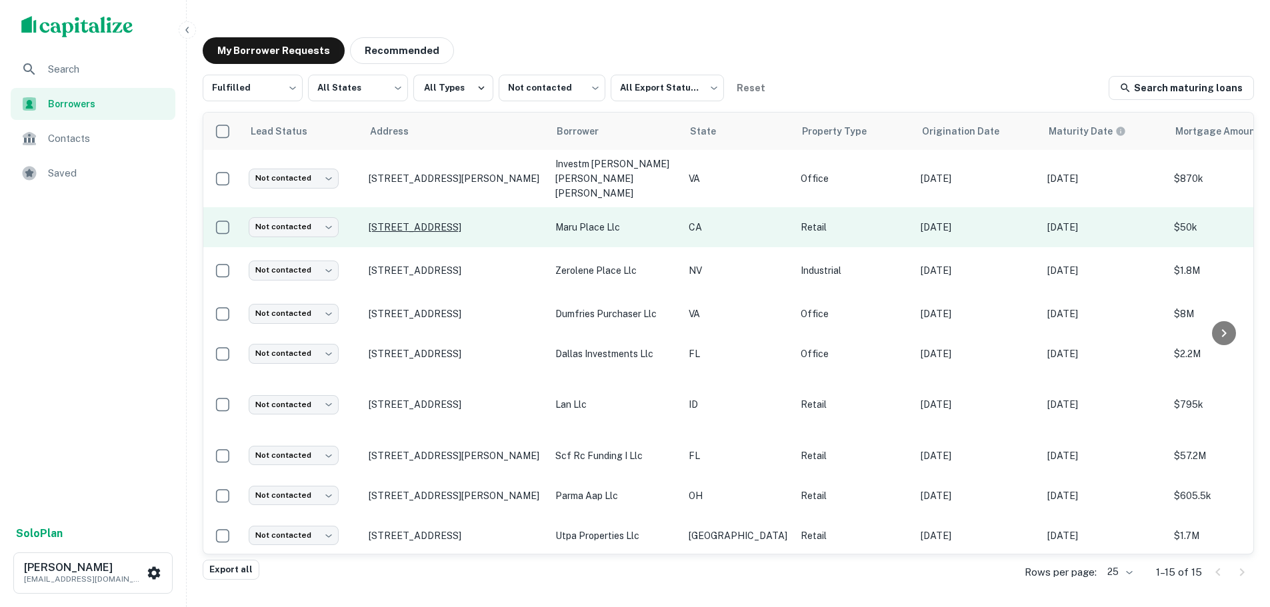
click at [458, 221] on p "5933-43 El Cajon Blvd San Diego, CA92115" at bounding box center [455, 227] width 173 height 12
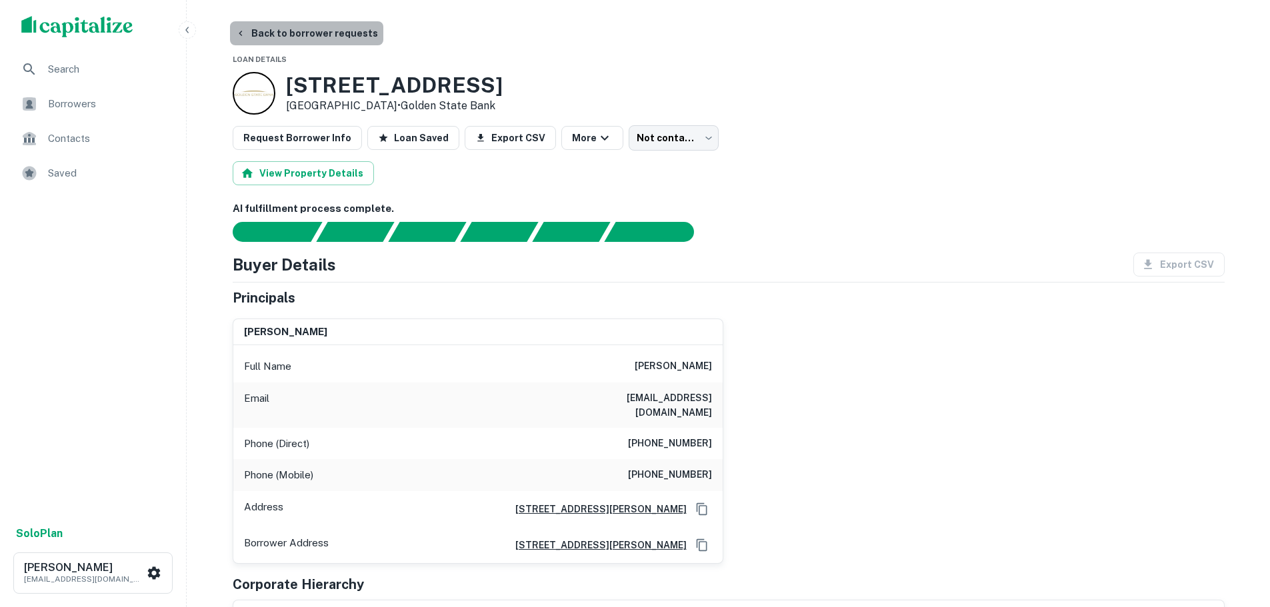
click at [339, 34] on button "Back to borrower requests" at bounding box center [306, 33] width 153 height 24
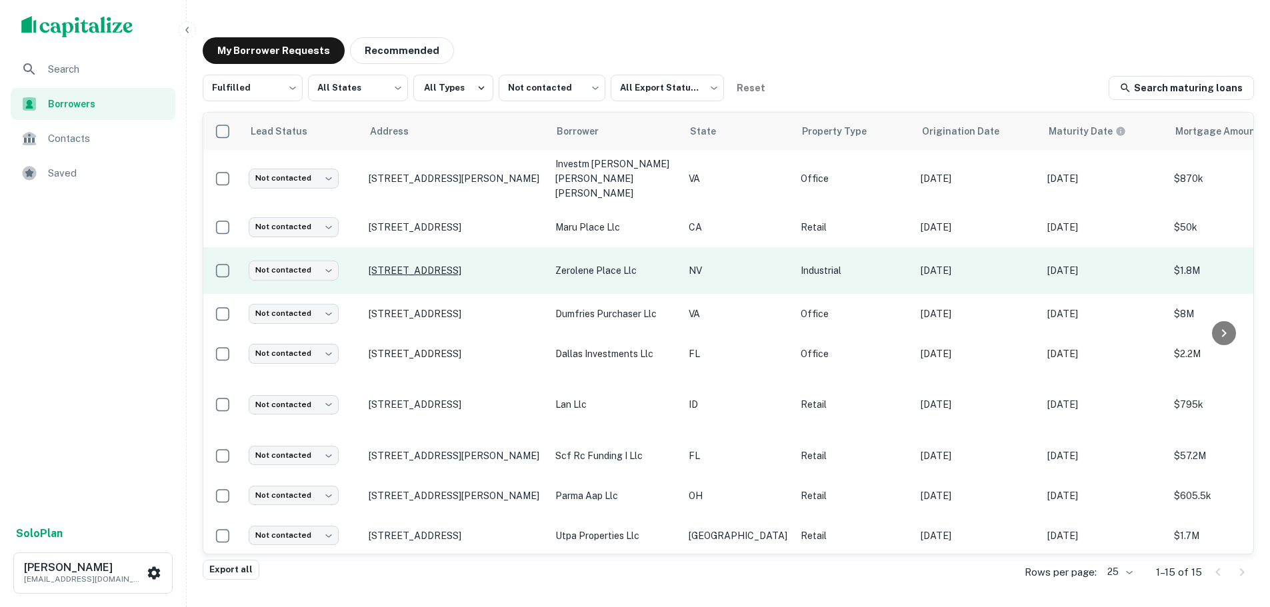
click at [425, 265] on p "1573 Us Highway 395 N Minden, NV89423" at bounding box center [455, 271] width 173 height 12
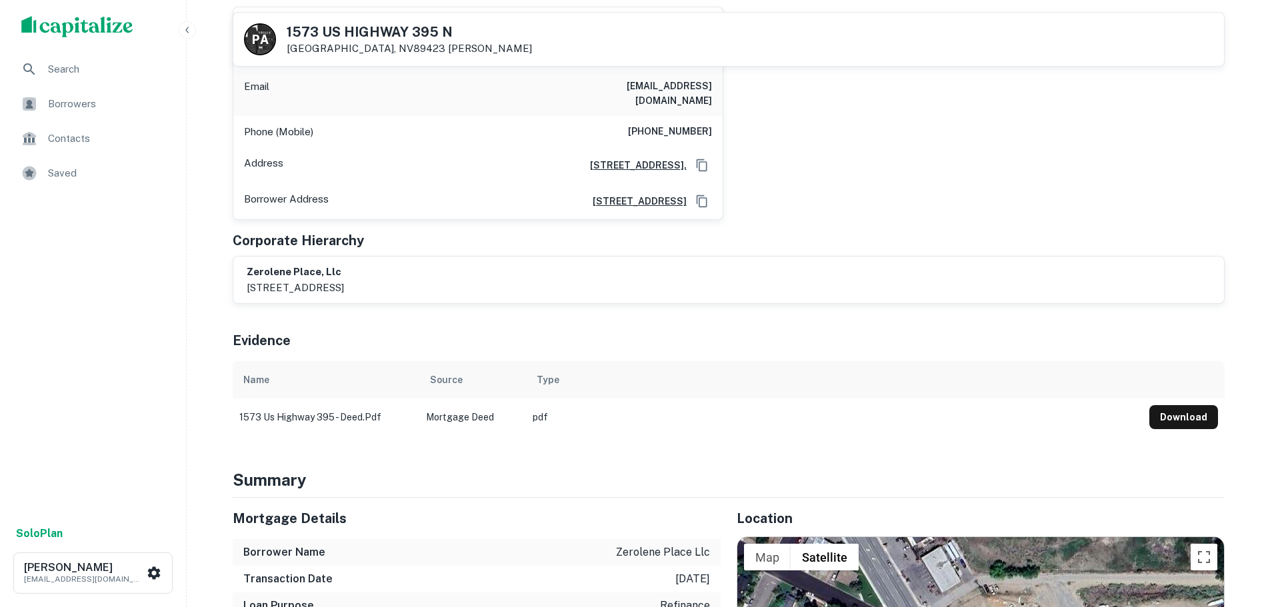
scroll to position [600, 0]
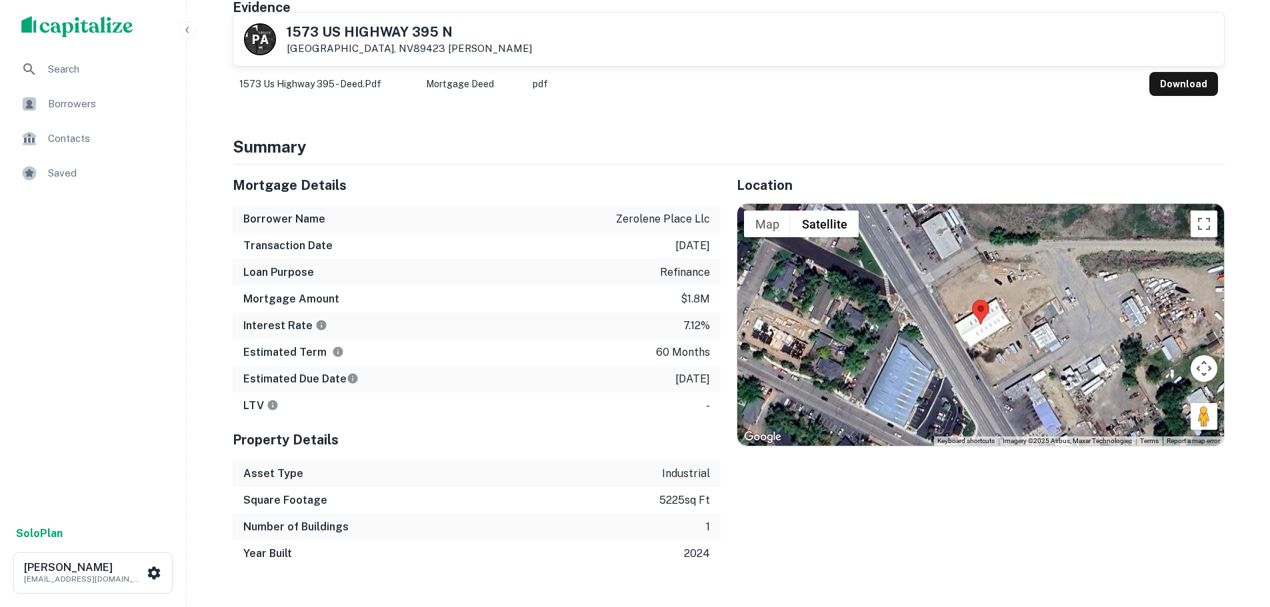
drag, startPoint x: 1199, startPoint y: 405, endPoint x: 995, endPoint y: 324, distance: 219.3
click at [995, 324] on div "Map Terrain Satellite Labels Keyboard shortcuts Map Data Imagery ©2025 Airbus, …" at bounding box center [980, 324] width 487 height 241
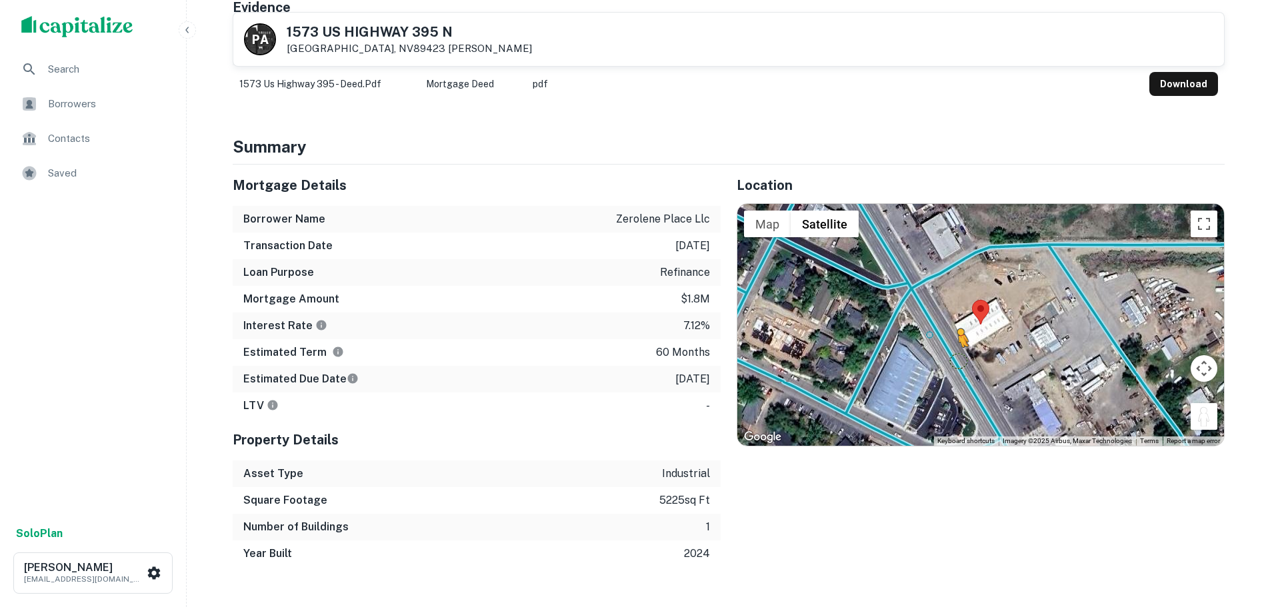
drag, startPoint x: 1200, startPoint y: 406, endPoint x: 958, endPoint y: 346, distance: 249.3
click at [958, 346] on div "To activate drag with keyboard, press Alt + Enter. Once in keyboard drag state,…" at bounding box center [980, 324] width 487 height 241
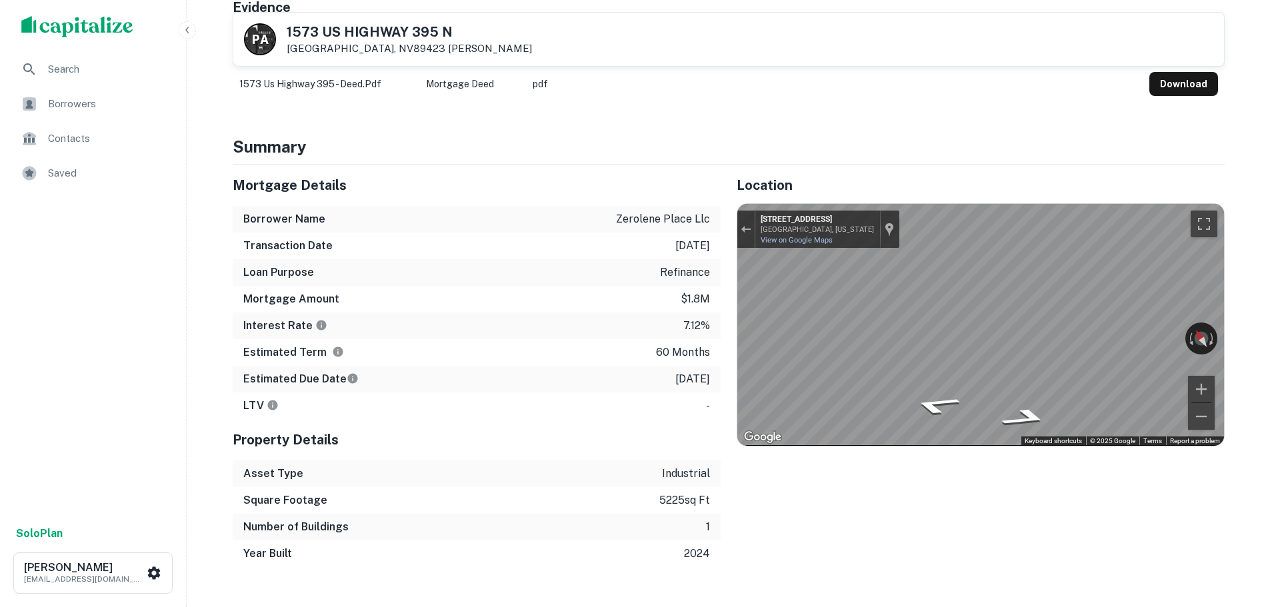
click at [888, 503] on div "Location ← Move left → Move right ↑ Move up ↓ Move down + Zoom in - Zoom out Ho…" at bounding box center [972, 366] width 504 height 403
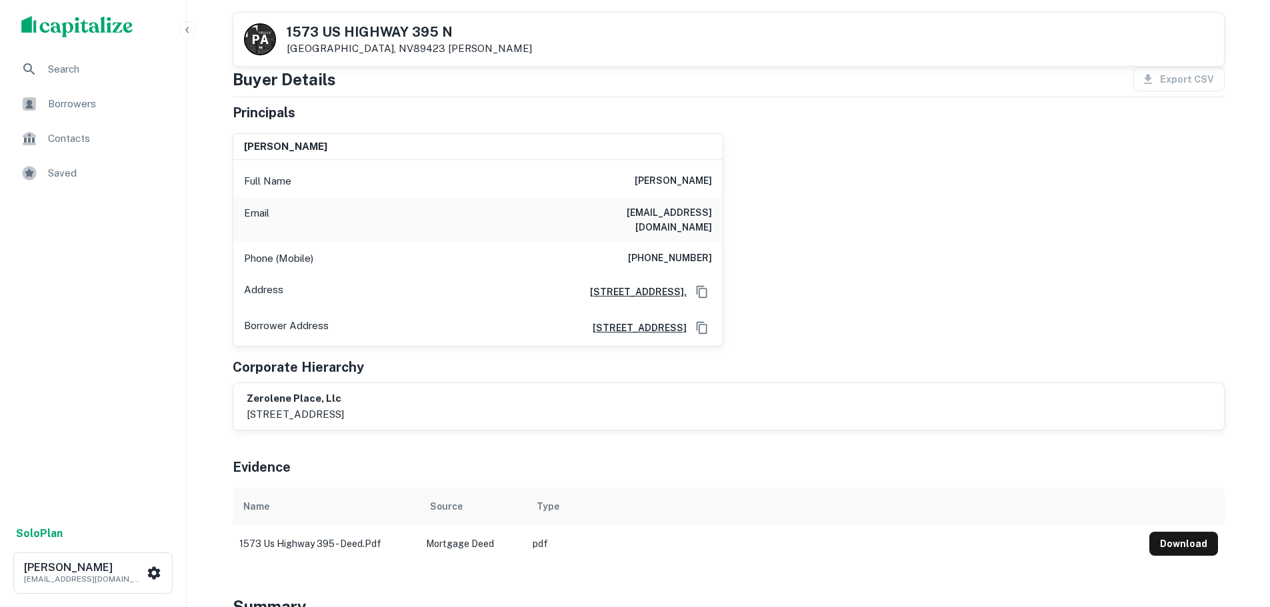
scroll to position [133, 0]
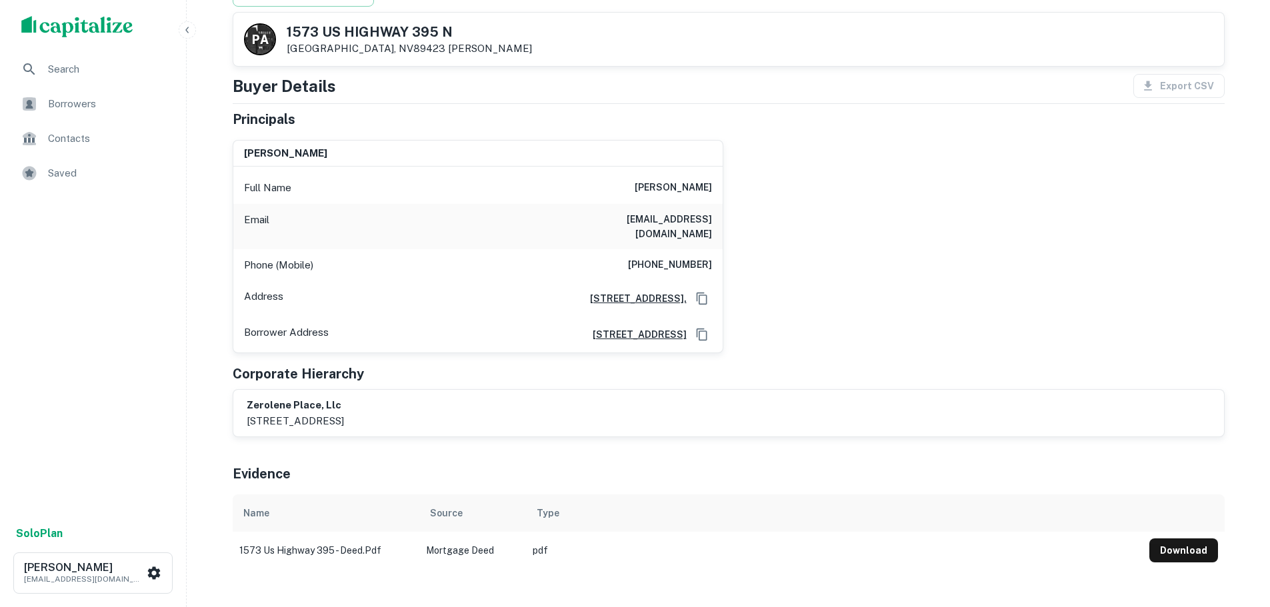
click at [659, 257] on h6 "(530) 495-2347" at bounding box center [670, 265] width 84 height 16
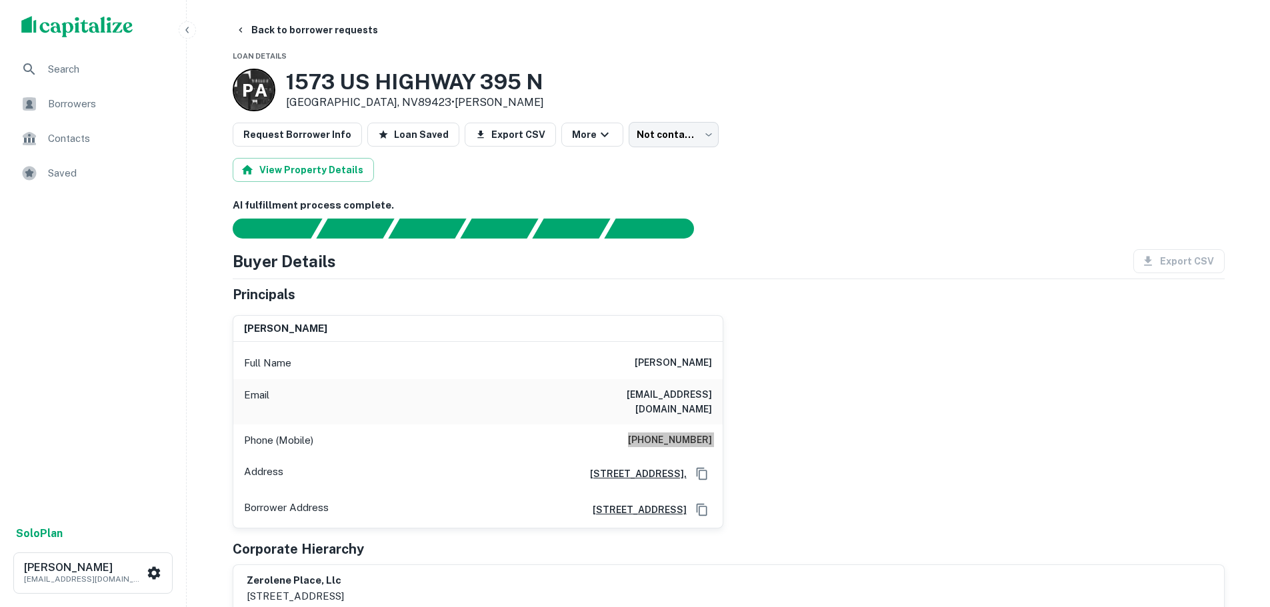
scroll to position [0, 0]
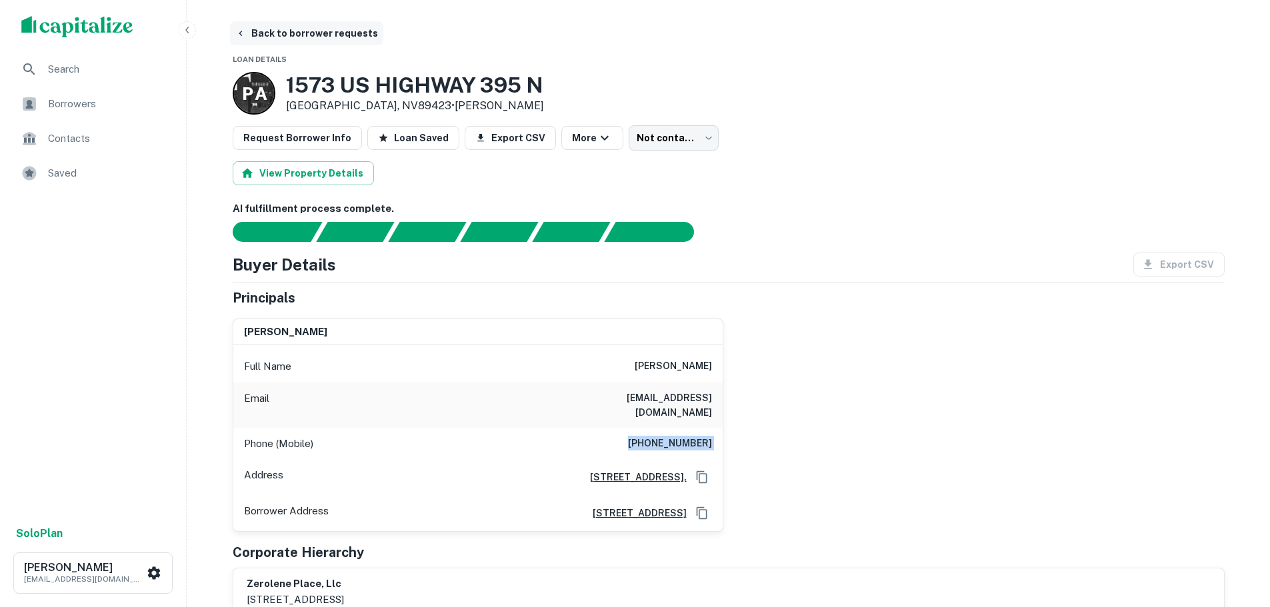
click at [331, 31] on button "Back to borrower requests" at bounding box center [306, 33] width 153 height 24
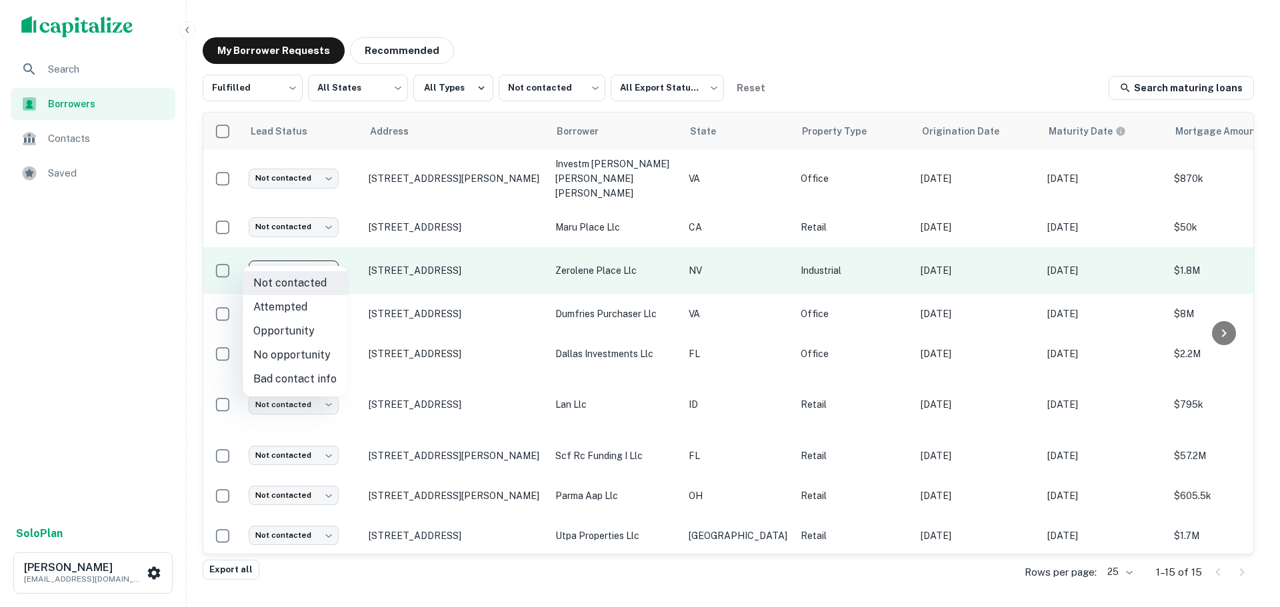
click at [285, 254] on body "Search Borrowers Contacts Saved Solo Plan Trevor Zwick tzwick@surmount.com My B…" at bounding box center [640, 303] width 1280 height 607
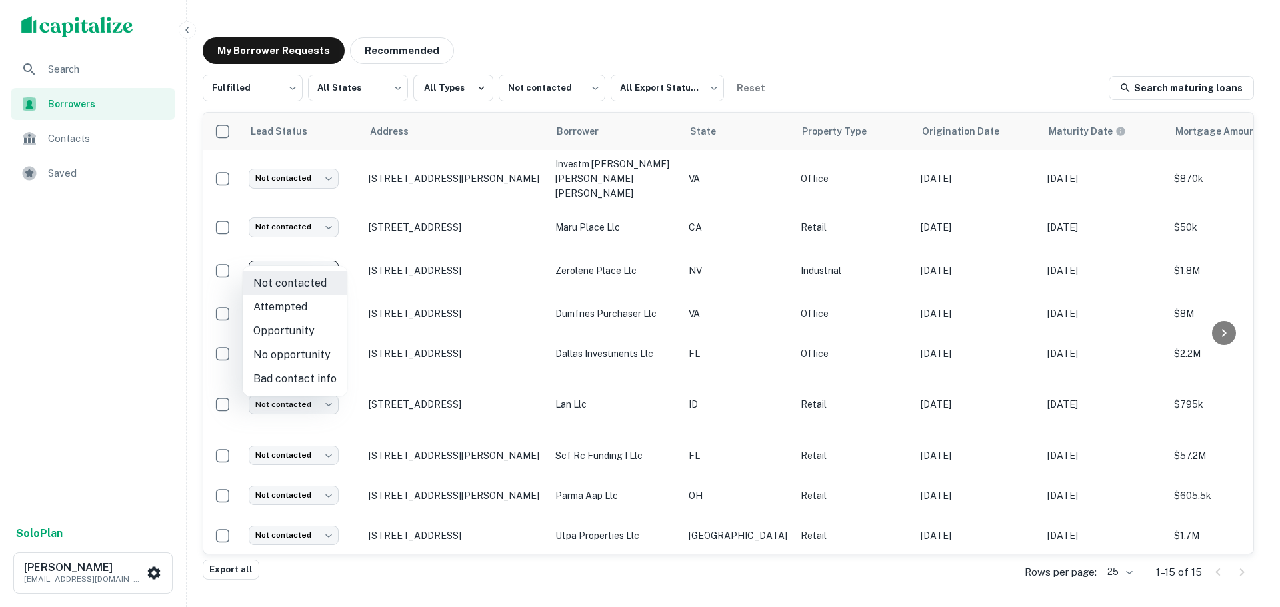
click at [306, 380] on li "Bad contact info" at bounding box center [295, 379] width 105 height 24
type input "**********"
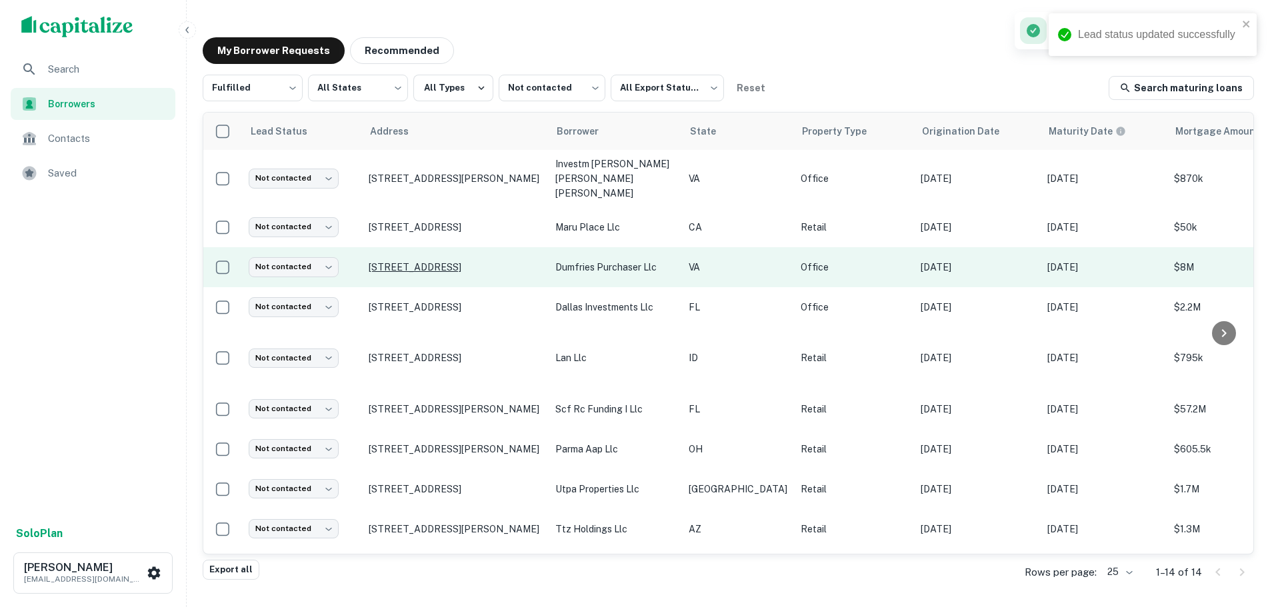
click at [447, 261] on p "3600 Pointe Center Ct Dumfries, VA22026" at bounding box center [455, 267] width 173 height 12
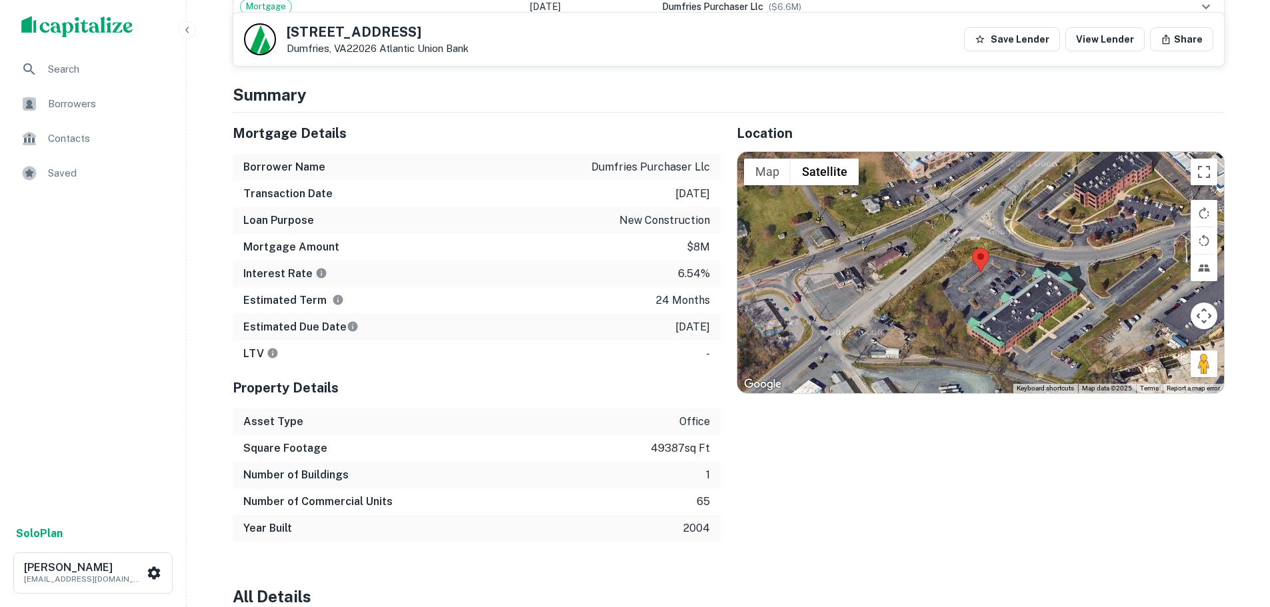
scroll to position [1000, 0]
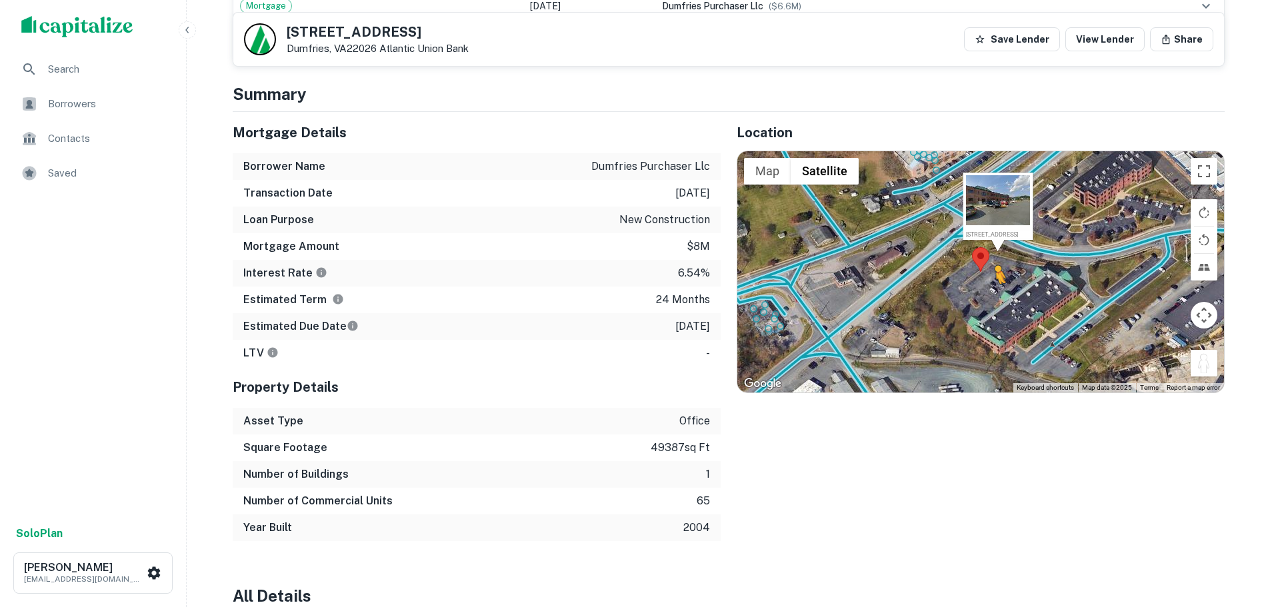
drag, startPoint x: 1207, startPoint y: 328, endPoint x: 994, endPoint y: 269, distance: 220.6
click at [994, 269] on div "To activate drag with keyboard, press Alt + Enter. Once in keyboard drag state,…" at bounding box center [980, 271] width 487 height 241
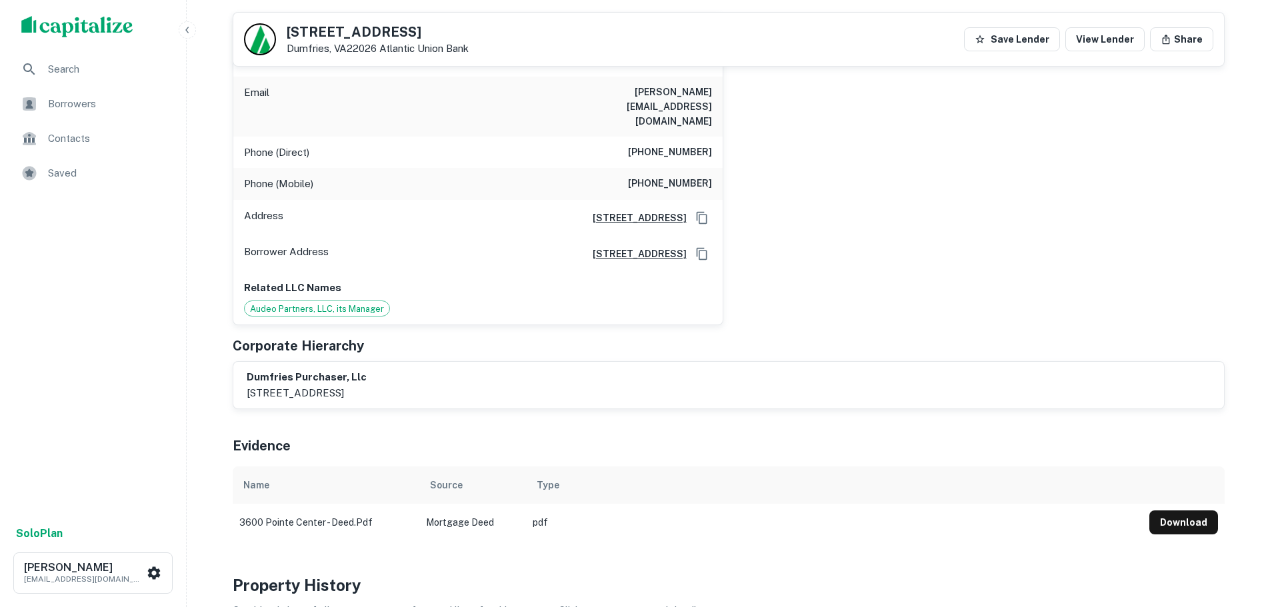
scroll to position [133, 0]
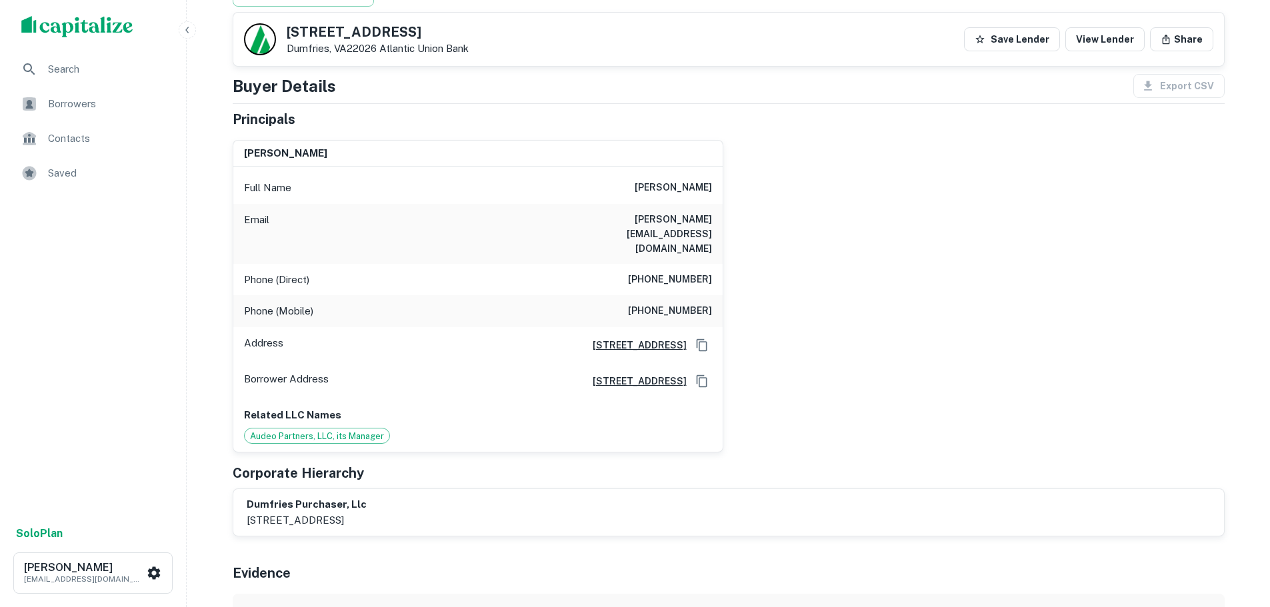
click at [690, 272] on h6 "(301) 299-2048" at bounding box center [670, 280] width 84 height 16
click at [701, 303] on h6 "(301) 299-0448" at bounding box center [670, 311] width 84 height 16
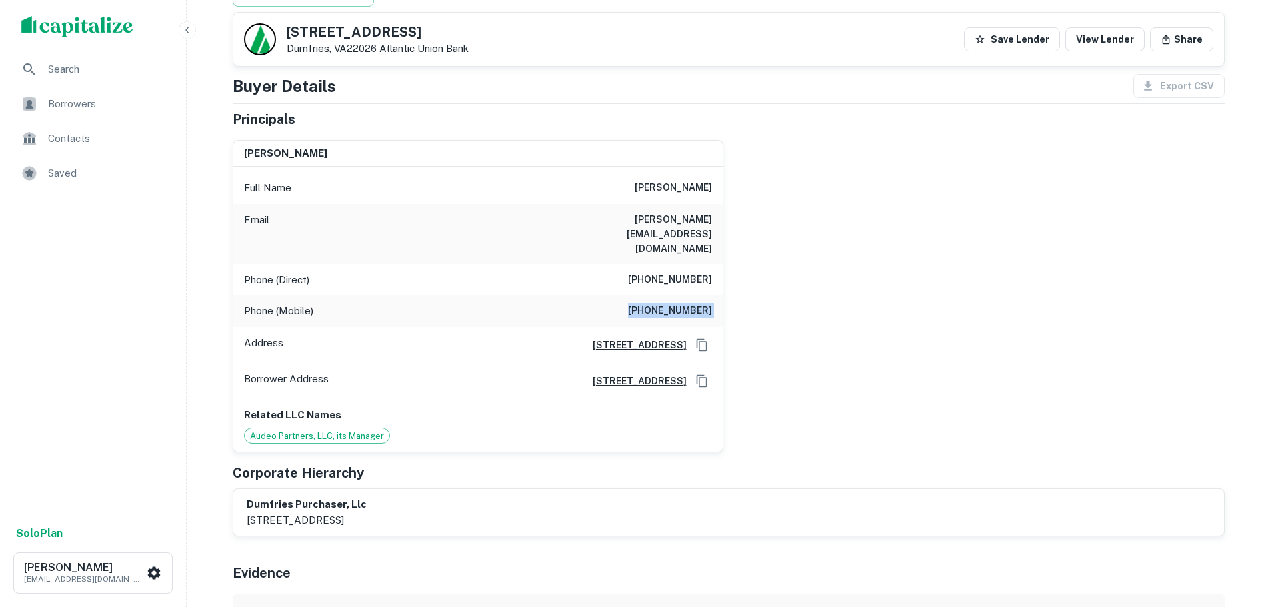
click at [701, 303] on h6 "(301) 299-0448" at bounding box center [670, 311] width 84 height 16
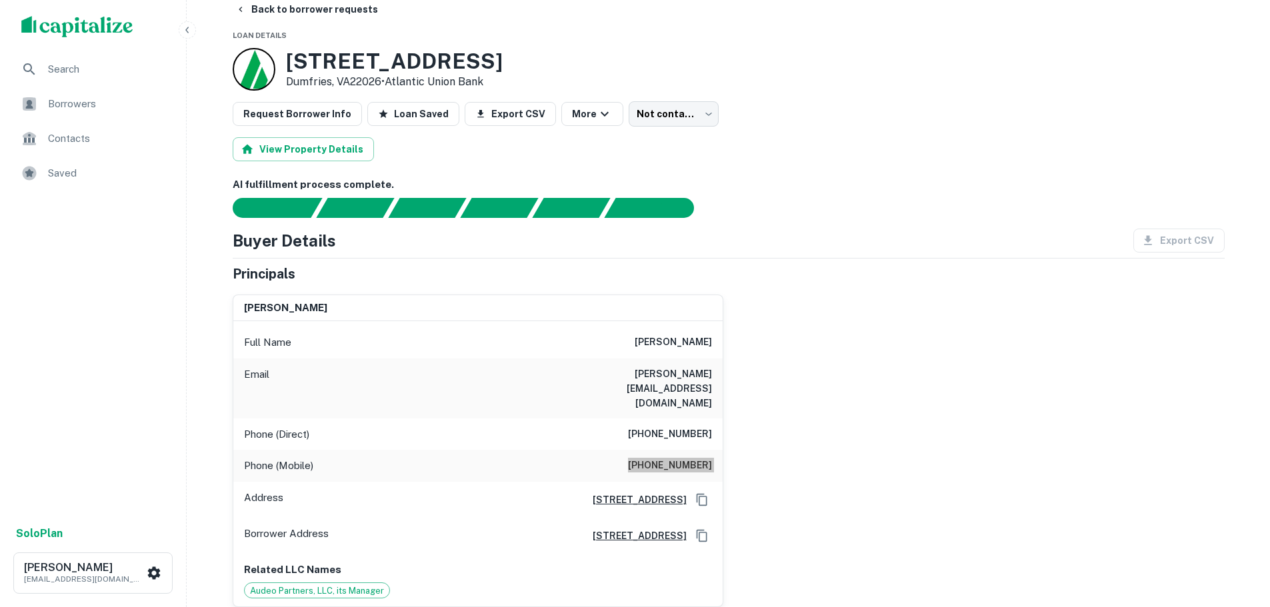
scroll to position [0, 0]
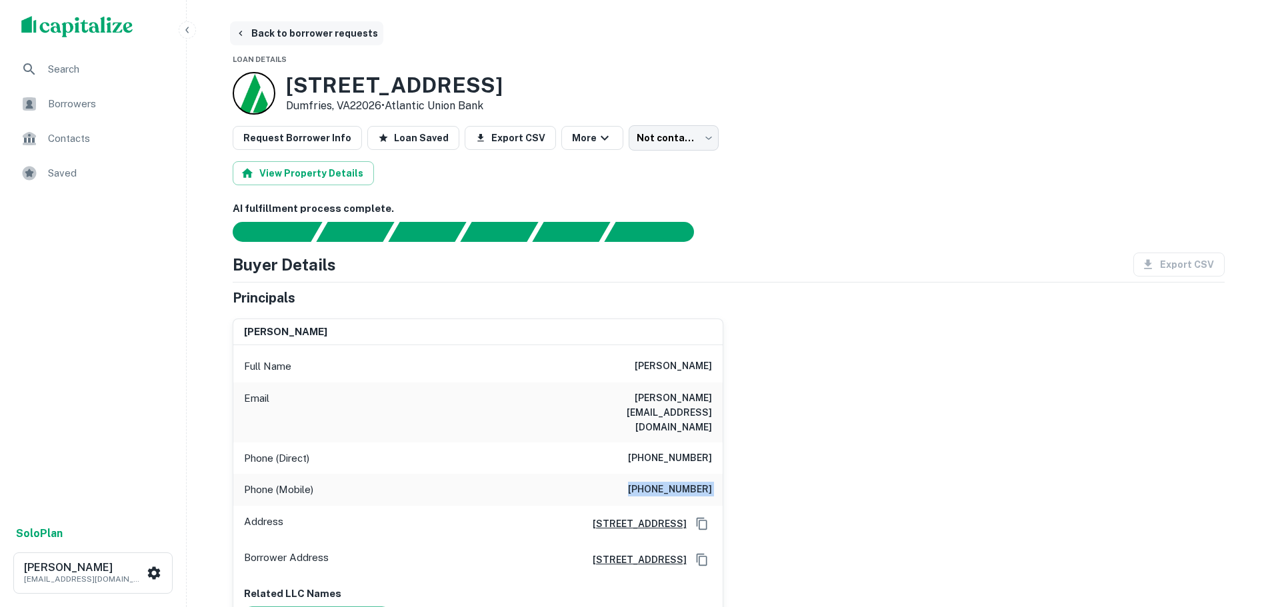
click at [317, 30] on button "Back to borrower requests" at bounding box center [306, 33] width 153 height 24
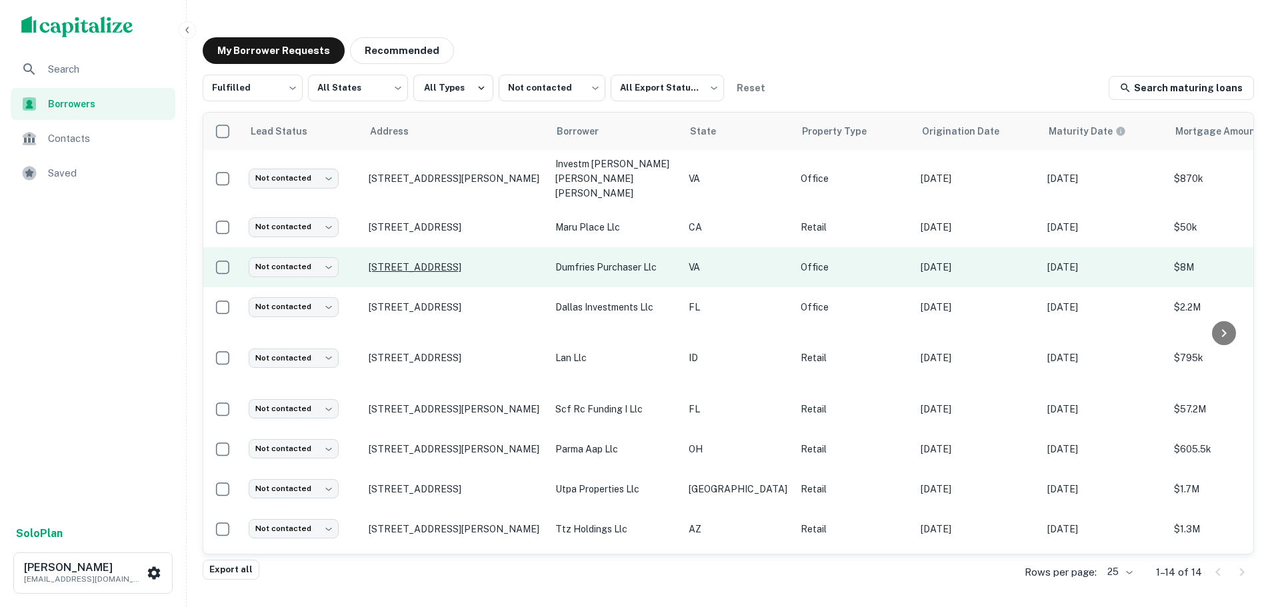
click at [419, 261] on p "3600 Pointe Center Ct Dumfries, VA22026" at bounding box center [455, 267] width 173 height 12
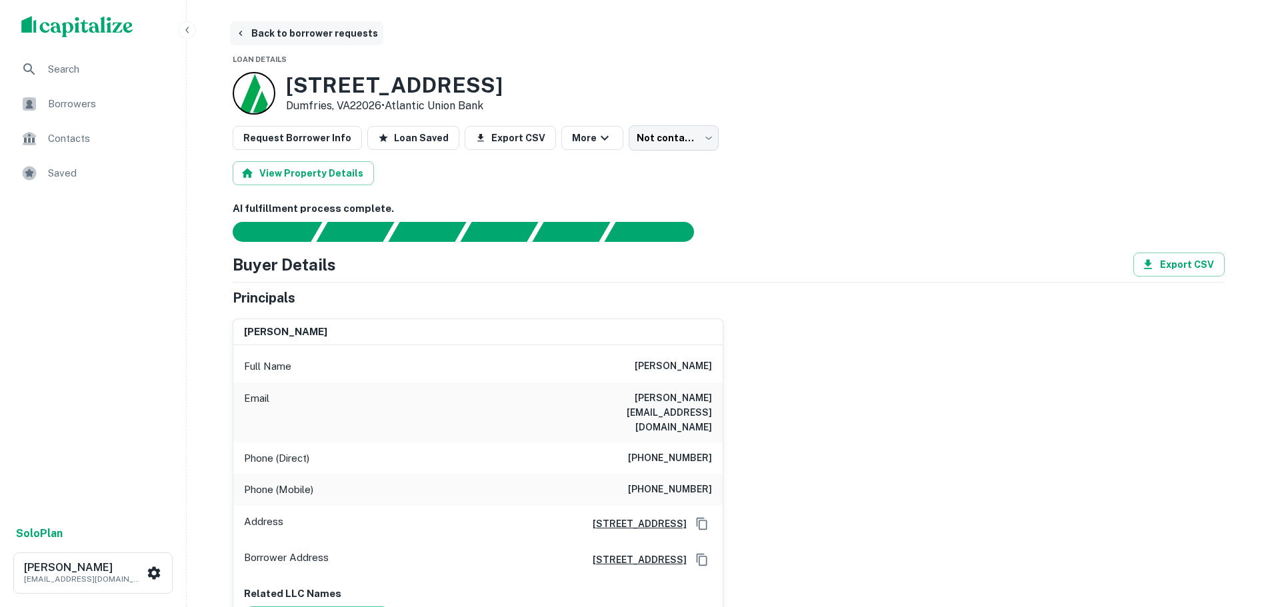
click at [335, 29] on button "Back to borrower requests" at bounding box center [306, 33] width 153 height 24
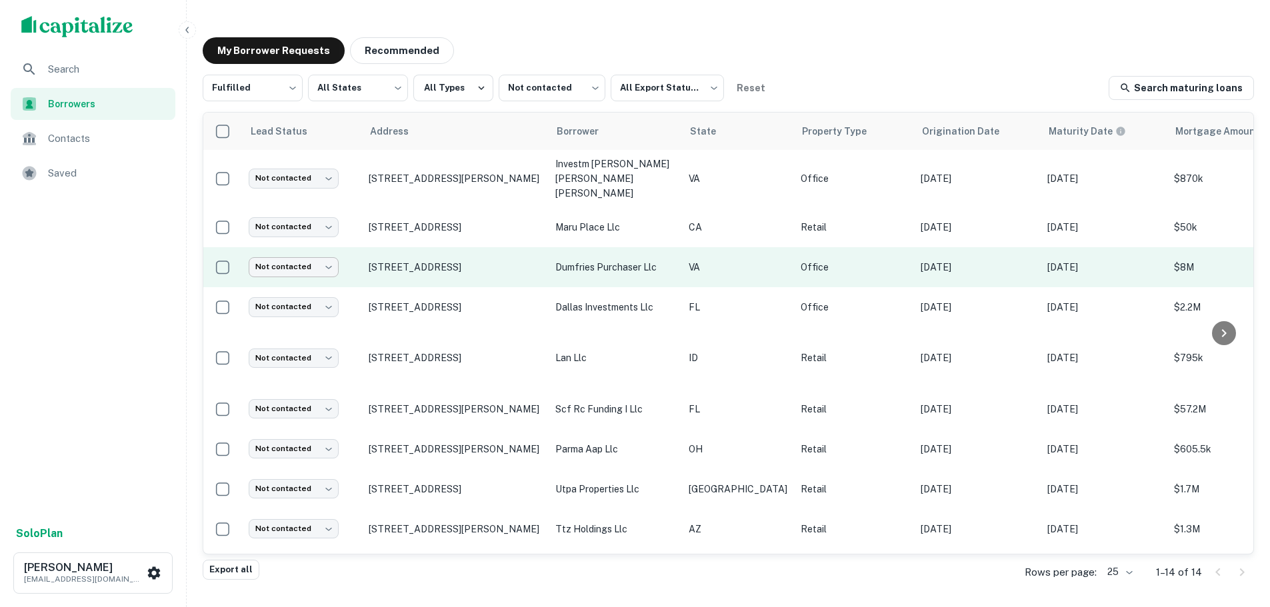
click at [318, 253] on body "Search Borrowers Contacts Saved Solo Plan Trevor Zwick tzwick@surmount.com My B…" at bounding box center [635, 303] width 1270 height 607
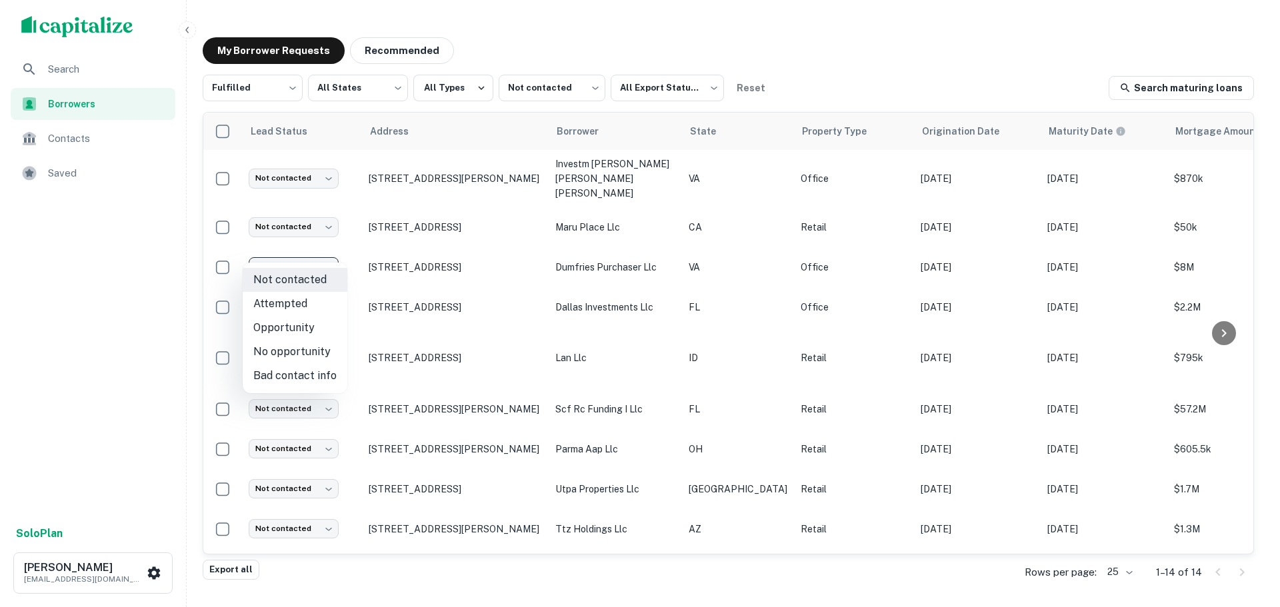
click at [307, 375] on li "Bad contact info" at bounding box center [295, 376] width 105 height 24
type input "**********"
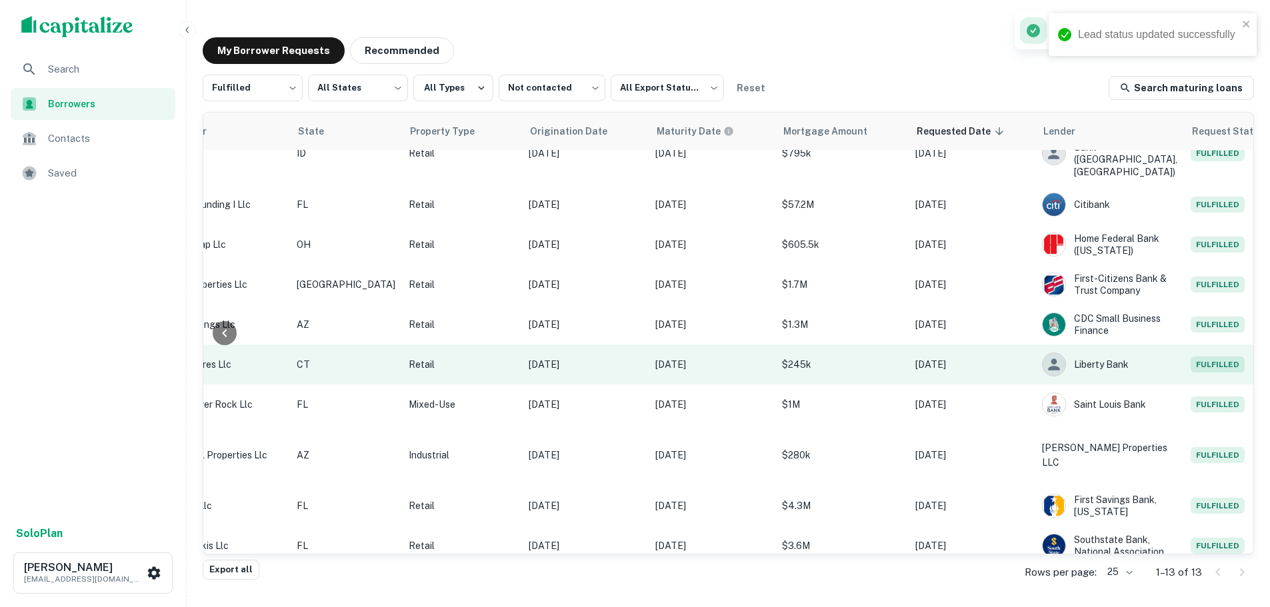
scroll to position [0, 392]
